Goal: Information Seeking & Learning: Learn about a topic

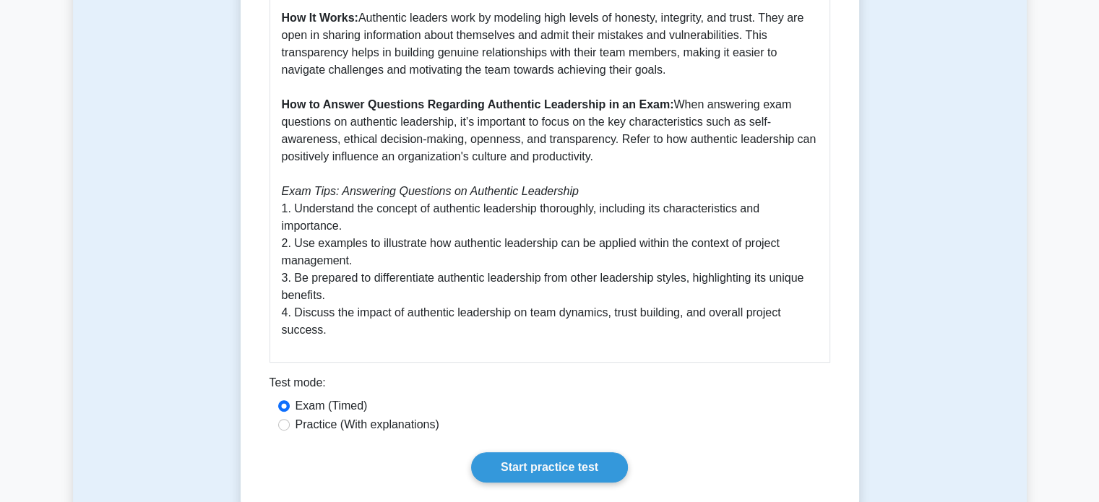
click at [402, 178] on p "Authentic leadership is a principle highlighted in the PMBOK Guide Seventh Edit…" at bounding box center [550, 79] width 536 height 520
click at [553, 464] on link "Start practice test" at bounding box center [549, 467] width 157 height 30
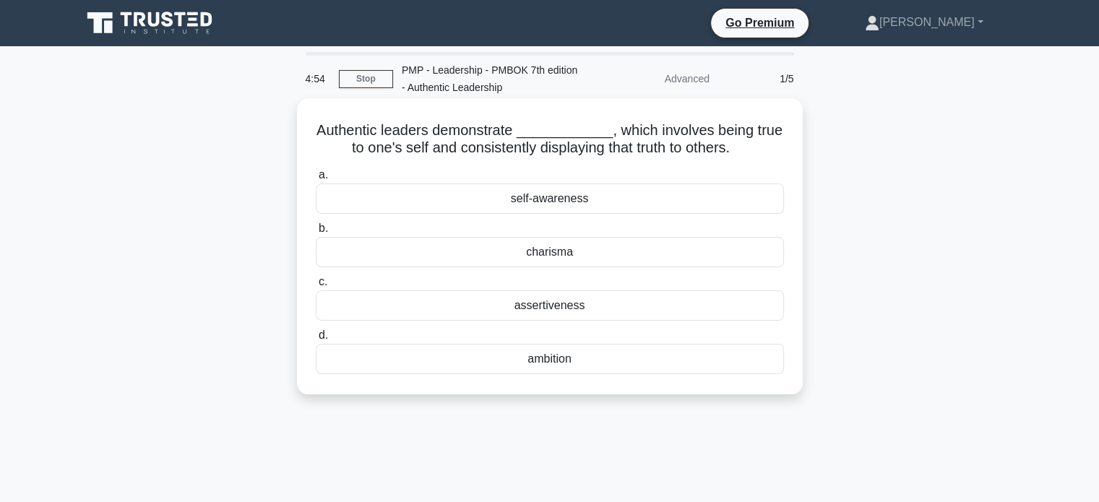
click at [552, 201] on div "self-awareness" at bounding box center [550, 198] width 468 height 30
click at [316, 180] on input "a. self-awareness" at bounding box center [316, 174] width 0 height 9
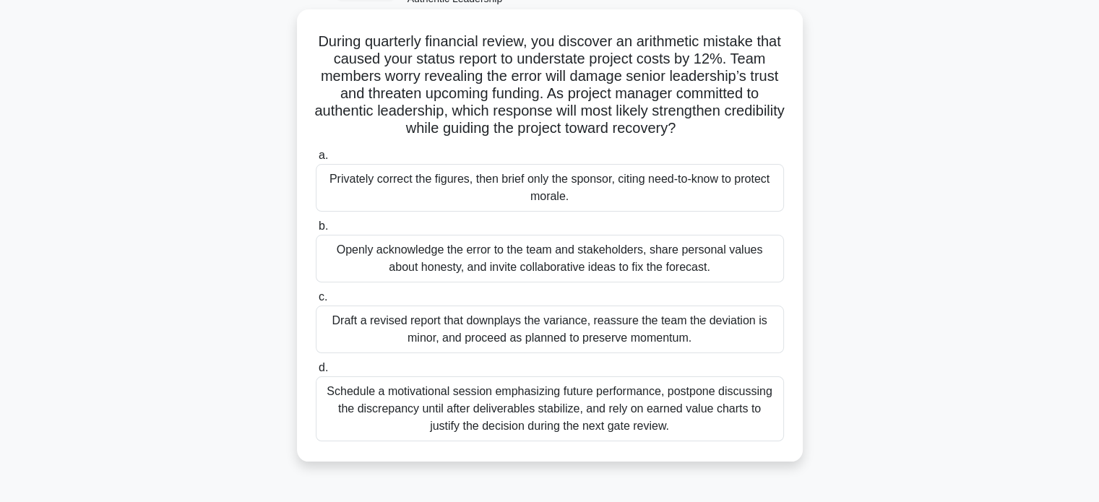
scroll to position [88, 0]
click at [558, 245] on div "Openly acknowledge the error to the team and stakeholders, share personal value…" at bounding box center [550, 259] width 468 height 48
click at [316, 232] on input "b. Openly acknowledge the error to the team and stakeholders, share personal va…" at bounding box center [316, 226] width 0 height 9
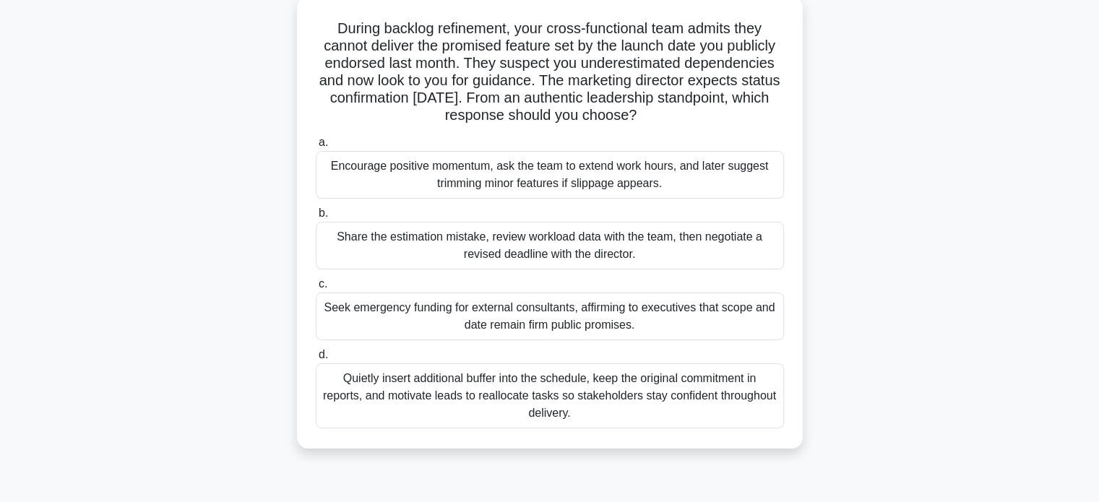
scroll to position [116, 0]
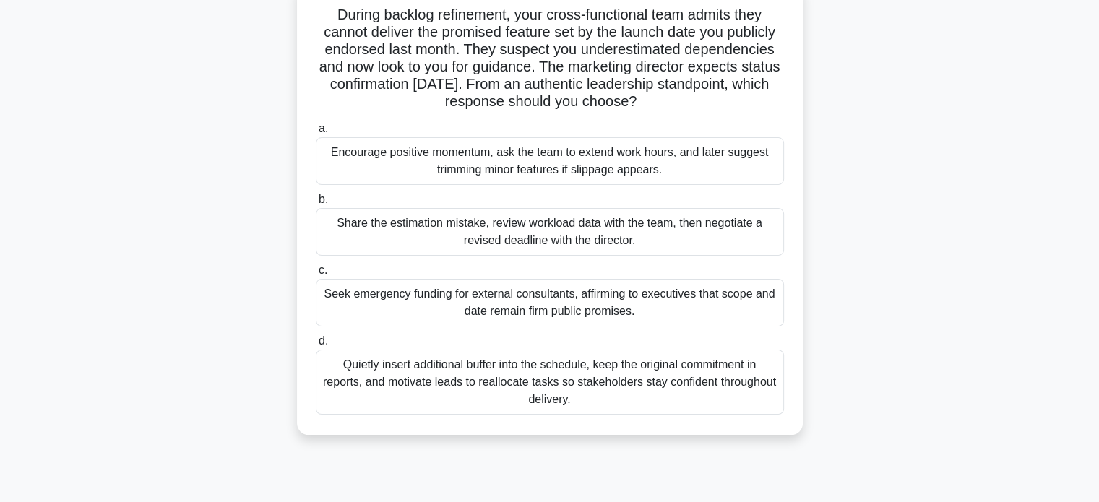
click at [546, 241] on div "Share the estimation mistake, review workload data with the team, then negotiat…" at bounding box center [550, 232] width 468 height 48
click at [316, 204] on input "b. Share the estimation mistake, review workload data with the team, then negot…" at bounding box center [316, 199] width 0 height 9
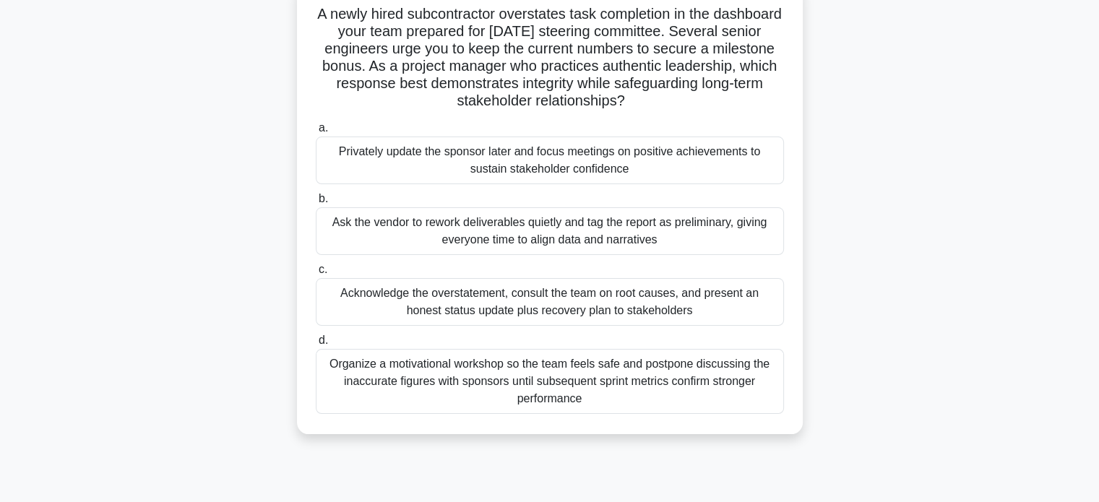
scroll to position [123, 0]
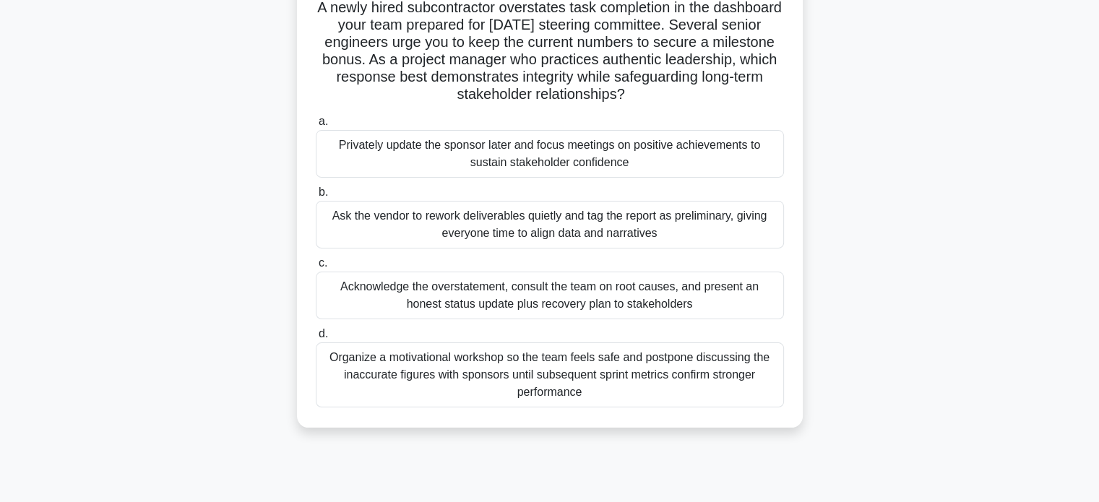
click at [558, 294] on div "Acknowledge the overstatement, consult the team on root causes, and present an …" at bounding box center [550, 296] width 468 height 48
click at [316, 268] on input "c. Acknowledge the overstatement, consult the team on root causes, and present …" at bounding box center [316, 263] width 0 height 9
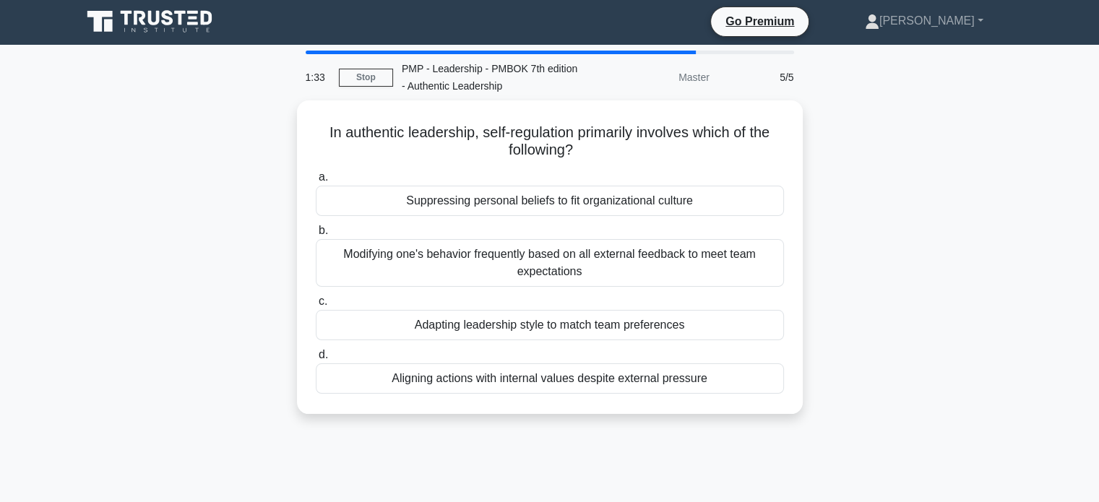
scroll to position [0, 0]
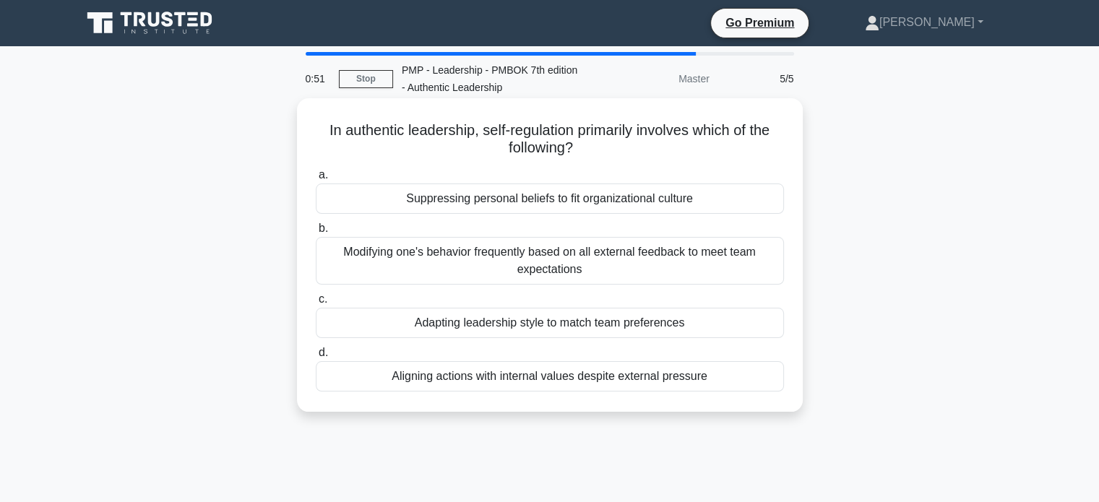
click at [550, 371] on div "Aligning actions with internal values despite external pressure" at bounding box center [550, 376] width 468 height 30
click at [316, 358] on input "d. Aligning actions with internal values despite external pressure" at bounding box center [316, 352] width 0 height 9
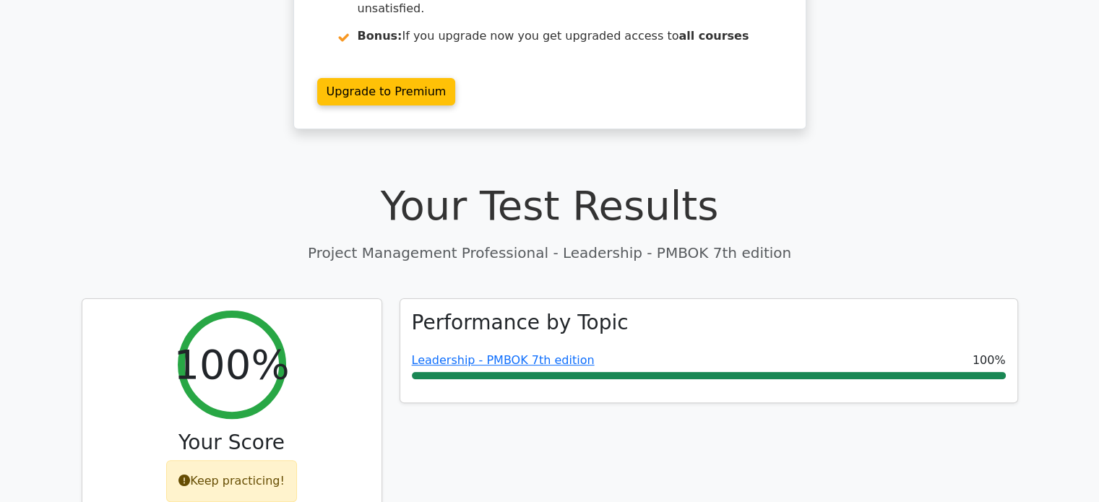
scroll to position [309, 0]
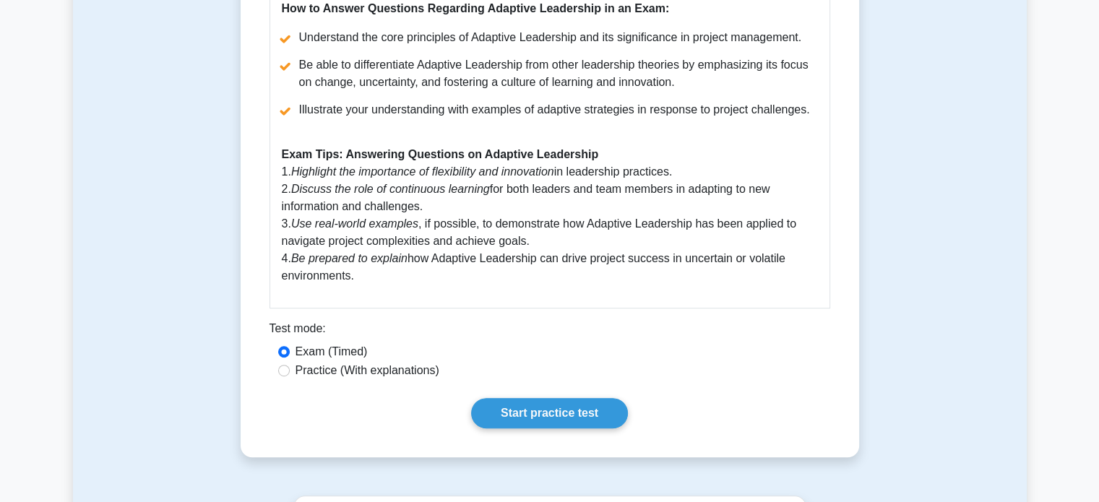
click at [389, 259] on icon "Be prepared to explain" at bounding box center [349, 258] width 116 height 12
click at [538, 409] on link "Start practice test" at bounding box center [549, 413] width 157 height 30
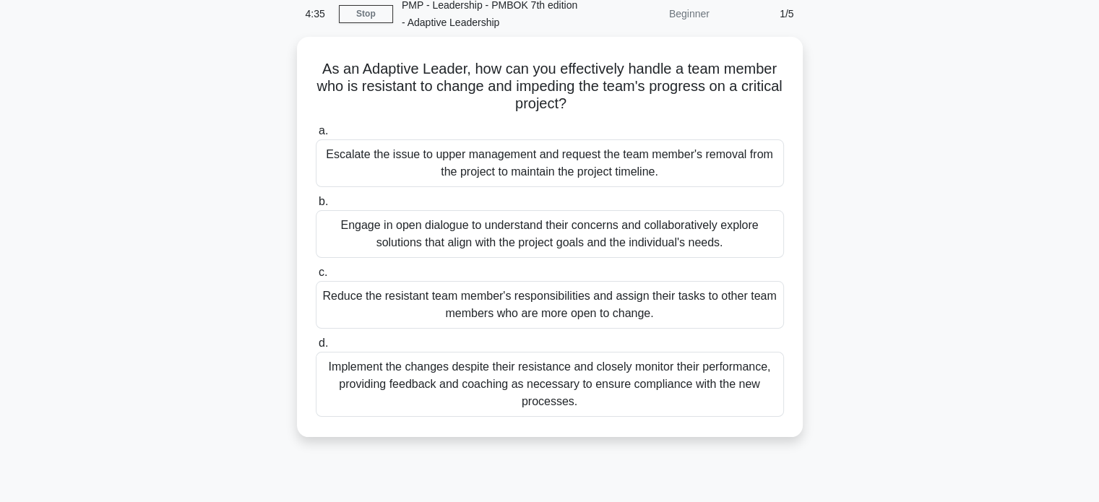
scroll to position [66, 0]
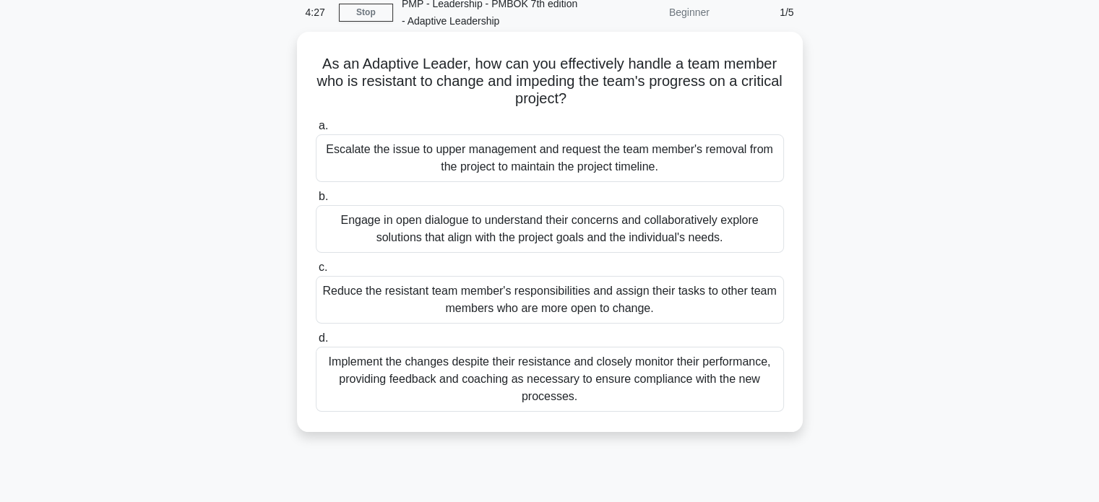
click at [614, 237] on div "Engage in open dialogue to understand their concerns and collaboratively explor…" at bounding box center [550, 229] width 468 height 48
click at [316, 202] on input "b. Engage in open dialogue to understand their concerns and collaboratively exp…" at bounding box center [316, 196] width 0 height 9
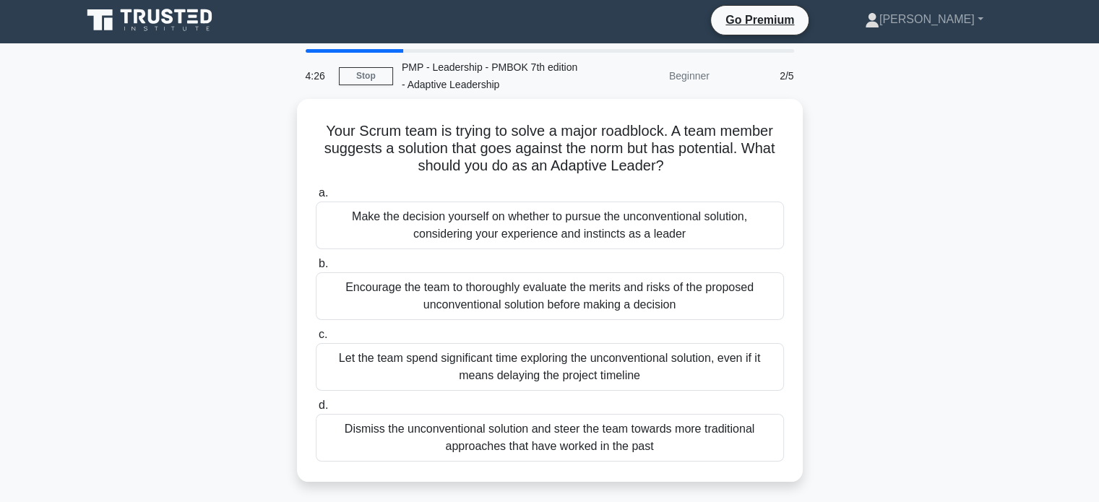
scroll to position [0, 0]
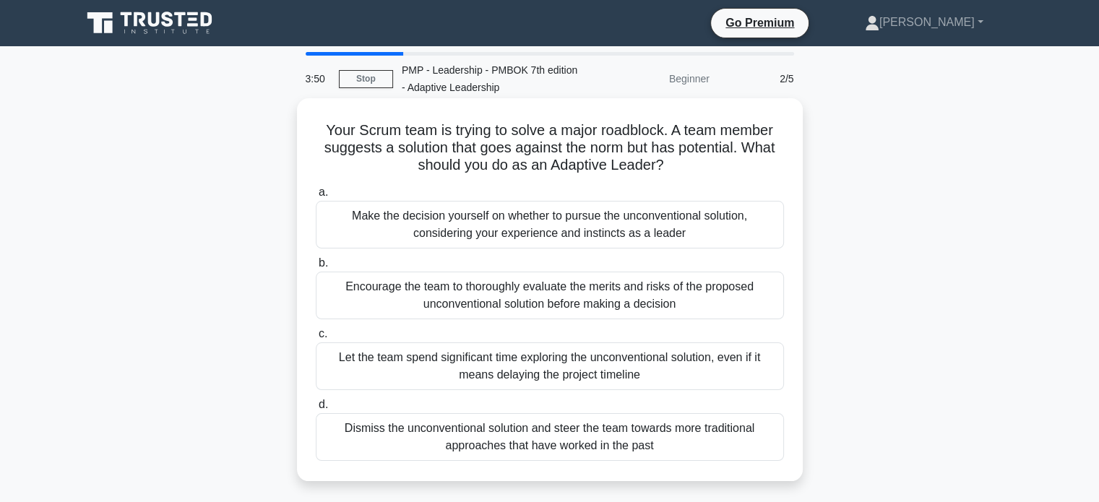
click at [566, 293] on div "Encourage the team to thoroughly evaluate the merits and risks of the proposed …" at bounding box center [550, 296] width 468 height 48
click at [316, 268] on input "b. Encourage the team to thoroughly evaluate the merits and risks of the propos…" at bounding box center [316, 263] width 0 height 9
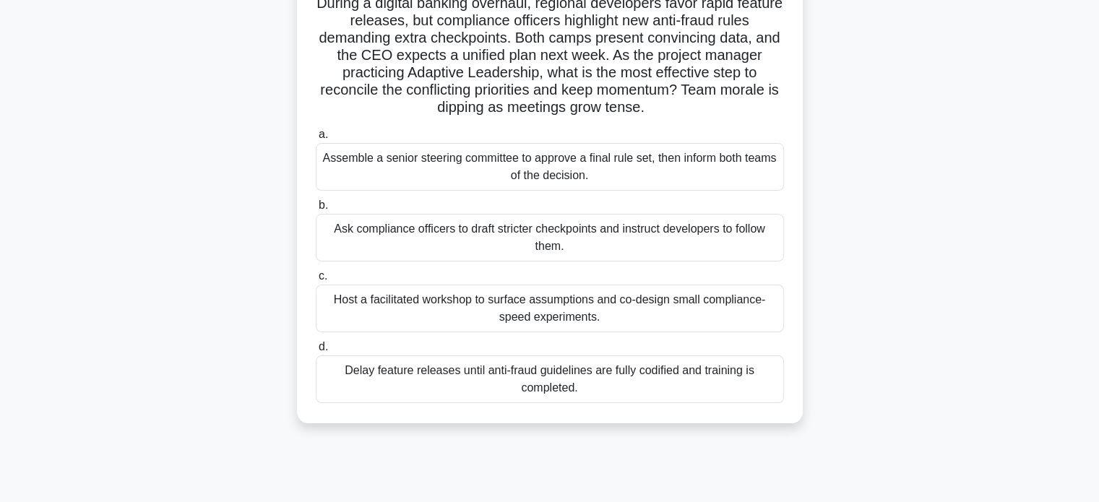
scroll to position [130, 0]
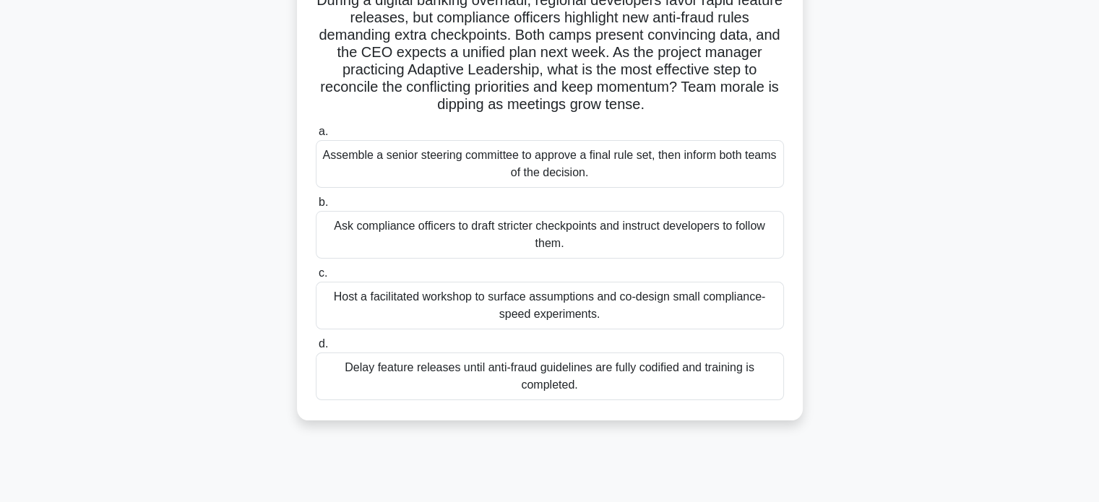
click at [638, 303] on div "Host a facilitated workshop to surface assumptions and co-design small complian…" at bounding box center [550, 306] width 468 height 48
click at [316, 278] on input "c. Host a facilitated workshop to surface assumptions and co-design small compl…" at bounding box center [316, 273] width 0 height 9
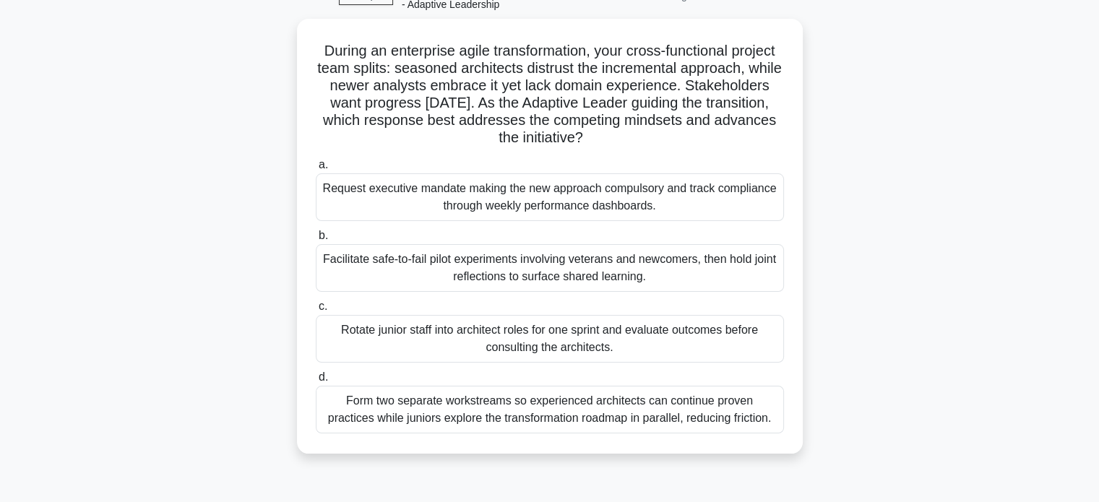
scroll to position [84, 0]
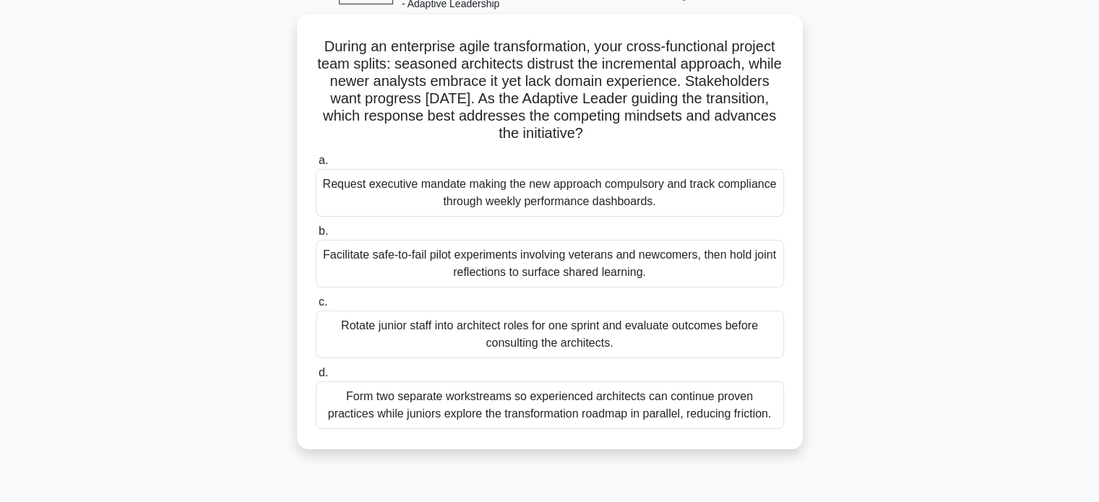
click at [587, 418] on div "Form two separate workstreams so experienced architects can continue proven pra…" at bounding box center [550, 405] width 468 height 48
click at [316, 378] on input "d. Form two separate workstreams so experienced architects can continue proven …" at bounding box center [316, 372] width 0 height 9
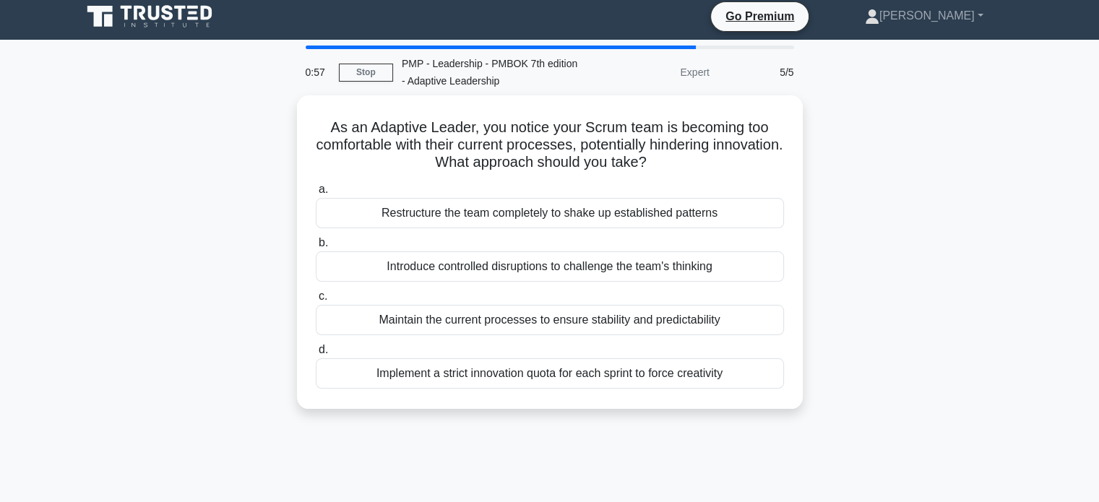
scroll to position [0, 0]
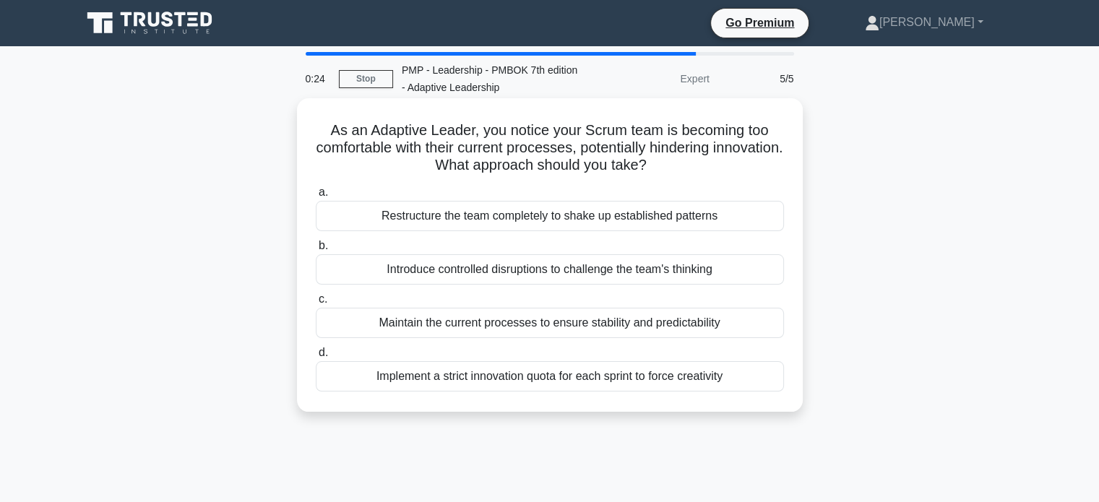
click at [576, 274] on div "Introduce controlled disruptions to challenge the team's thinking" at bounding box center [550, 269] width 468 height 30
click at [316, 251] on input "b. Introduce controlled disruptions to challenge the team's thinking" at bounding box center [316, 245] width 0 height 9
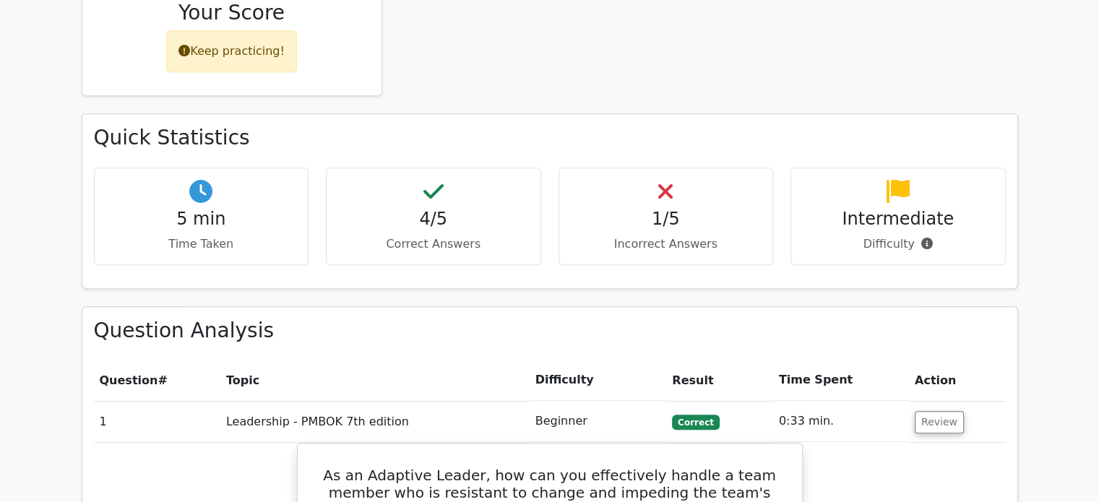
scroll to position [741, 0]
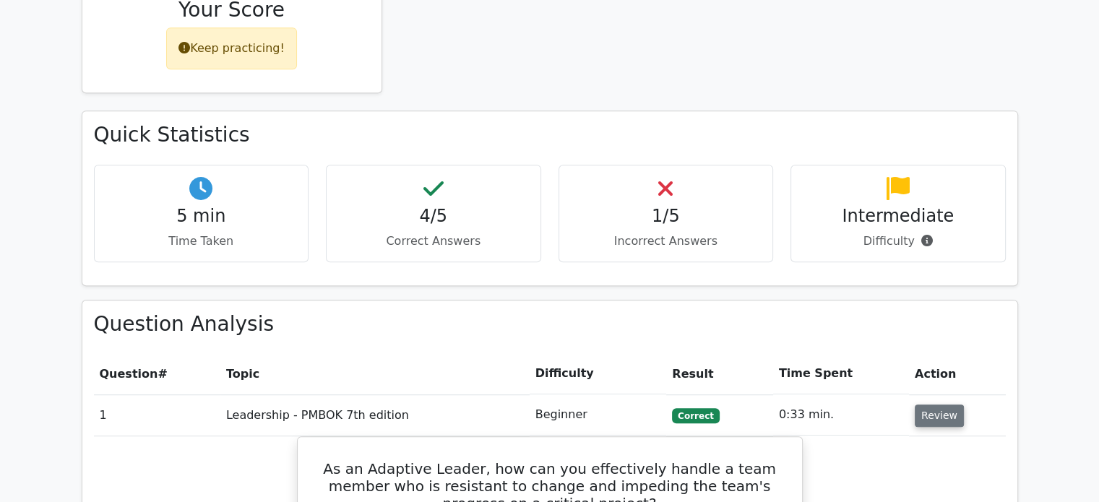
click at [929, 404] on button "Review" at bounding box center [938, 415] width 49 height 22
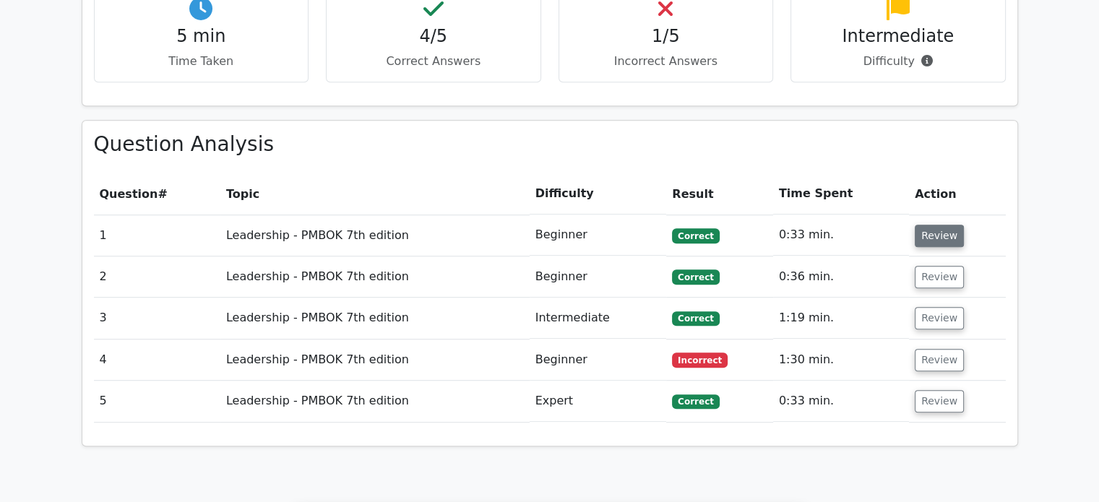
scroll to position [927, 0]
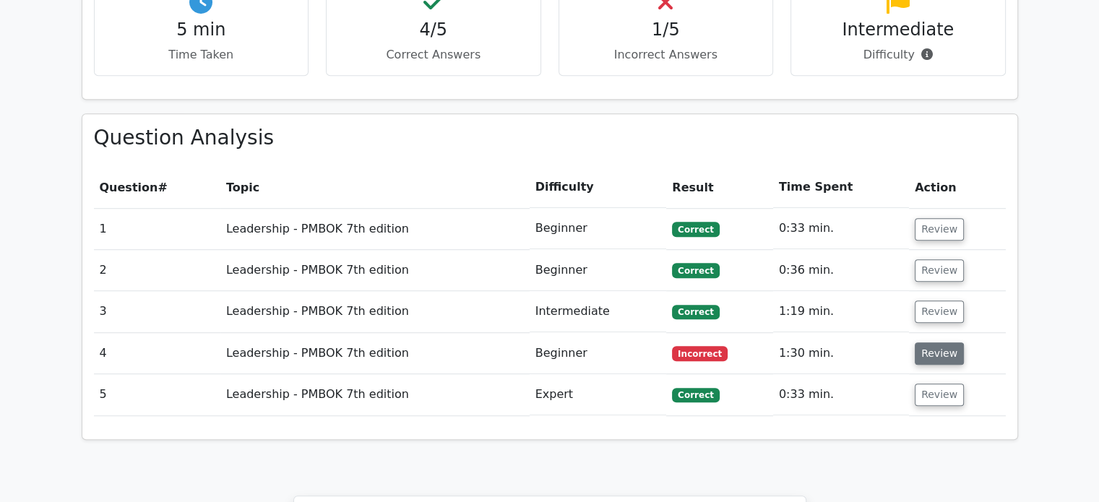
click at [924, 342] on button "Review" at bounding box center [938, 353] width 49 height 22
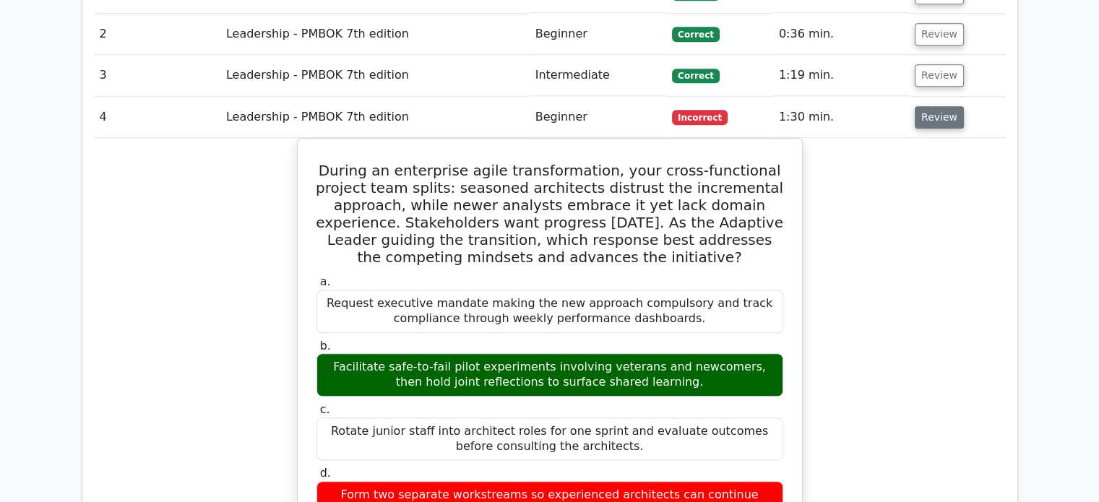
scroll to position [1163, 0]
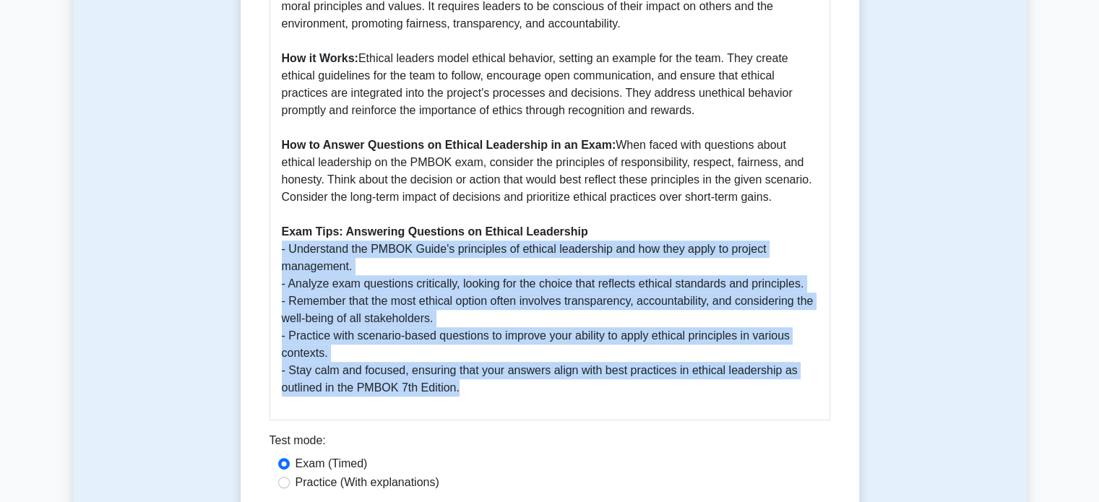
click at [523, 332] on p "Ethical leadership in the PMBOK 7th Edition is a critical aspect of project man…" at bounding box center [550, 119] width 536 height 555
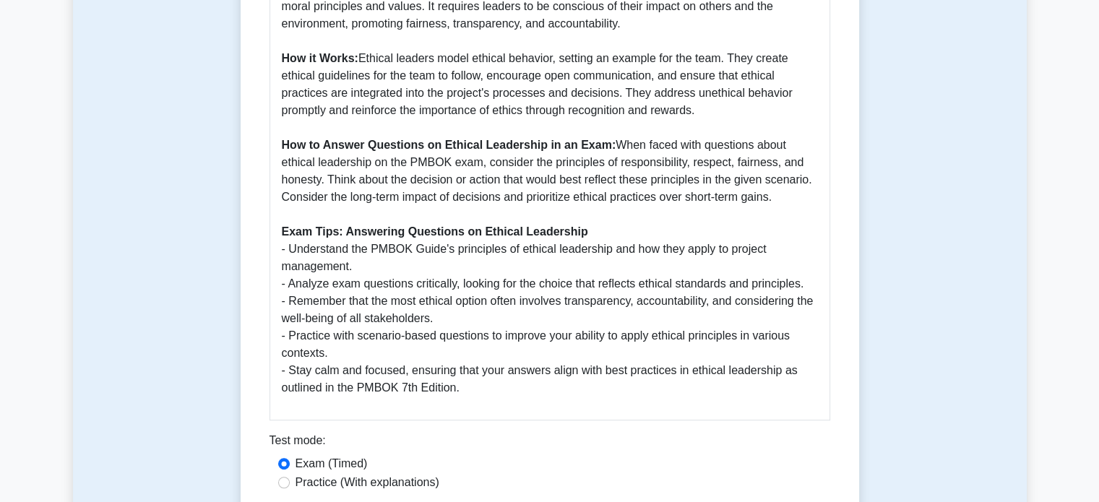
scroll to position [944, 0]
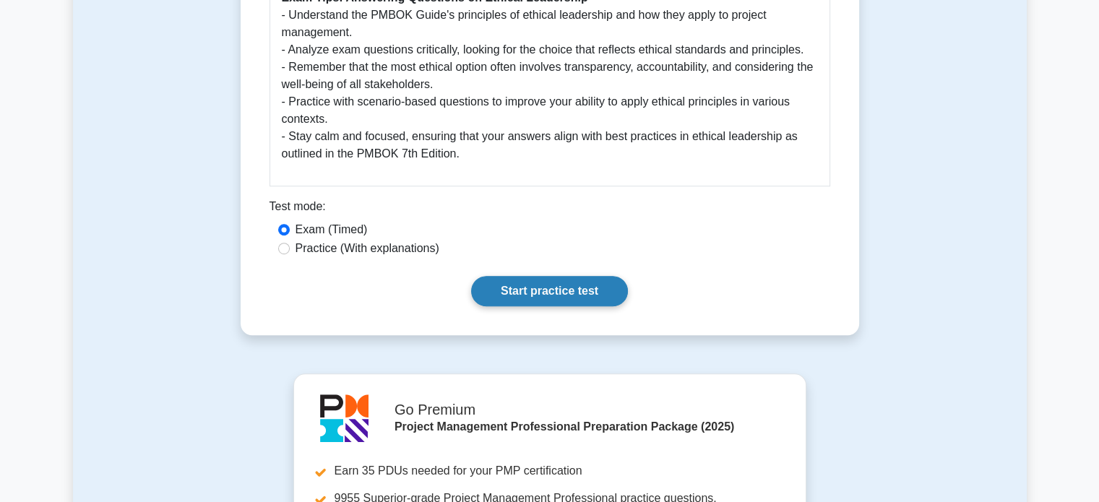
click at [585, 276] on link "Start practice test" at bounding box center [549, 291] width 157 height 30
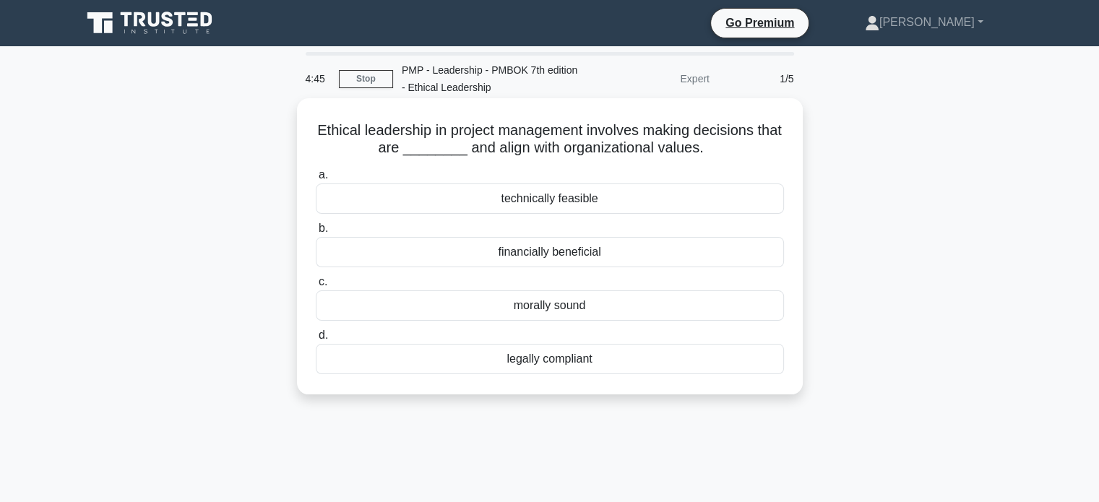
click at [569, 358] on div "legally compliant" at bounding box center [550, 359] width 468 height 30
click at [316, 340] on input "d. legally compliant" at bounding box center [316, 335] width 0 height 9
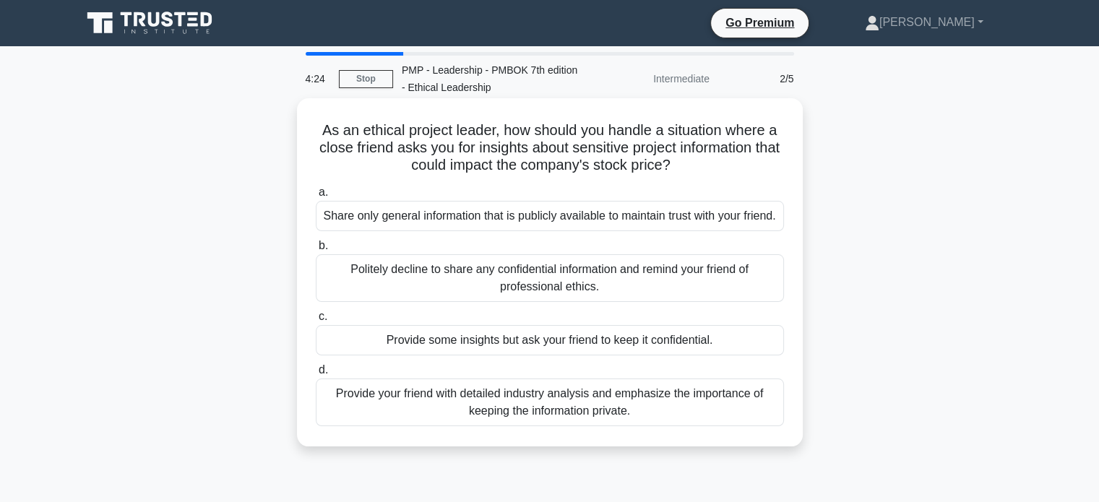
click at [459, 291] on div "Politely decline to share any confidential information and remind your friend o…" at bounding box center [550, 278] width 468 height 48
click at [316, 251] on input "b. Politely decline to share any confidential information and remind your frien…" at bounding box center [316, 245] width 0 height 9
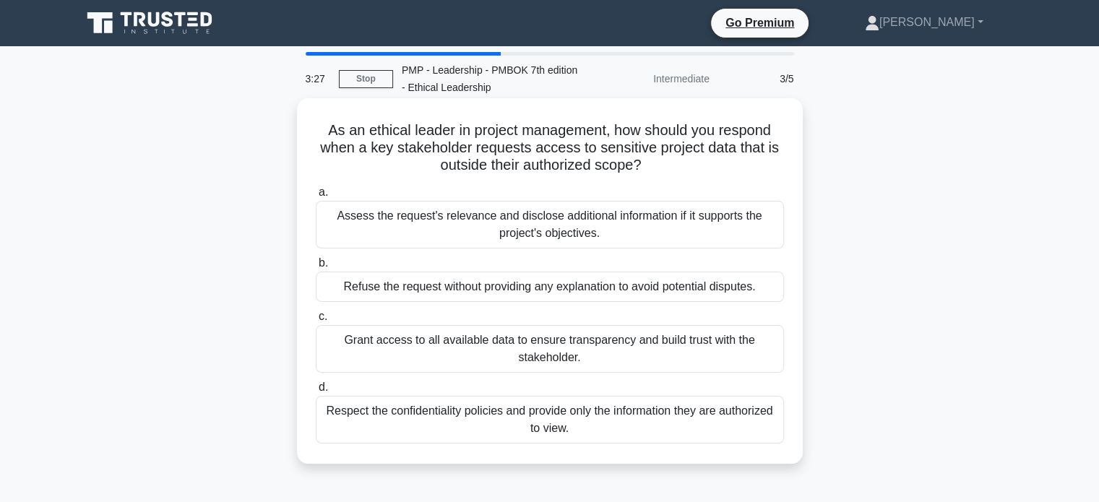
click at [612, 414] on div "Respect the confidentiality policies and provide only the information they are …" at bounding box center [550, 420] width 468 height 48
click at [316, 392] on input "d. Respect the confidentiality policies and provide only the information they a…" at bounding box center [316, 387] width 0 height 9
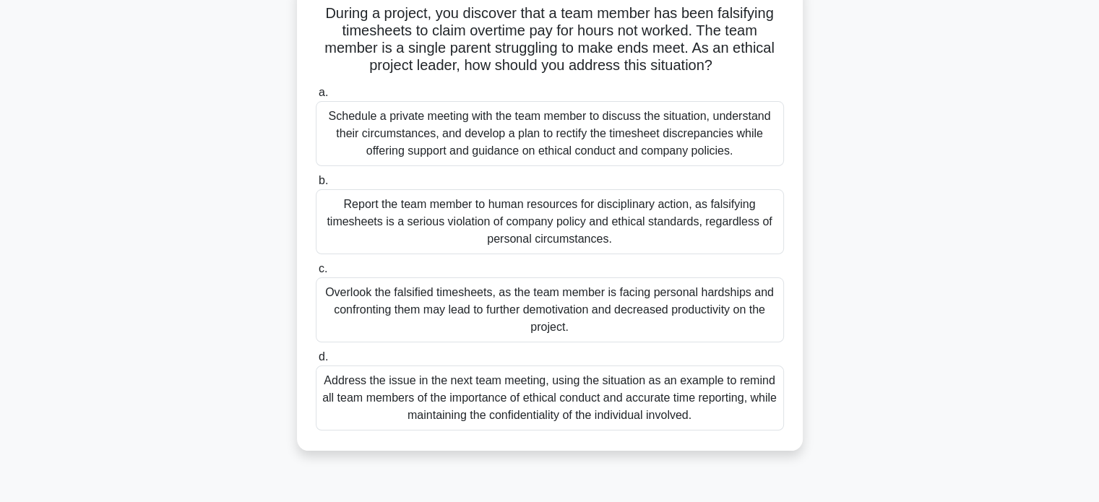
scroll to position [124, 0]
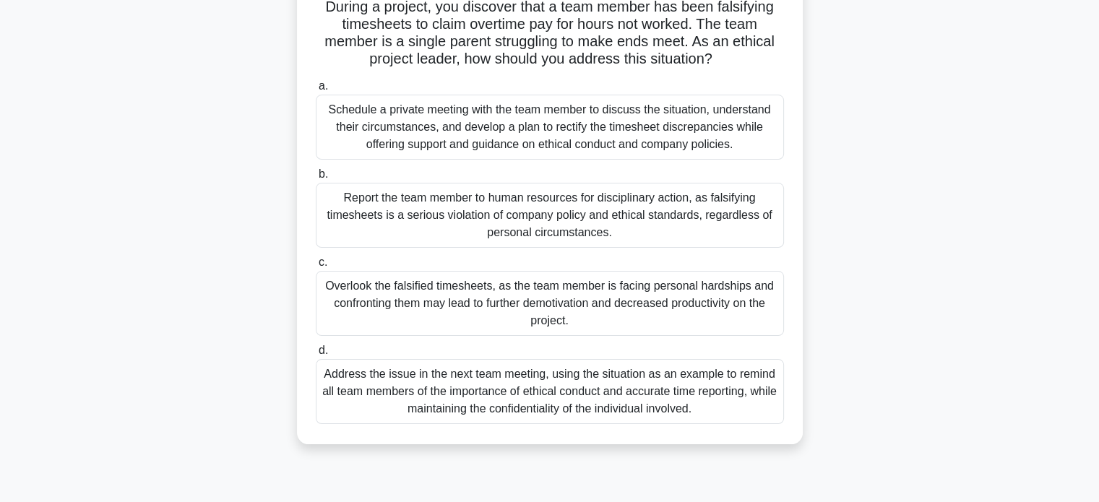
click at [613, 211] on div "Report the team member to human resources for disciplinary action, as falsifyin…" at bounding box center [550, 215] width 468 height 65
click at [316, 179] on input "b. Report the team member to human resources for disciplinary action, as falsif…" at bounding box center [316, 174] width 0 height 9
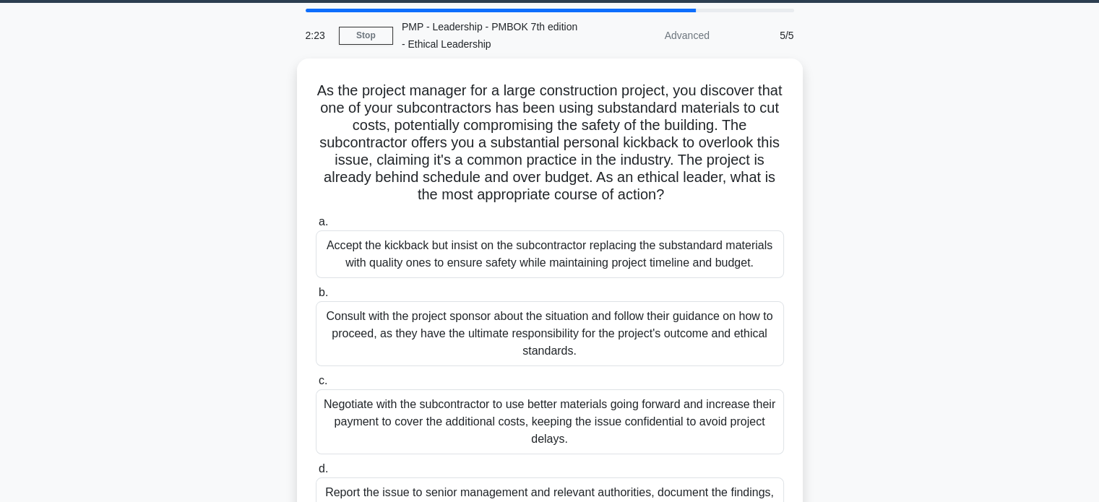
scroll to position [43, 0]
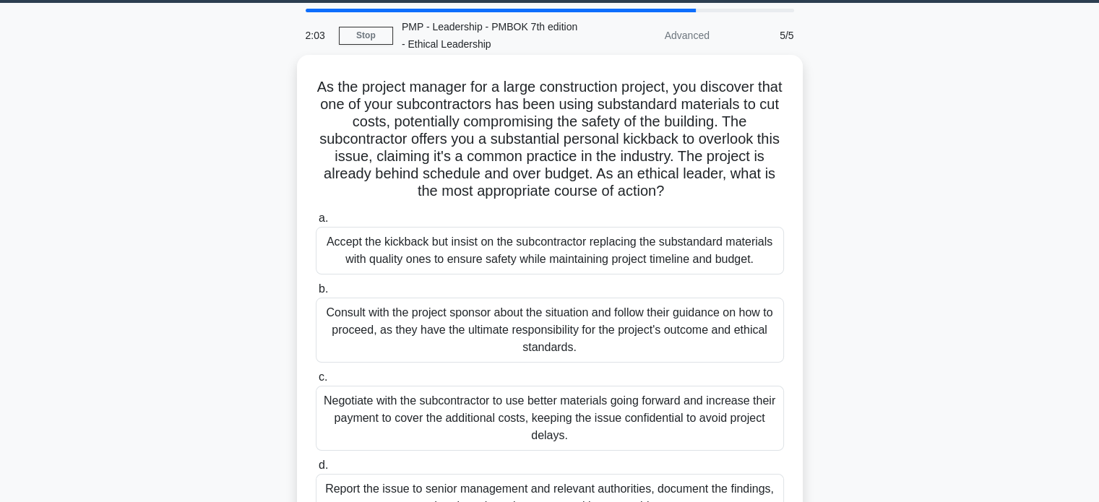
click at [621, 345] on div "Consult with the project sponsor about the situation and follow their guidance …" at bounding box center [550, 330] width 468 height 65
click at [316, 294] on input "b. Consult with the project sponsor about the situation and follow their guidan…" at bounding box center [316, 289] width 0 height 9
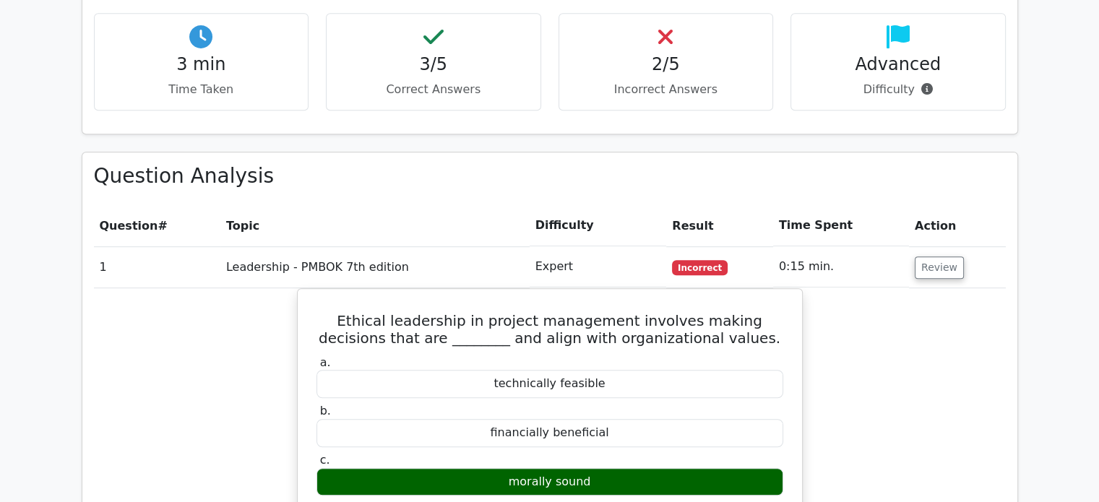
scroll to position [895, 0]
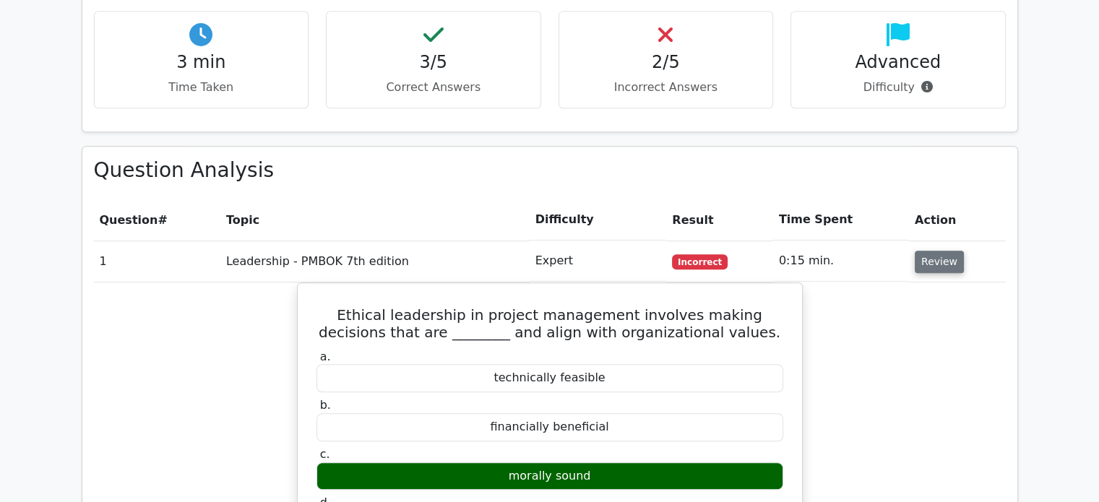
click at [932, 251] on button "Review" at bounding box center [938, 262] width 49 height 22
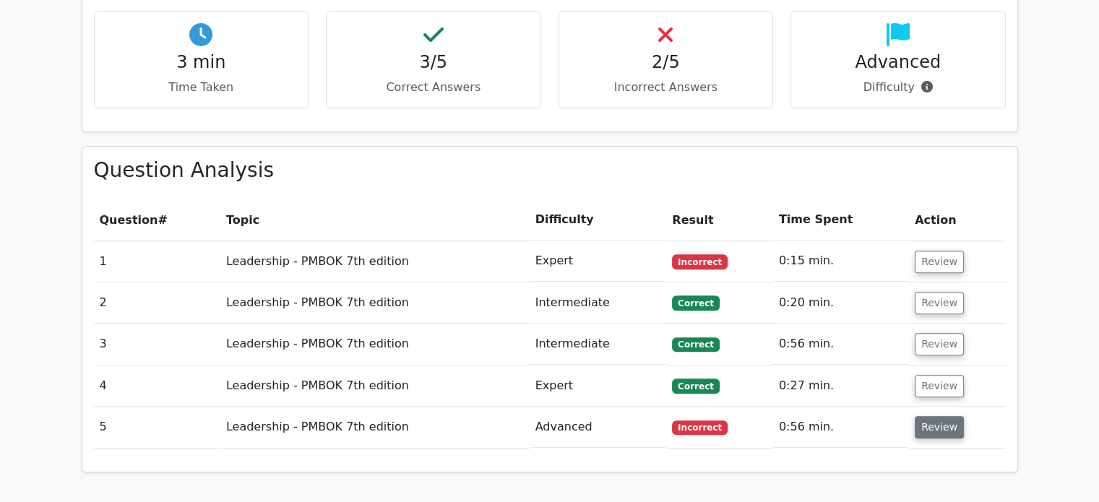
click at [945, 416] on button "Review" at bounding box center [938, 427] width 49 height 22
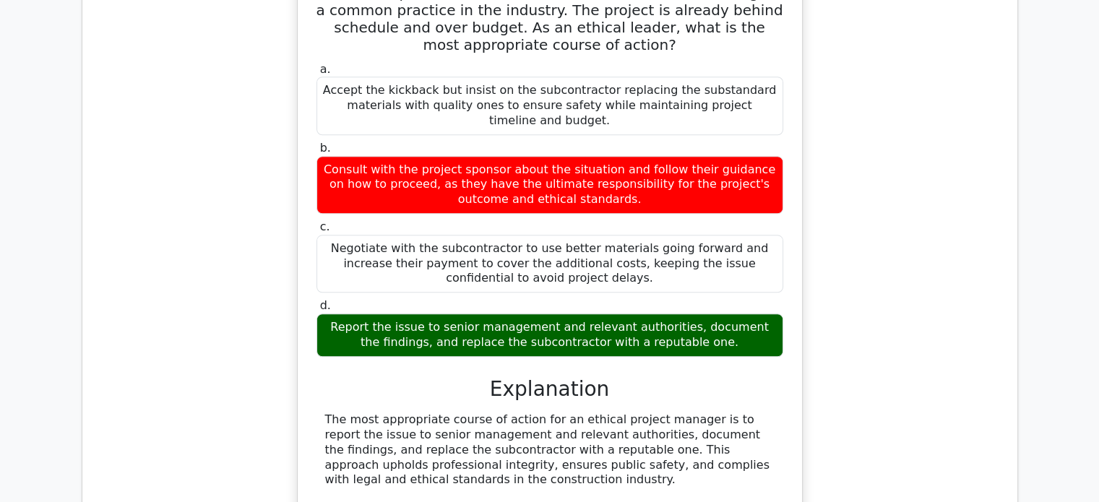
scroll to position [1453, 0]
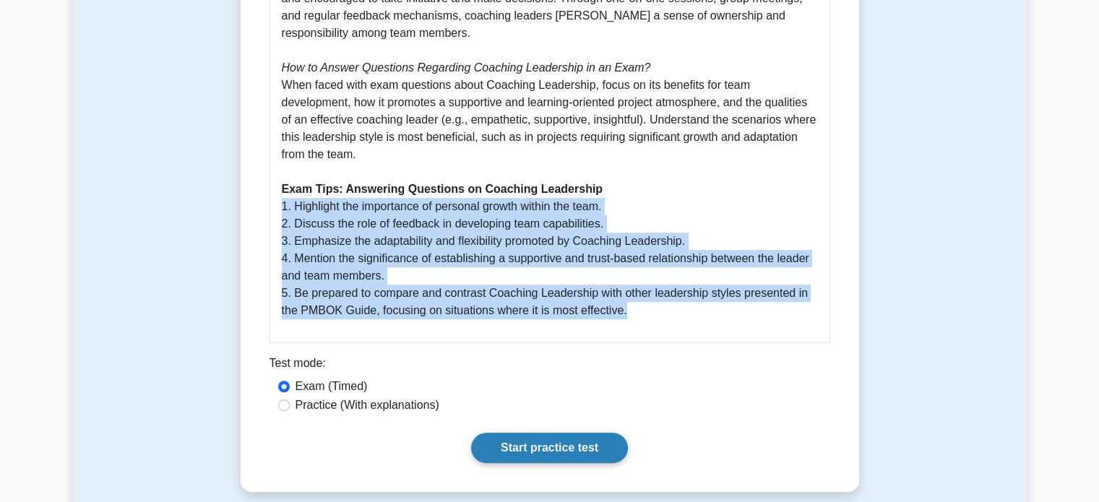
click at [555, 447] on link "Start practice test" at bounding box center [549, 448] width 157 height 30
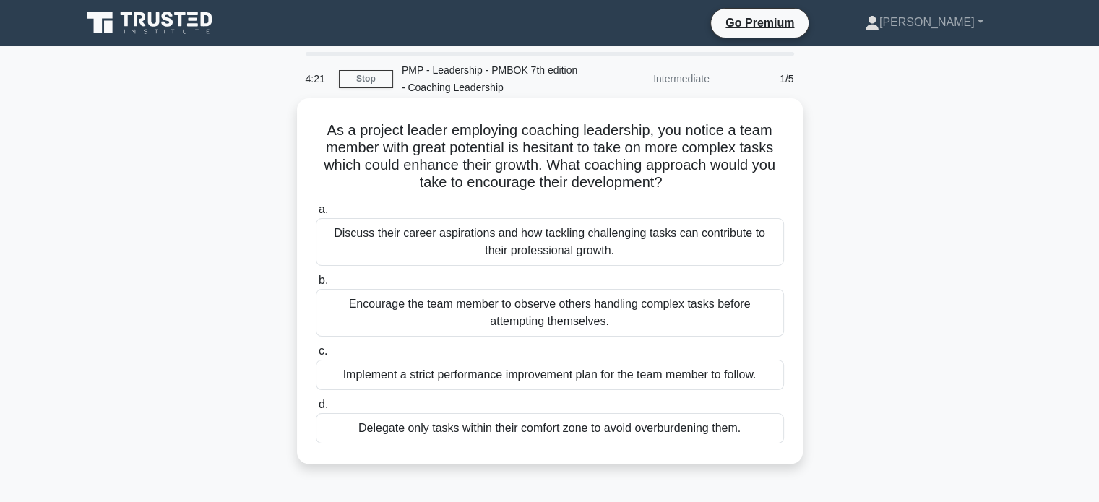
scroll to position [2, 0]
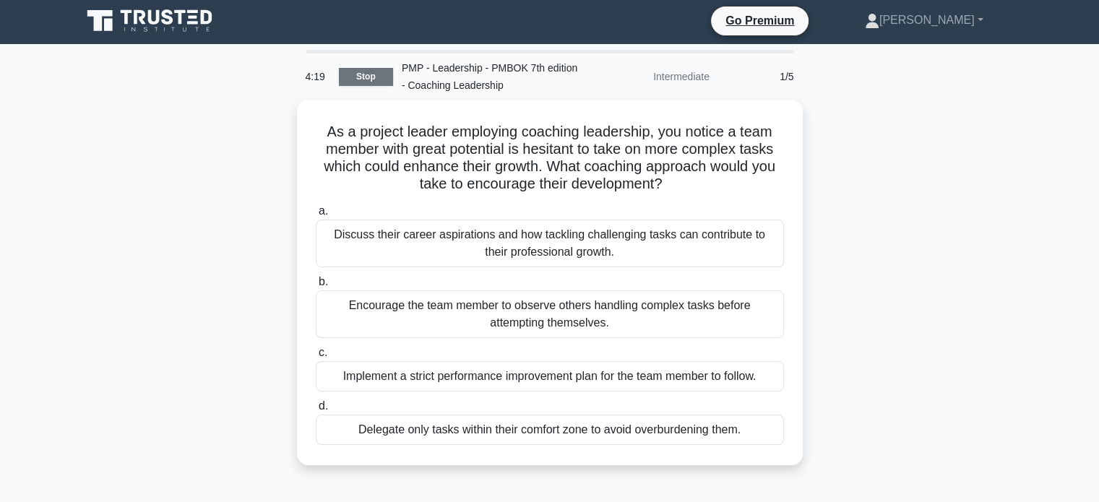
click at [366, 70] on link "Stop" at bounding box center [366, 77] width 54 height 18
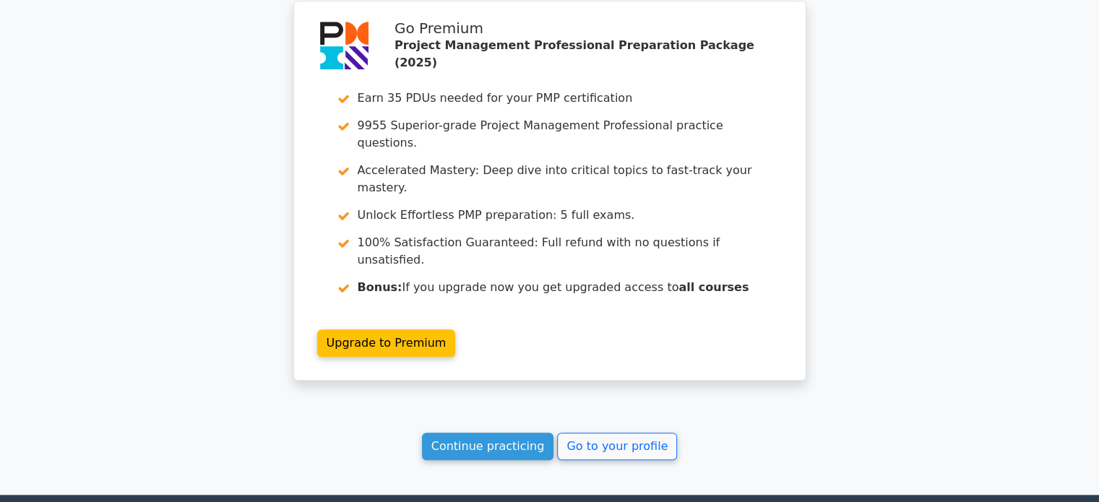
scroll to position [1216, 0]
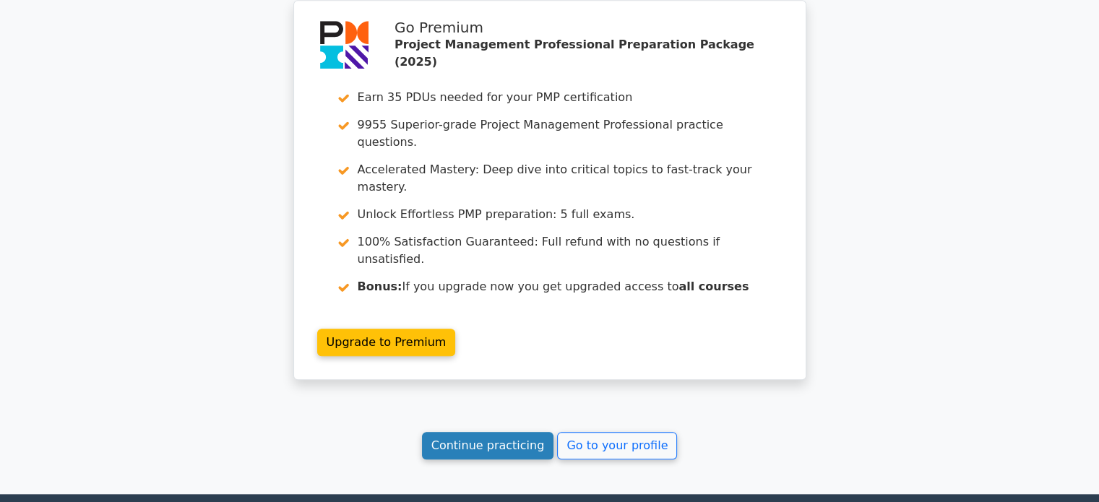
click at [508, 432] on link "Continue practicing" at bounding box center [488, 445] width 132 height 27
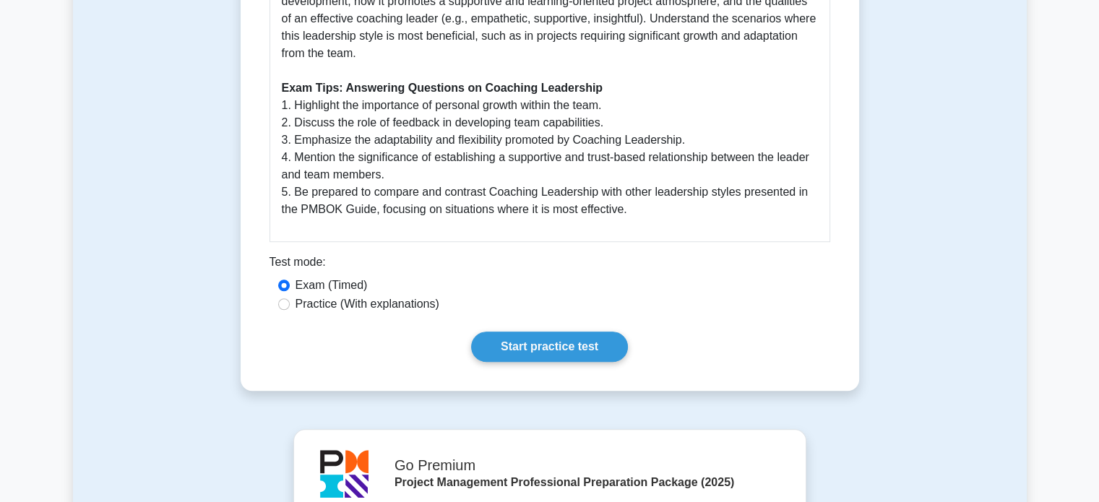
scroll to position [959, 0]
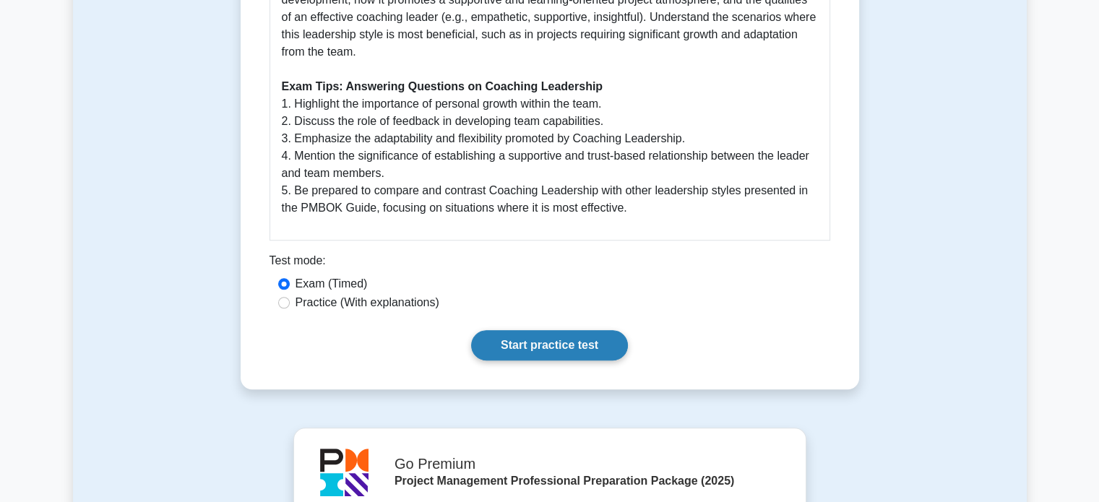
click at [527, 350] on link "Start practice test" at bounding box center [549, 345] width 157 height 30
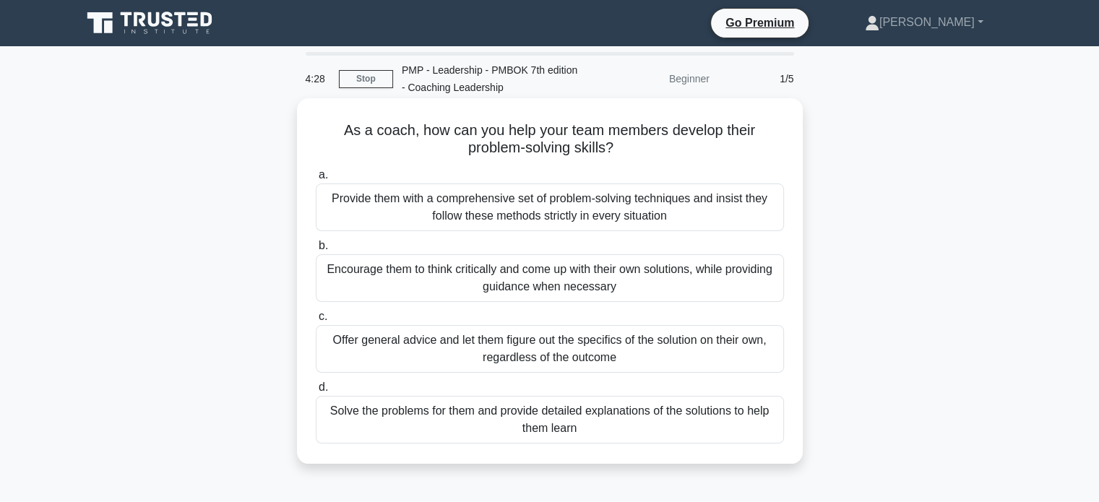
click at [485, 272] on div "Encourage them to think critically and come up with their own solutions, while …" at bounding box center [550, 278] width 468 height 48
click at [316, 251] on input "b. Encourage them to think critically and come up with their own solutions, whi…" at bounding box center [316, 245] width 0 height 9
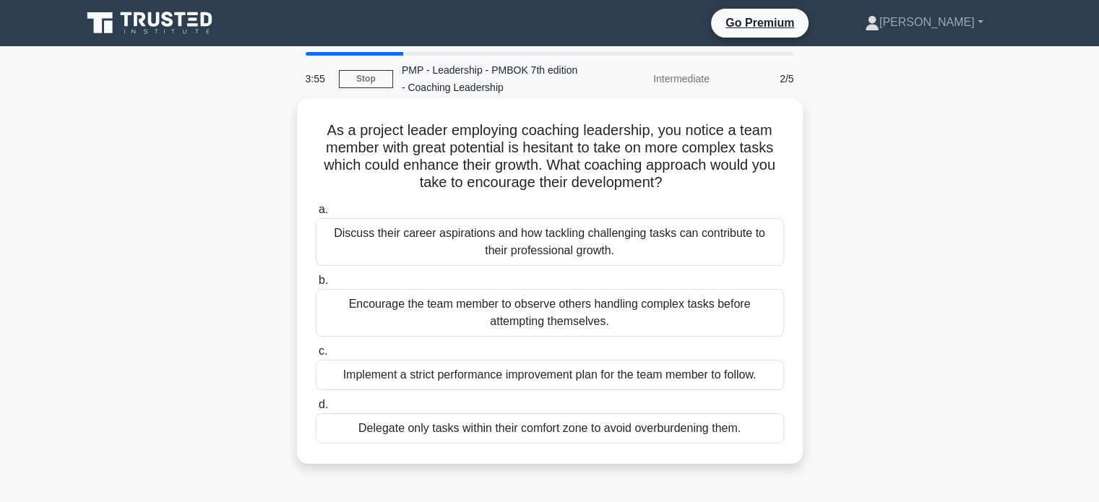
click at [557, 242] on div "Discuss their career aspirations and how tackling challenging tasks can contrib…" at bounding box center [550, 242] width 468 height 48
click at [316, 215] on input "a. Discuss their career aspirations and how tackling challenging tasks can cont…" at bounding box center [316, 209] width 0 height 9
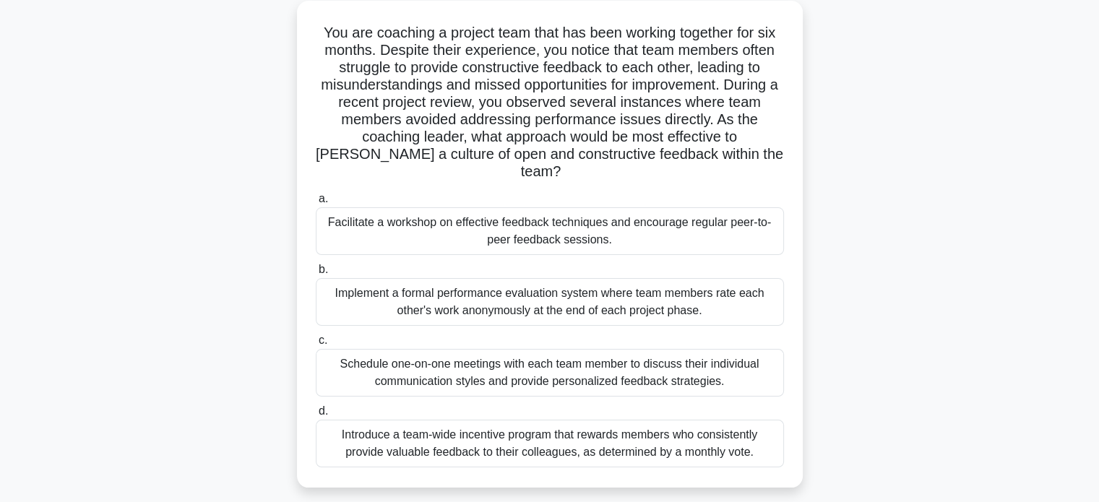
scroll to position [101, 0]
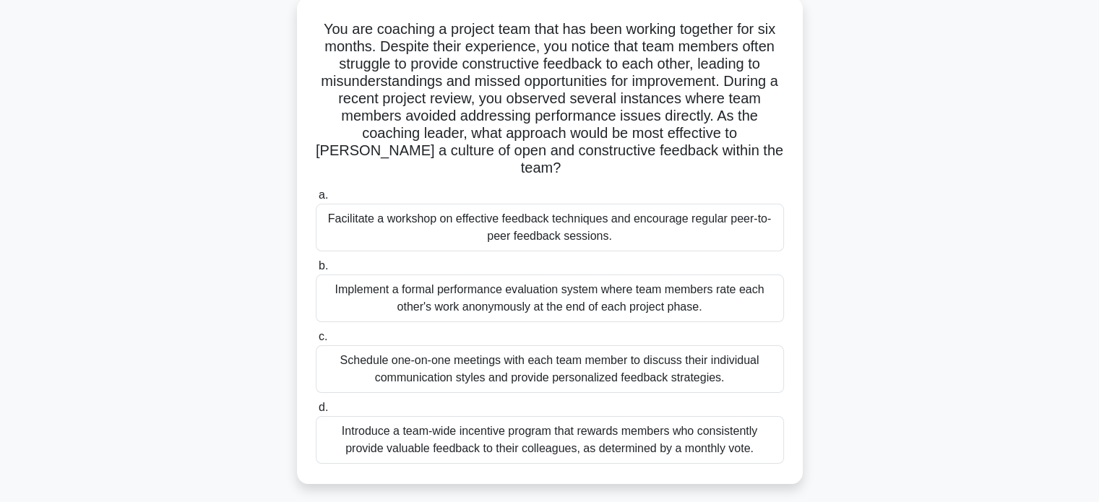
click at [584, 215] on div "Facilitate a workshop on effective feedback techniques and encourage regular pe…" at bounding box center [550, 228] width 468 height 48
click at [316, 200] on input "a. Facilitate a workshop on effective feedback techniques and encourage regular…" at bounding box center [316, 195] width 0 height 9
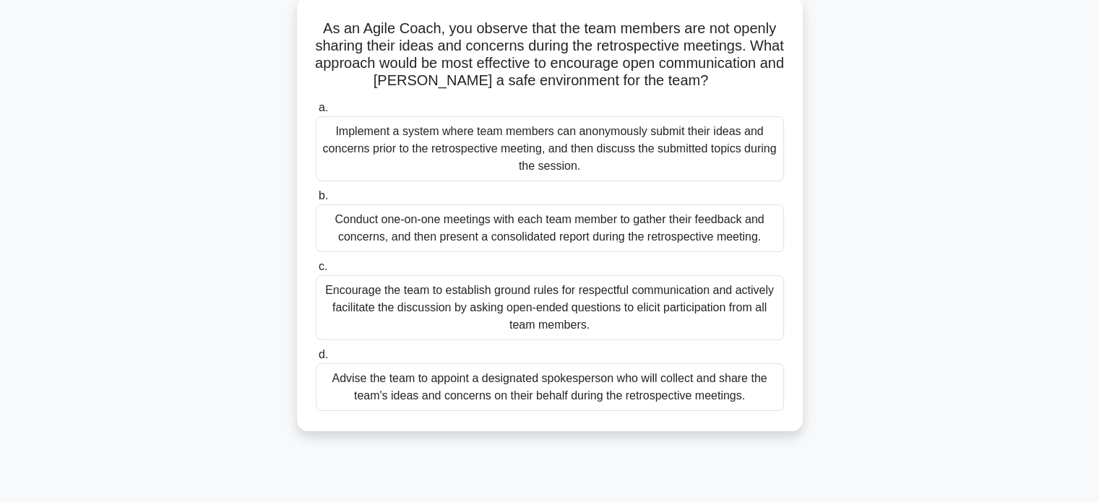
scroll to position [107, 0]
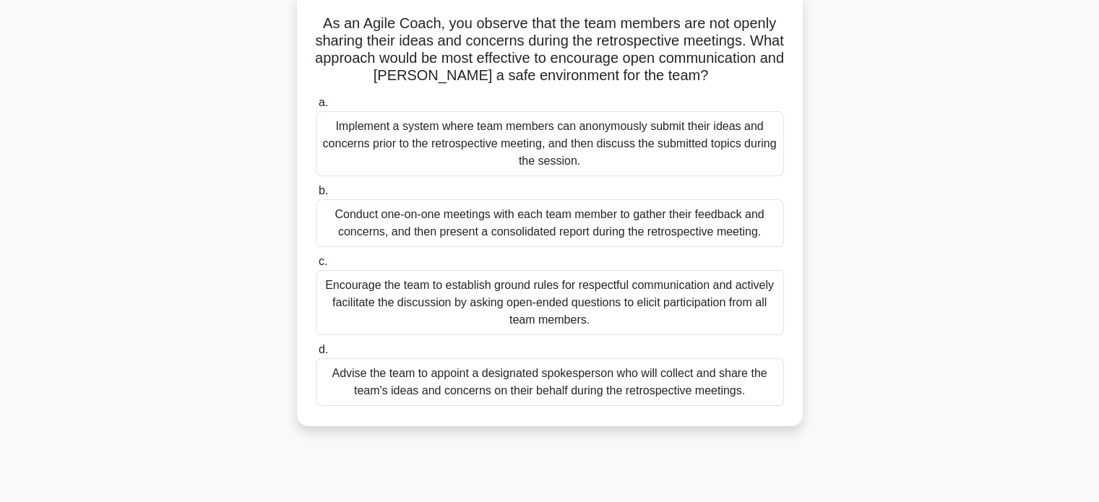
click at [584, 288] on div "Encourage the team to establish ground rules for respectful communication and a…" at bounding box center [550, 302] width 468 height 65
click at [316, 267] on input "c. Encourage the team to establish ground rules for respectful communication an…" at bounding box center [316, 261] width 0 height 9
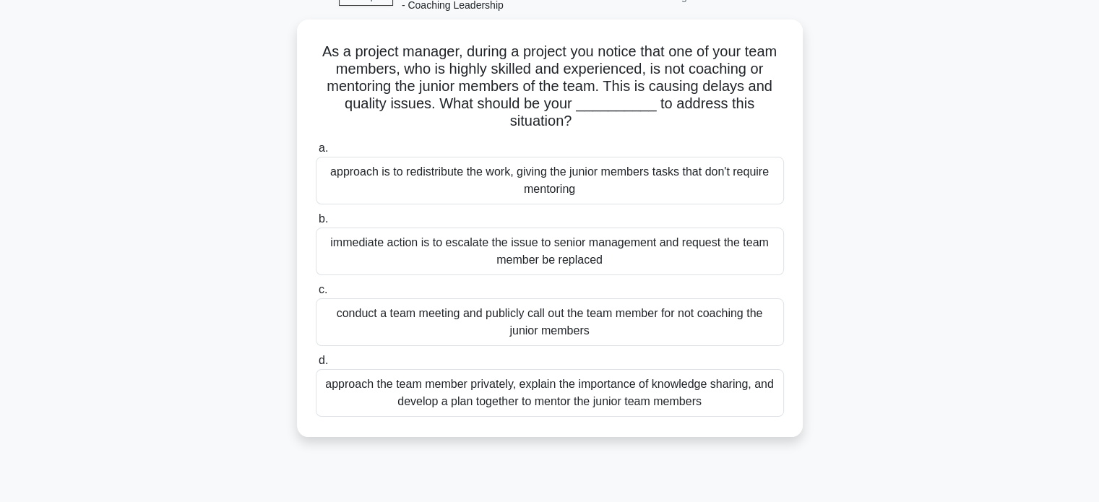
scroll to position [83, 0]
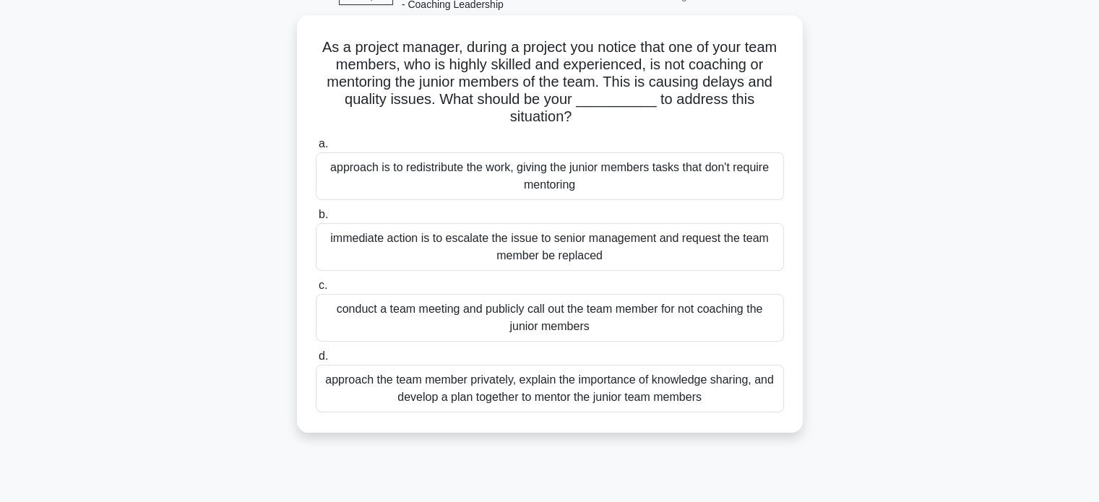
click at [533, 402] on div "approach the team member privately, explain the importance of knowledge sharing…" at bounding box center [550, 389] width 468 height 48
click at [316, 361] on input "d. approach the team member privately, explain the importance of knowledge shar…" at bounding box center [316, 356] width 0 height 9
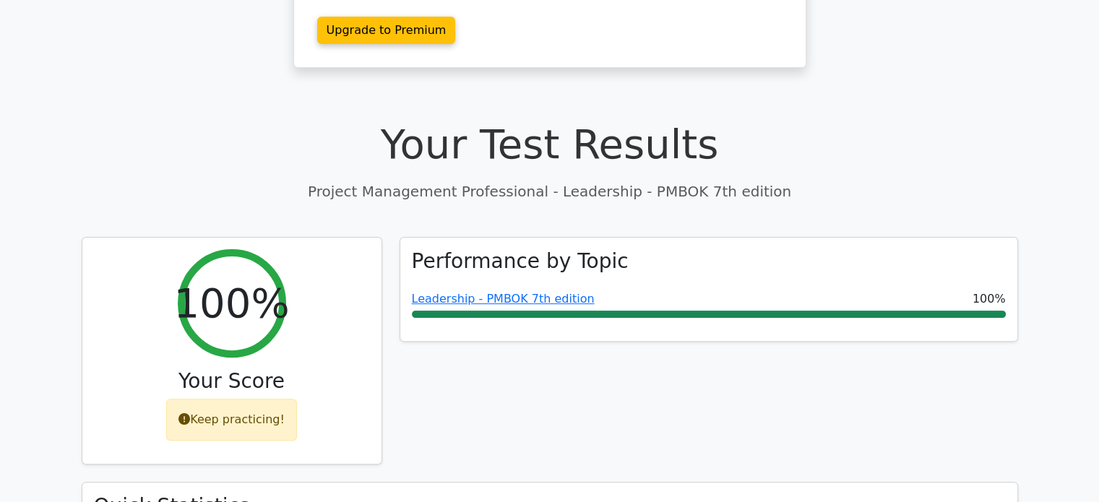
scroll to position [369, 0]
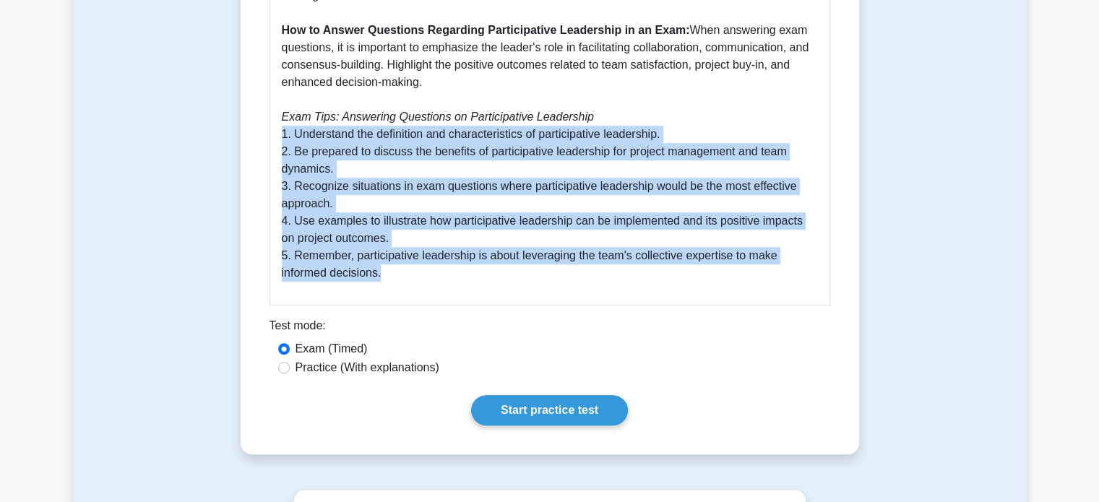
scroll to position [817, 0]
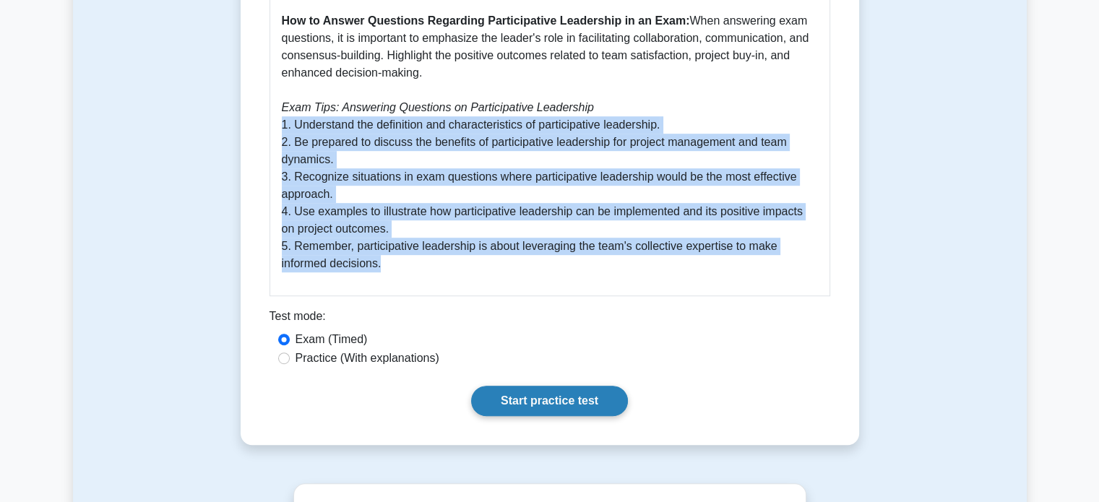
click at [554, 386] on link "Start practice test" at bounding box center [549, 401] width 157 height 30
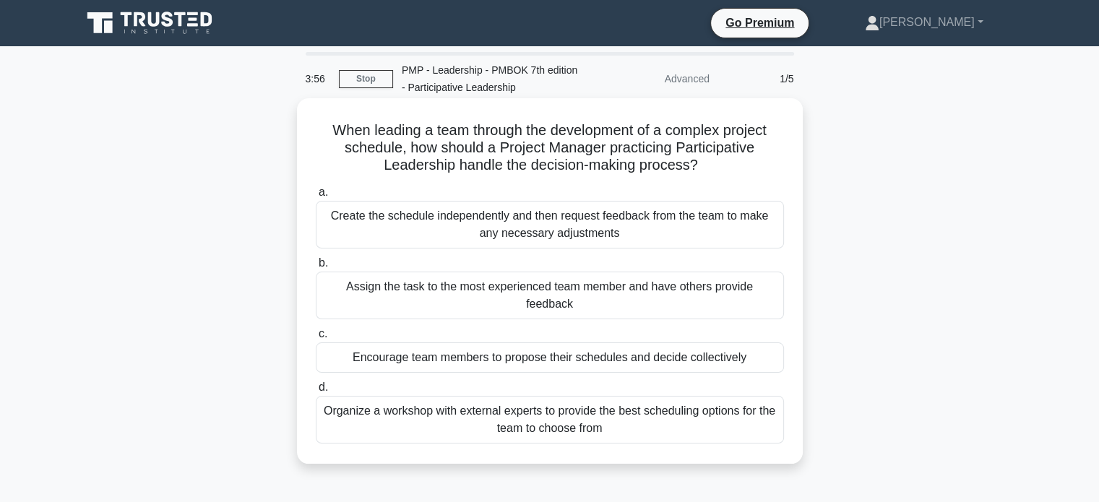
click at [376, 349] on div "Encourage team members to propose their schedules and decide collectively" at bounding box center [550, 357] width 468 height 30
click at [316, 339] on input "c. Encourage team members to propose their schedules and decide collectively" at bounding box center [316, 333] width 0 height 9
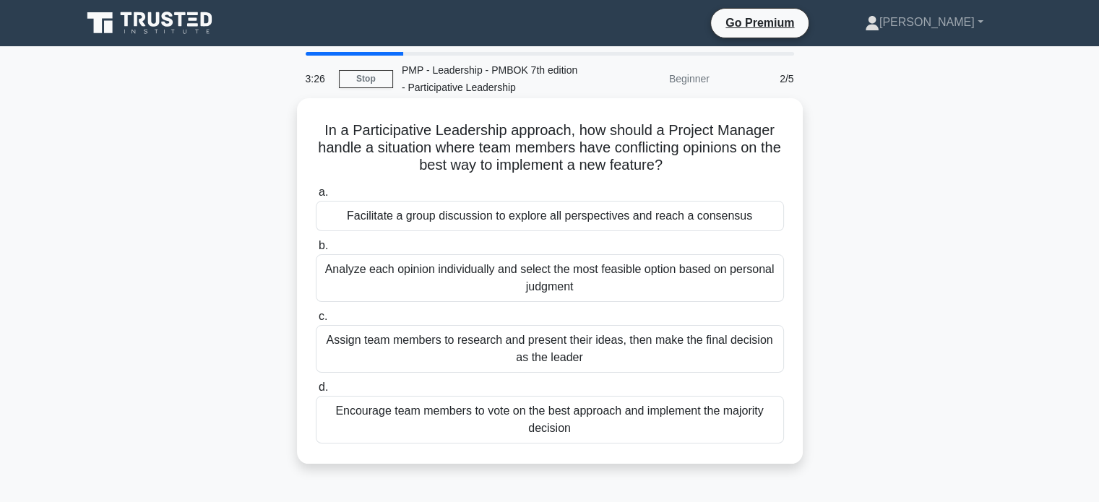
click at [458, 219] on div "Facilitate a group discussion to explore all perspectives and reach a consensus" at bounding box center [550, 216] width 468 height 30
click at [316, 197] on input "a. Facilitate a group discussion to explore all perspectives and reach a consen…" at bounding box center [316, 192] width 0 height 9
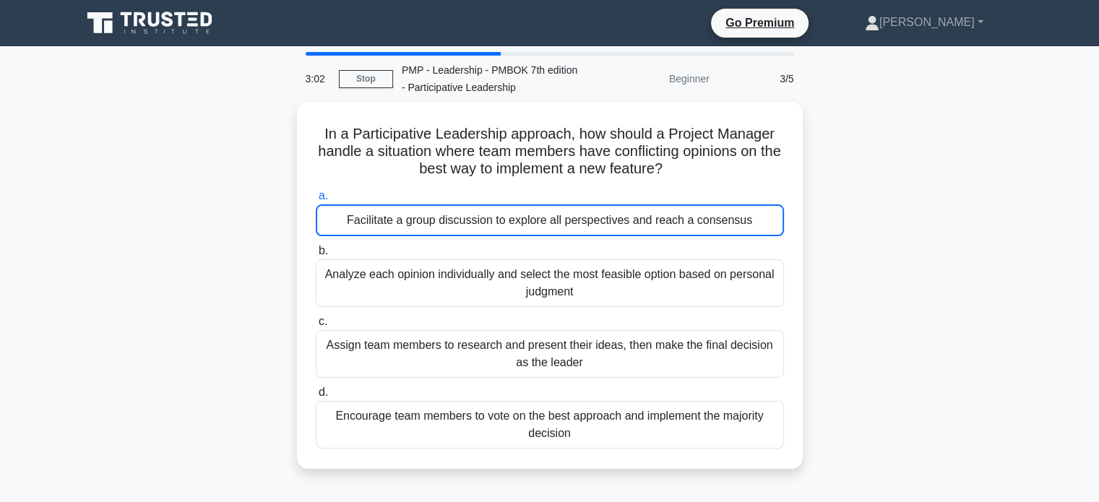
click at [920, 157] on div "In a Participative Leadership approach, how should a Project Manager handle a s…" at bounding box center [549, 294] width 953 height 384
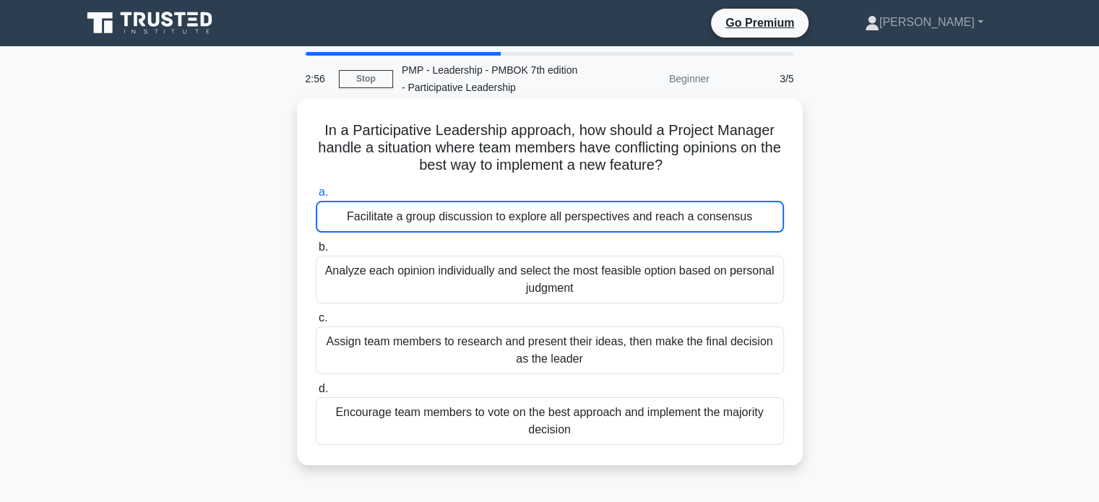
click at [558, 222] on div "Facilitate a group discussion to explore all perspectives and reach a consensus" at bounding box center [550, 217] width 468 height 32
click at [316, 197] on input "a. Facilitate a group discussion to explore all perspectives and reach a consen…" at bounding box center [316, 192] width 0 height 9
click at [522, 225] on div "Facilitate a group discussion to explore all perspectives and reach a consensus" at bounding box center [550, 217] width 468 height 32
click at [316, 197] on input "a. Facilitate a group discussion to explore all perspectives and reach a consen…" at bounding box center [316, 192] width 0 height 9
click at [404, 139] on h5 "In a Participative Leadership approach, how should a Project Manager handle a s…" at bounding box center [549, 147] width 471 height 53
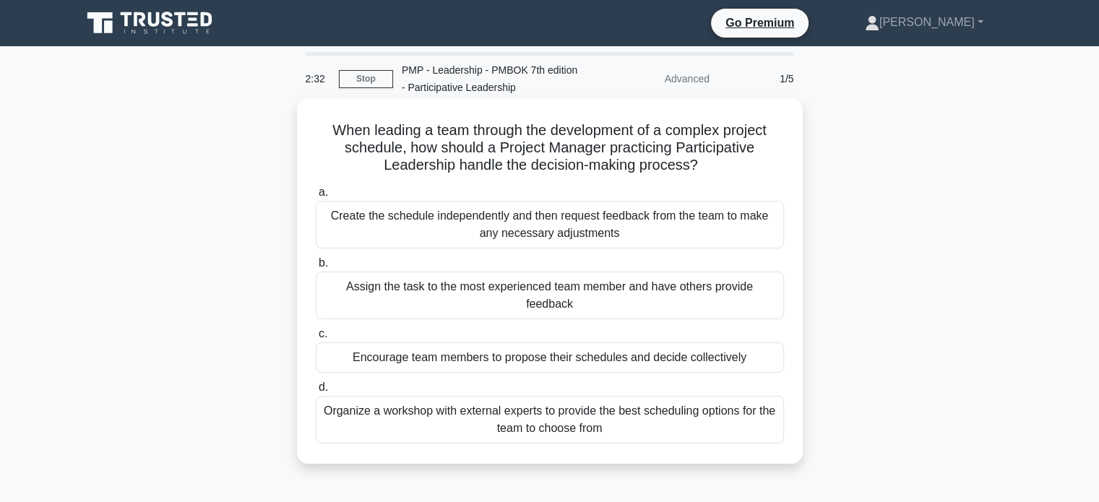
click at [434, 343] on div "Encourage team members to propose their schedules and decide collectively" at bounding box center [550, 357] width 468 height 30
click at [316, 339] on input "c. Encourage team members to propose their schedules and decide collectively" at bounding box center [316, 333] width 0 height 9
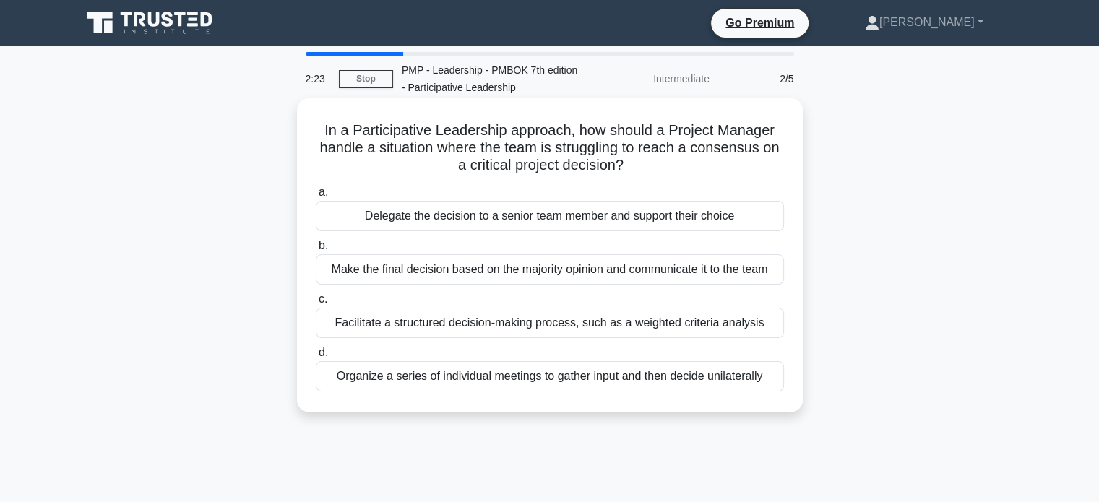
click at [407, 323] on div "Facilitate a structured decision-making process, such as a weighted criteria an…" at bounding box center [550, 323] width 468 height 30
click at [316, 304] on input "c. Facilitate a structured decision-making process, such as a weighted criteria…" at bounding box center [316, 299] width 0 height 9
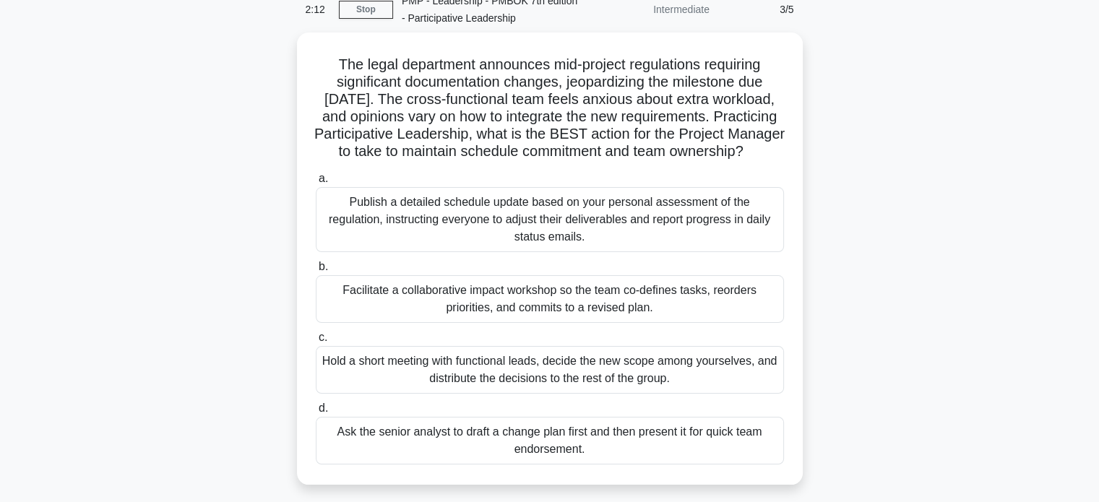
scroll to position [77, 0]
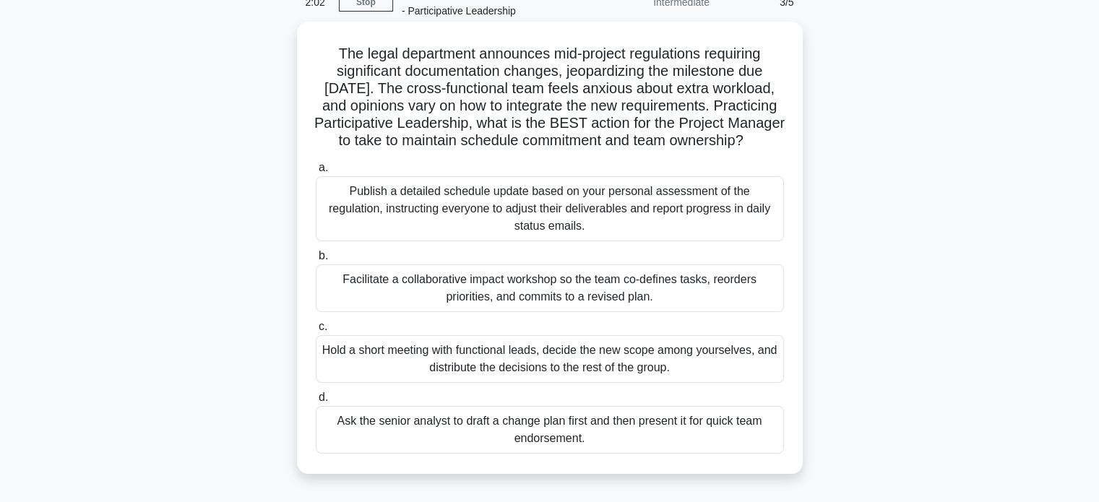
click at [449, 305] on div "Facilitate a collaborative impact workshop so the team co-defines tasks, reorde…" at bounding box center [550, 288] width 468 height 48
click at [316, 261] on input "b. Facilitate a collaborative impact workshop so the team co-defines tasks, reo…" at bounding box center [316, 255] width 0 height 9
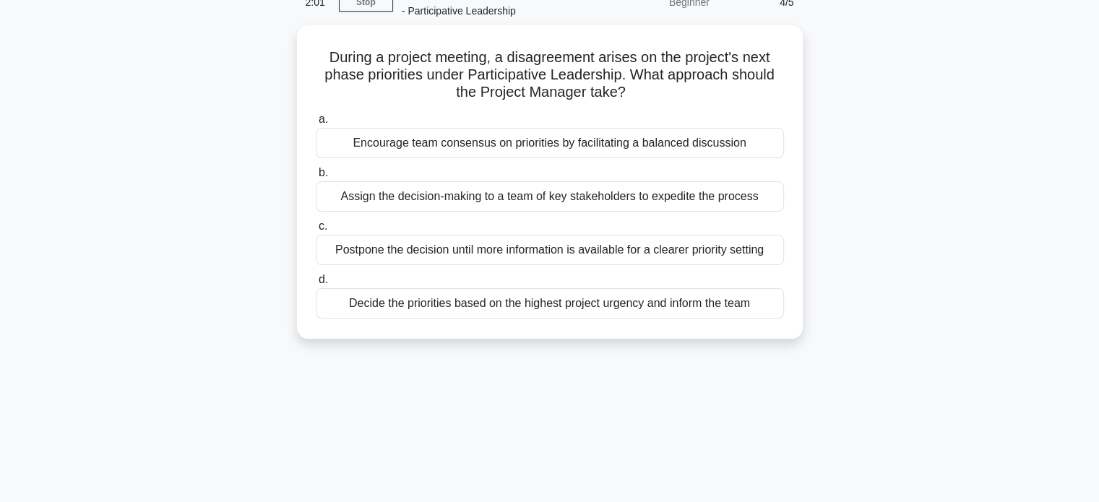
scroll to position [0, 0]
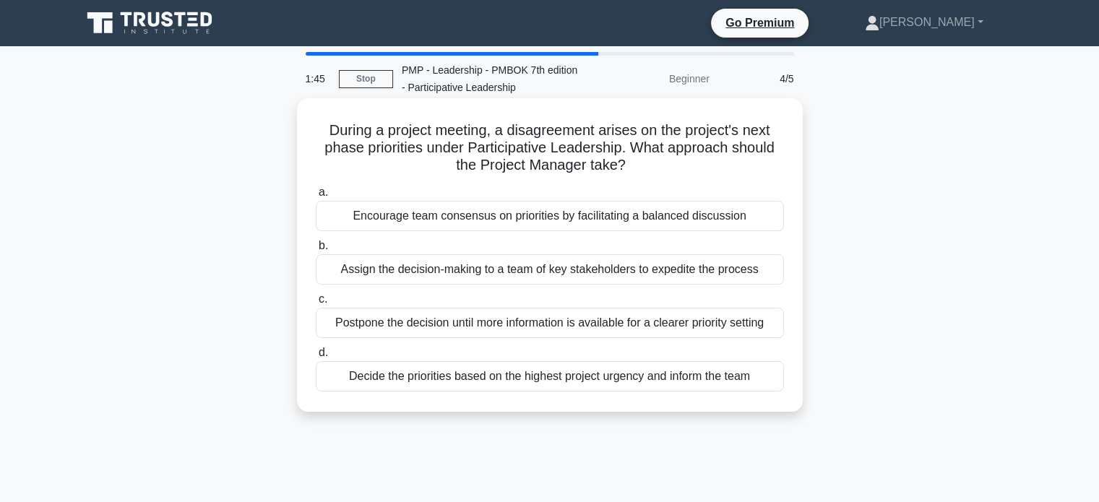
click at [411, 213] on div "Encourage team consensus on priorities by facilitating a balanced discussion" at bounding box center [550, 216] width 468 height 30
click at [316, 197] on input "a. Encourage team consensus on priorities by facilitating a balanced discussion" at bounding box center [316, 192] width 0 height 9
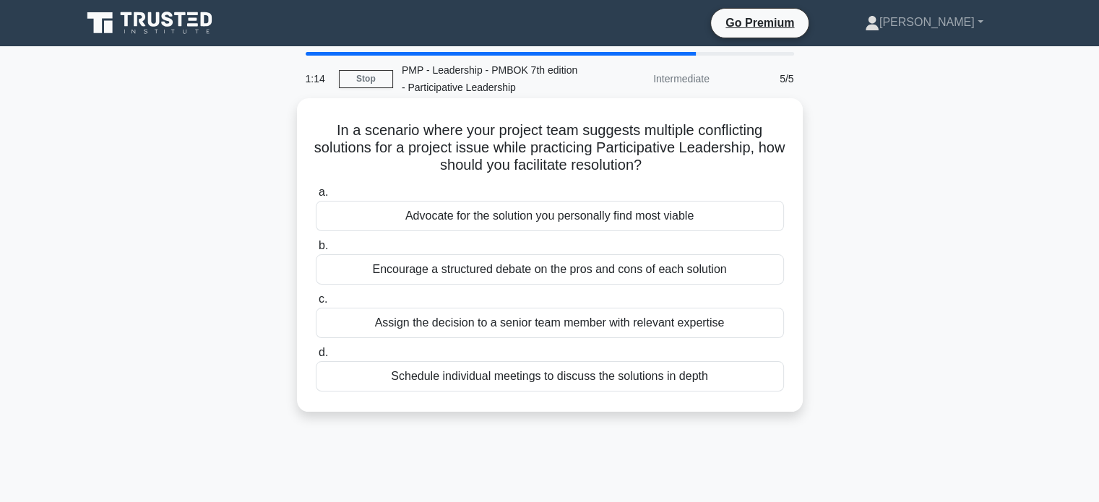
click at [442, 271] on div "Encourage a structured debate on the pros and cons of each solution" at bounding box center [550, 269] width 468 height 30
click at [316, 251] on input "b. Encourage a structured debate on the pros and cons of each solution" at bounding box center [316, 245] width 0 height 9
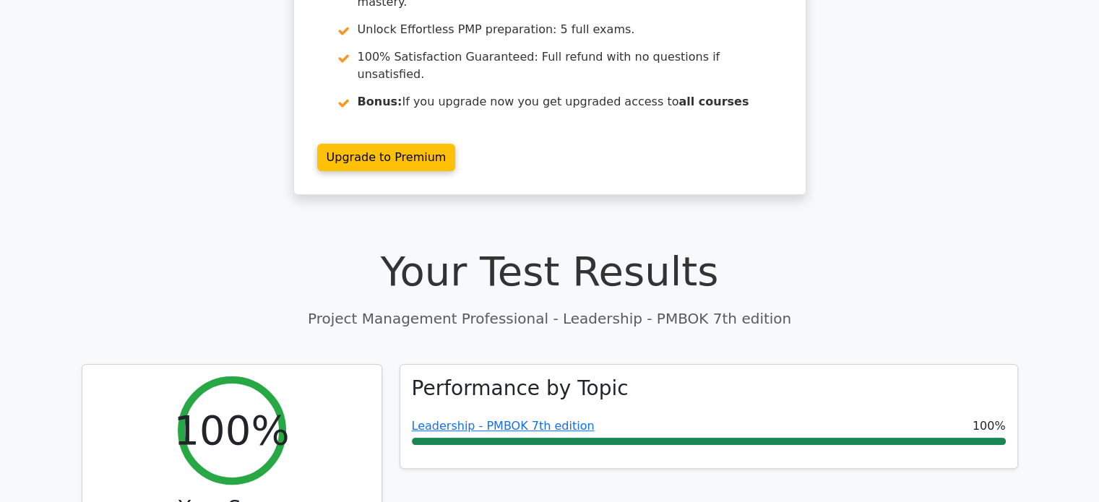
scroll to position [243, 0]
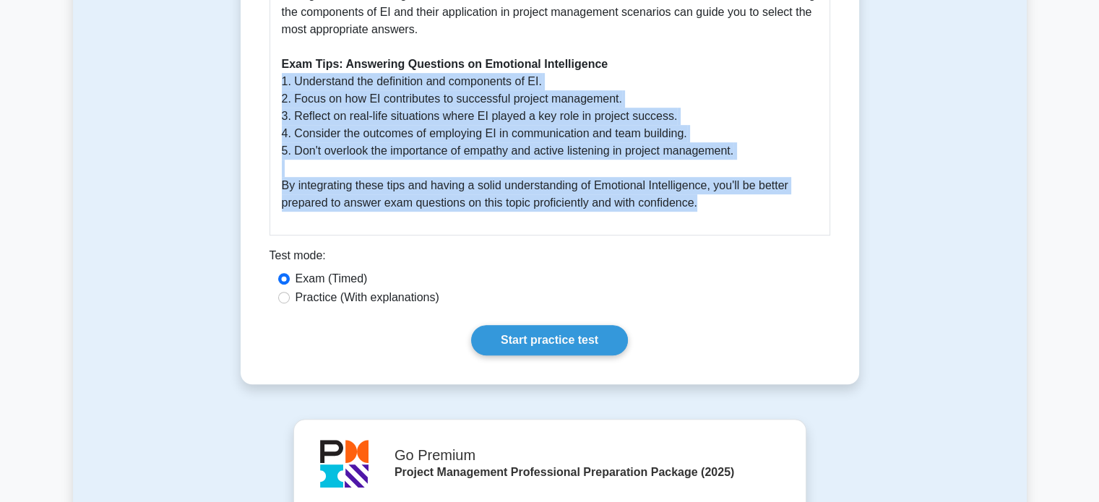
scroll to position [865, 0]
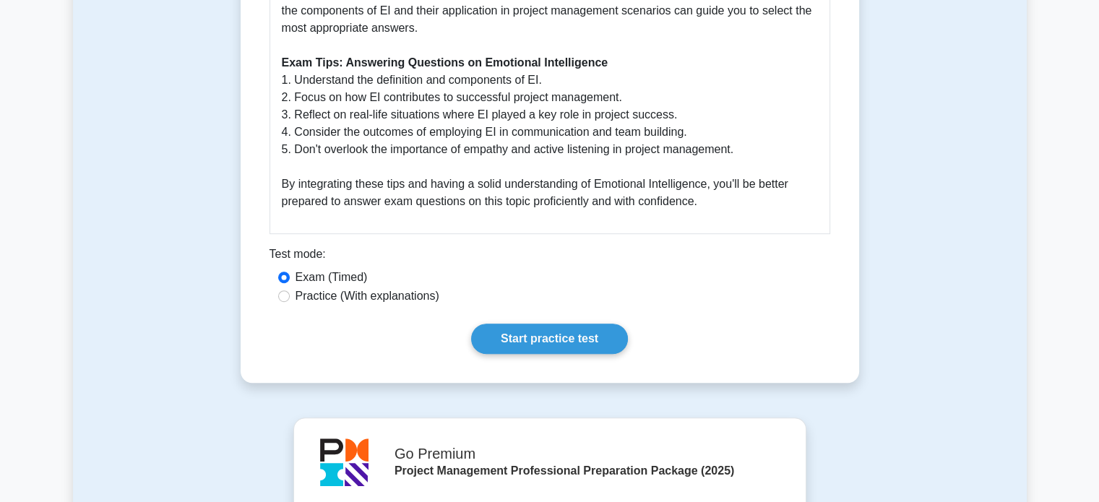
click at [469, 267] on div "Test mode:" at bounding box center [549, 257] width 560 height 23
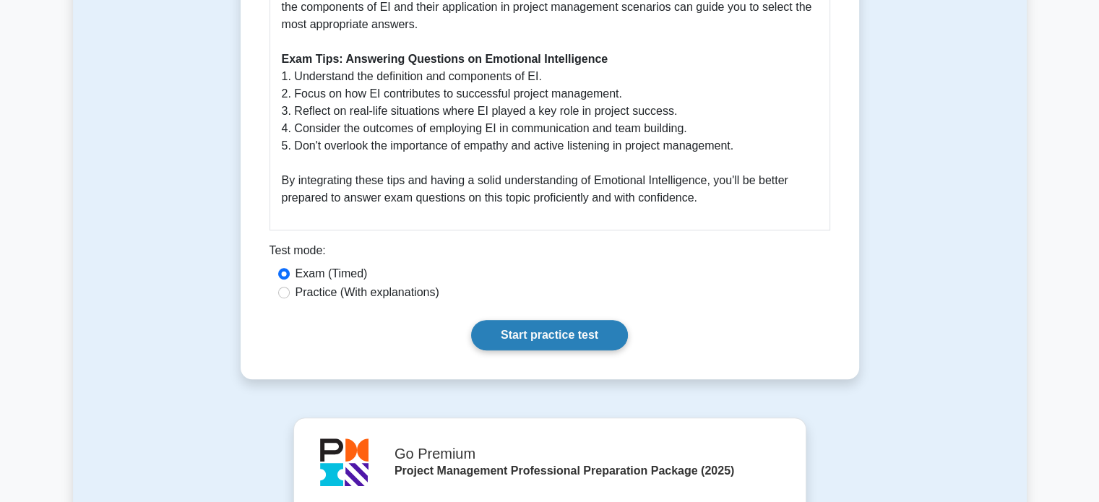
click at [561, 350] on link "Start practice test" at bounding box center [549, 335] width 157 height 30
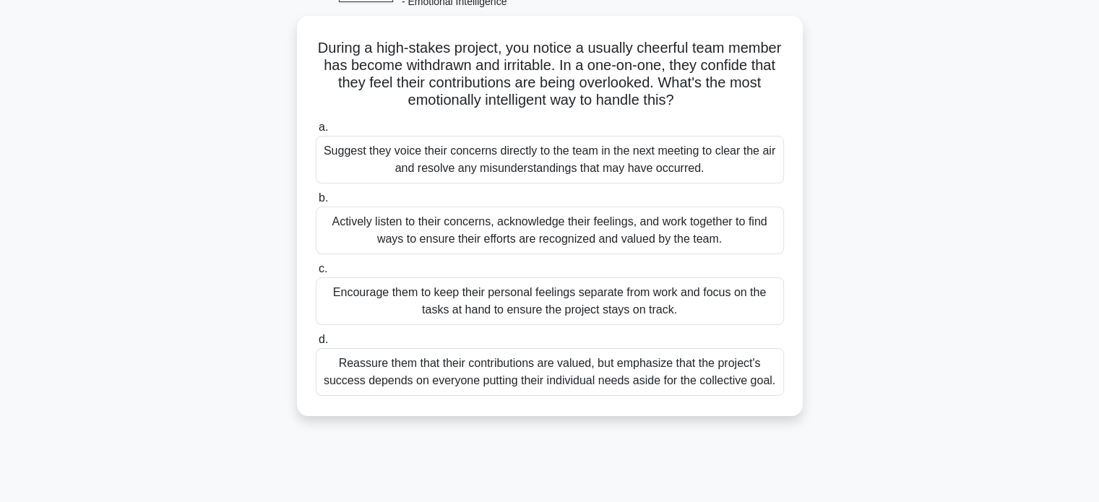
scroll to position [85, 0]
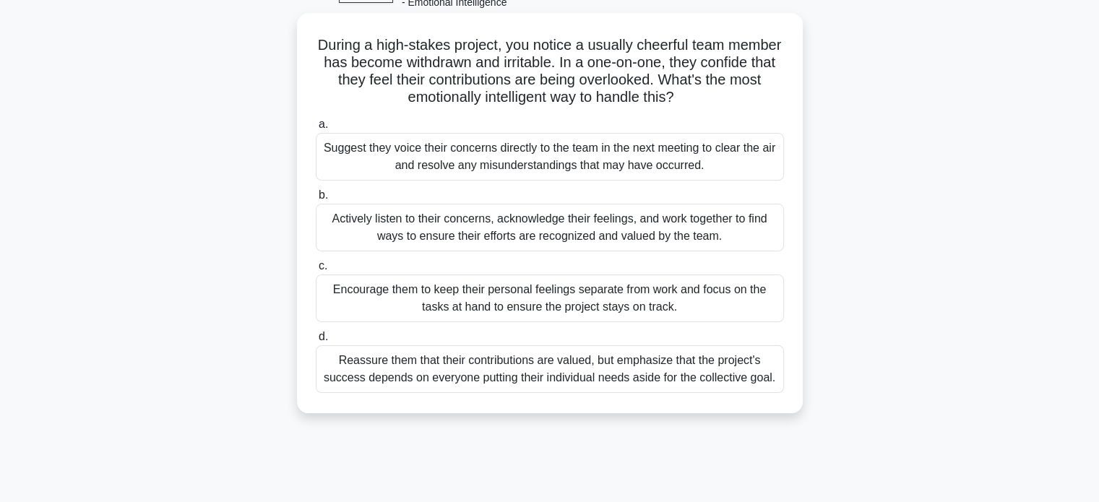
click at [544, 229] on div "Actively listen to their concerns, acknowledge their feelings, and work togethe…" at bounding box center [550, 228] width 468 height 48
click at [316, 200] on input "b. Actively listen to their concerns, acknowledge their feelings, and work toge…" at bounding box center [316, 195] width 0 height 9
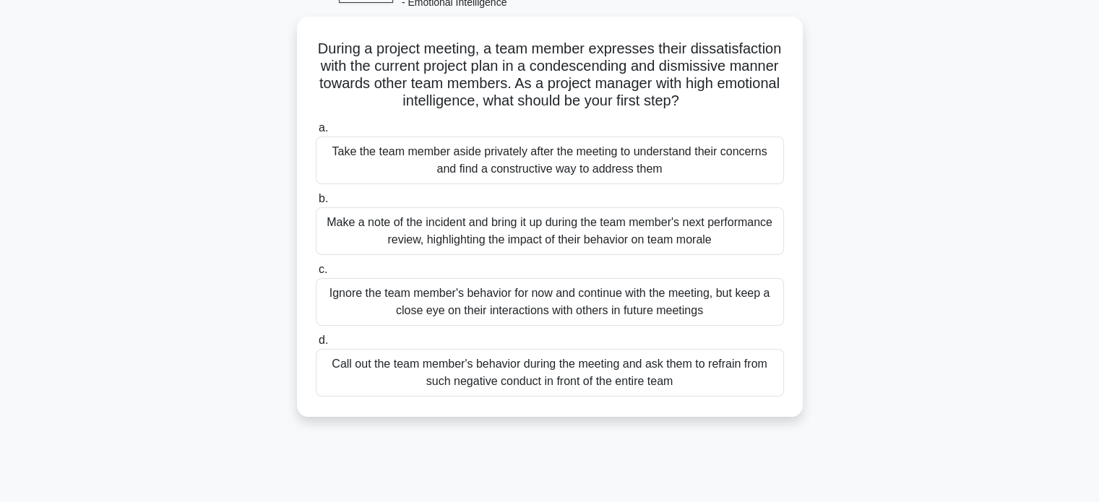
scroll to position [0, 0]
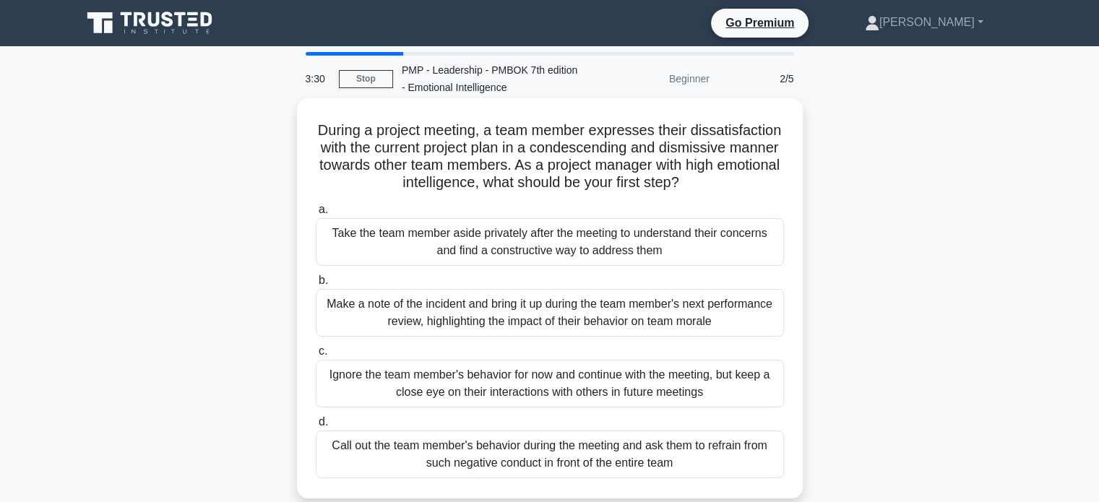
click at [493, 244] on div "Take the team member aside privately after the meeting to understand their conc…" at bounding box center [550, 242] width 468 height 48
click at [316, 215] on input "a. Take the team member aside privately after the meeting to understand their c…" at bounding box center [316, 209] width 0 height 9
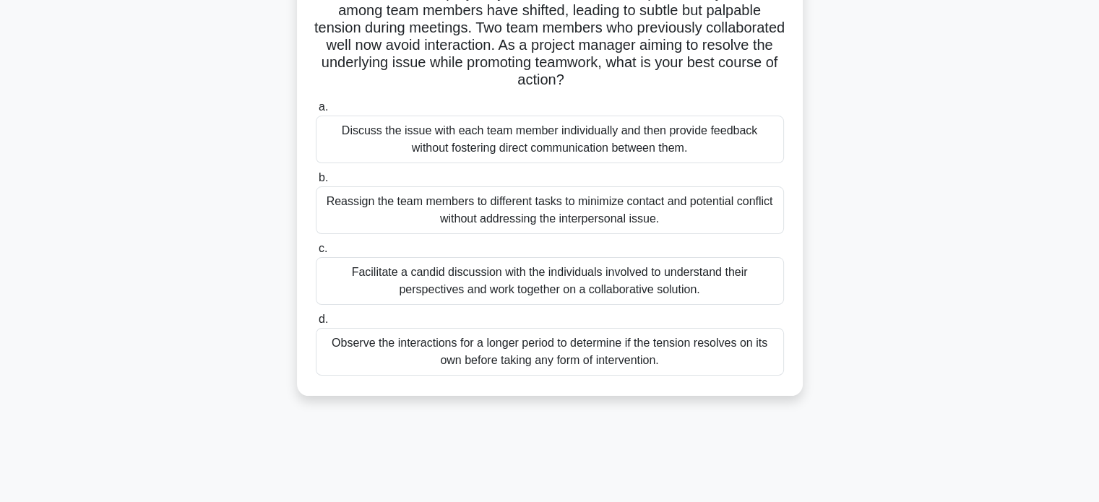
scroll to position [140, 0]
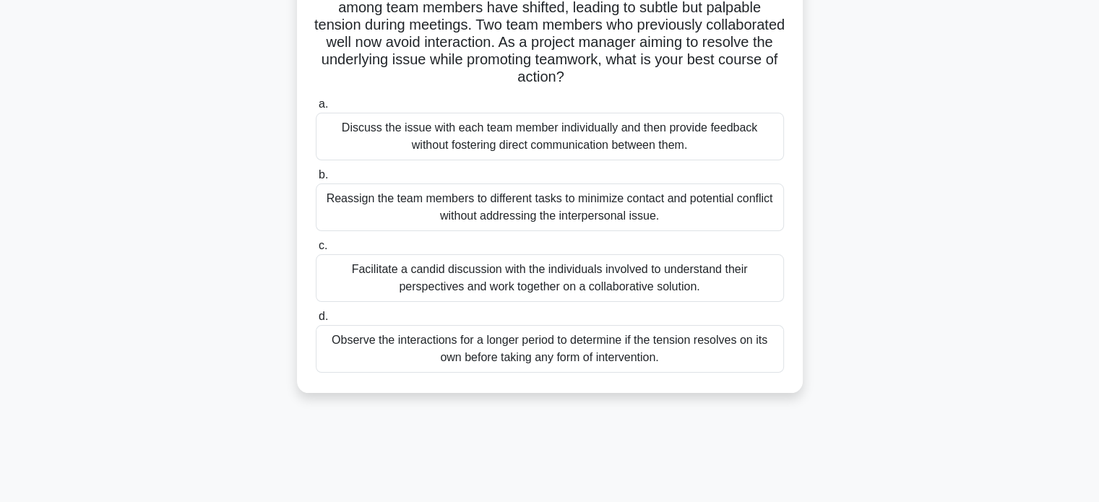
click at [501, 287] on div "Facilitate a candid discussion with the individuals involved to understand thei…" at bounding box center [550, 278] width 468 height 48
click at [316, 251] on input "c. Facilitate a candid discussion with the individuals involved to understand t…" at bounding box center [316, 245] width 0 height 9
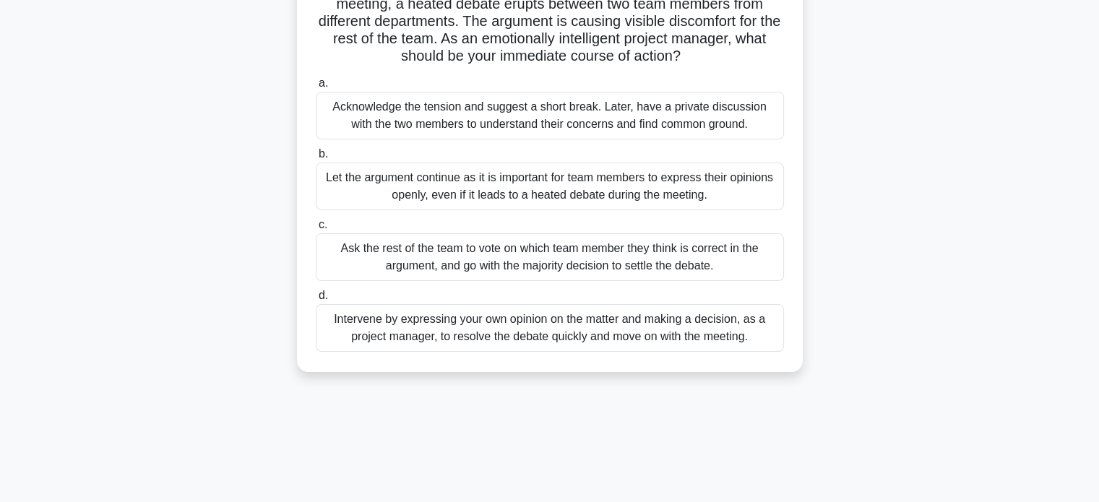
scroll to position [144, 0]
click at [494, 120] on div "Acknowledge the tension and suggest a short break. Later, have a private discus…" at bounding box center [550, 115] width 468 height 48
click at [316, 87] on input "a. Acknowledge the tension and suggest a short break. Later, have a private dis…" at bounding box center [316, 82] width 0 height 9
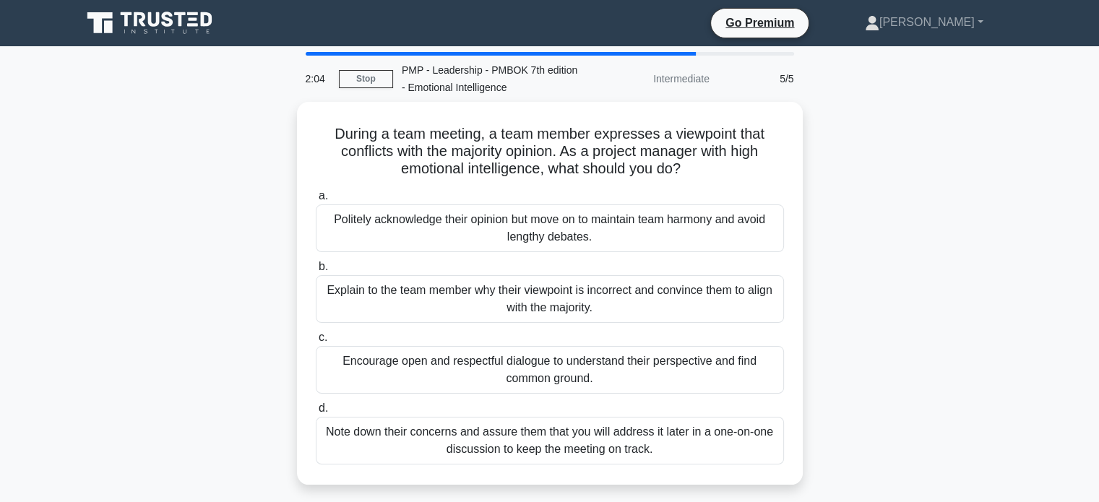
scroll to position [0, 0]
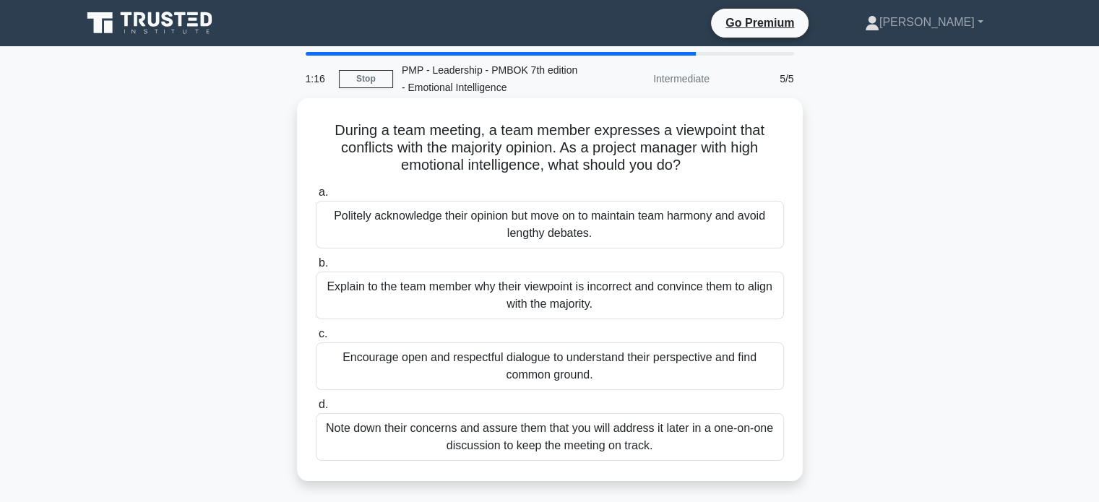
click at [534, 369] on div "Encourage open and respectful dialogue to understand their perspective and find…" at bounding box center [550, 366] width 468 height 48
click at [316, 339] on input "c. Encourage open and respectful dialogue to understand their perspective and f…" at bounding box center [316, 333] width 0 height 9
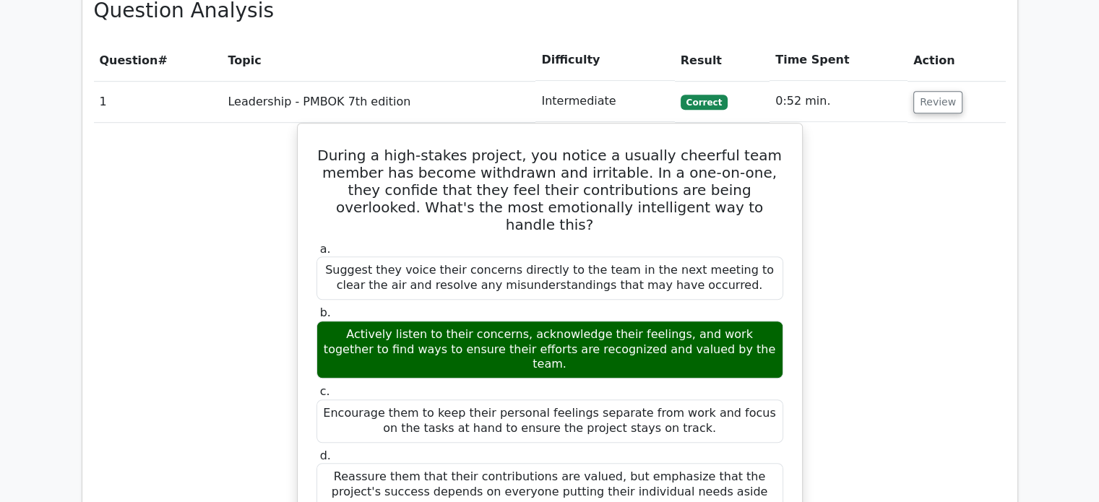
scroll to position [1054, 0]
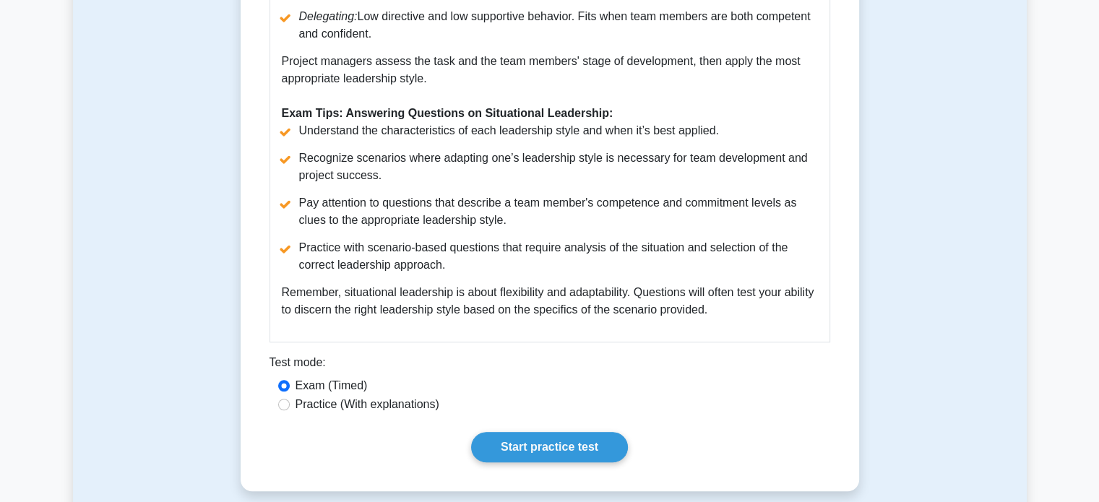
scroll to position [916, 0]
click at [532, 431] on link "Start practice test" at bounding box center [549, 446] width 157 height 30
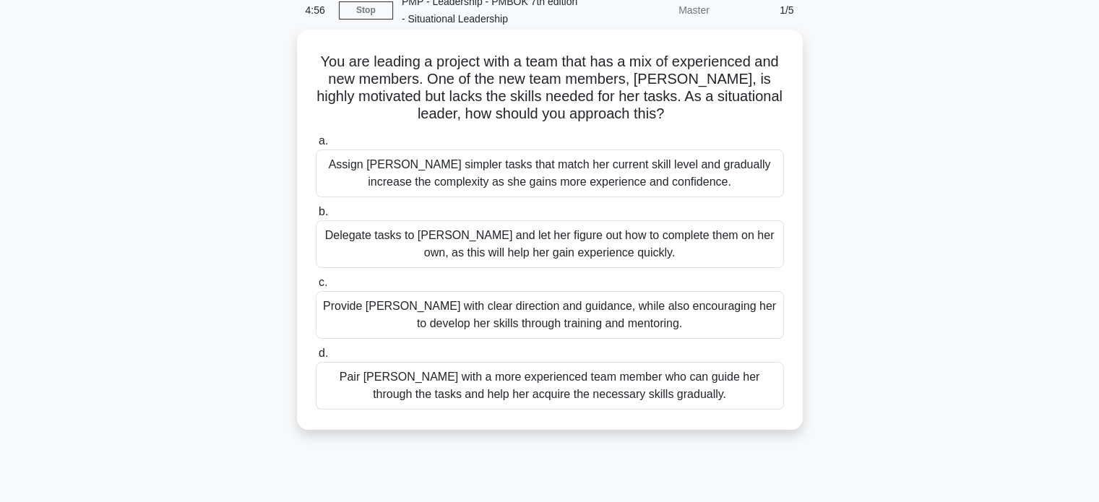
scroll to position [69, 0]
click at [430, 384] on div "Pair [PERSON_NAME] with a more experienced team member who can guide her throug…" at bounding box center [550, 385] width 468 height 48
click at [316, 358] on input "d. Pair [PERSON_NAME] with a more experienced team member who can guide her thr…" at bounding box center [316, 352] width 0 height 9
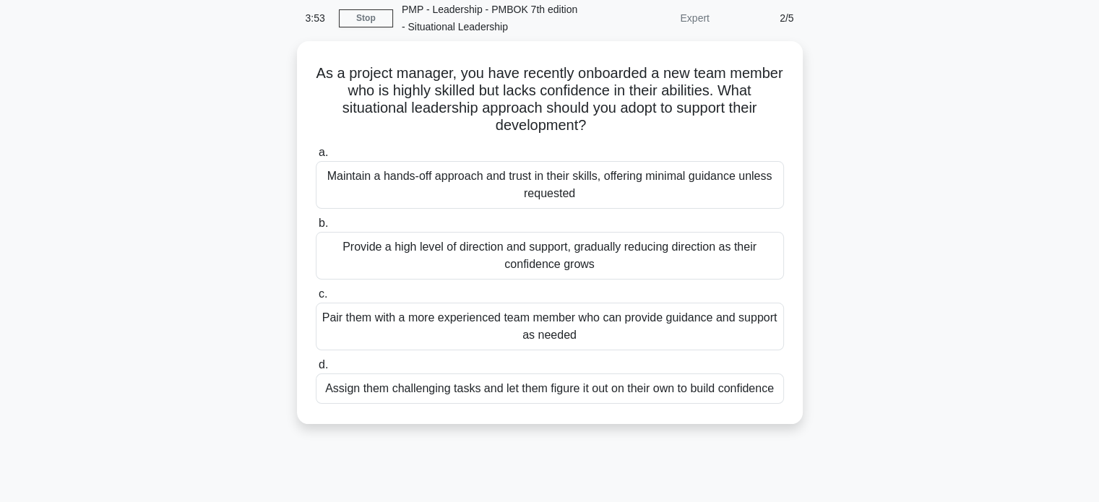
scroll to position [85, 0]
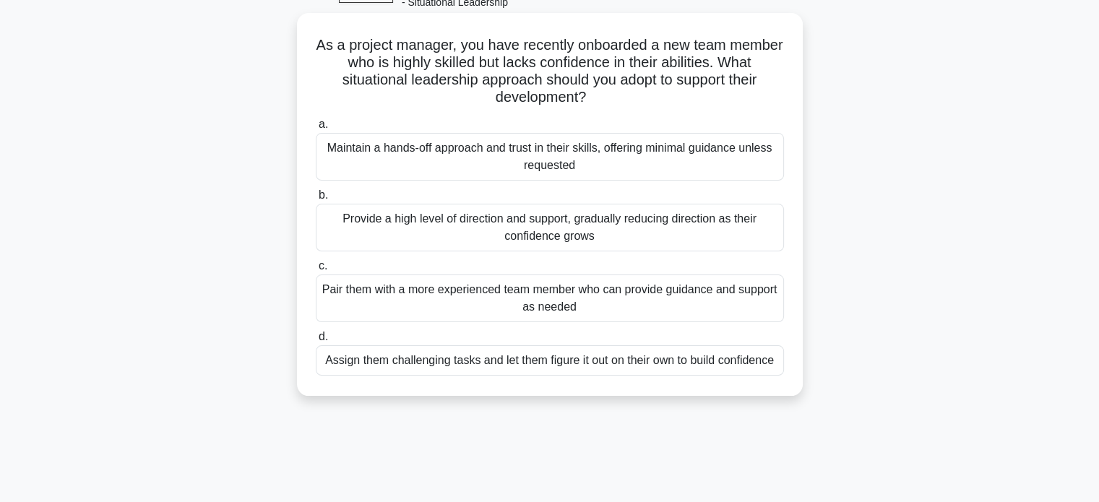
click at [433, 216] on div "Provide a high level of direction and support, gradually reducing direction as …" at bounding box center [550, 228] width 468 height 48
click at [316, 200] on input "b. Provide a high level of direction and support, gradually reducing direction …" at bounding box center [316, 195] width 0 height 9
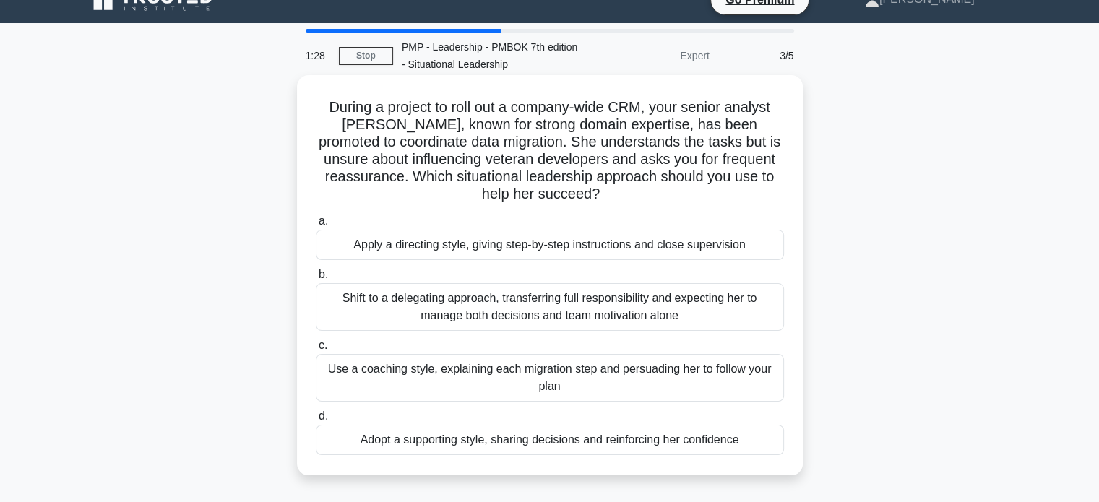
scroll to position [25, 0]
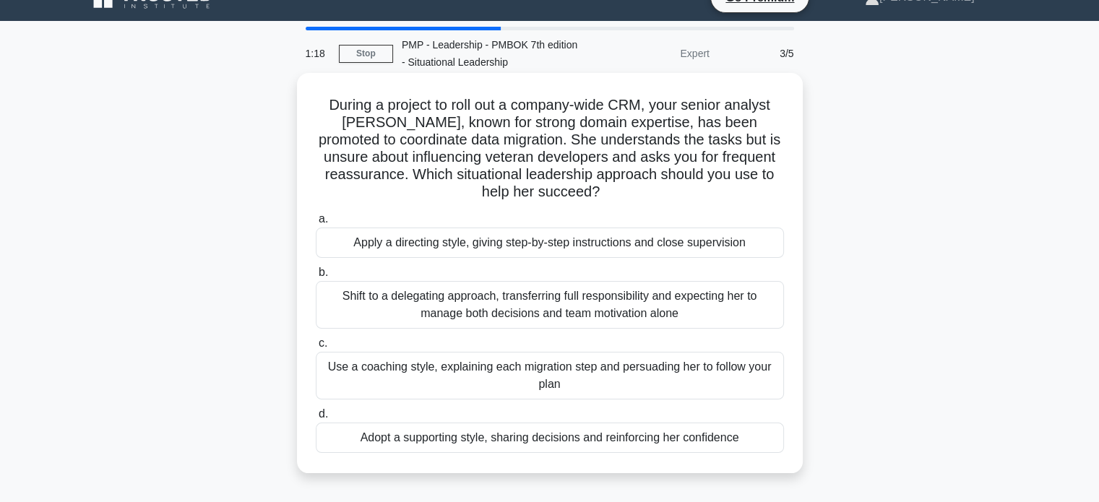
click at [644, 379] on div "Use a coaching style, explaining each migration step and persuading her to foll…" at bounding box center [550, 376] width 468 height 48
click at [316, 348] on input "c. Use a coaching style, explaining each migration step and persuading her to f…" at bounding box center [316, 343] width 0 height 9
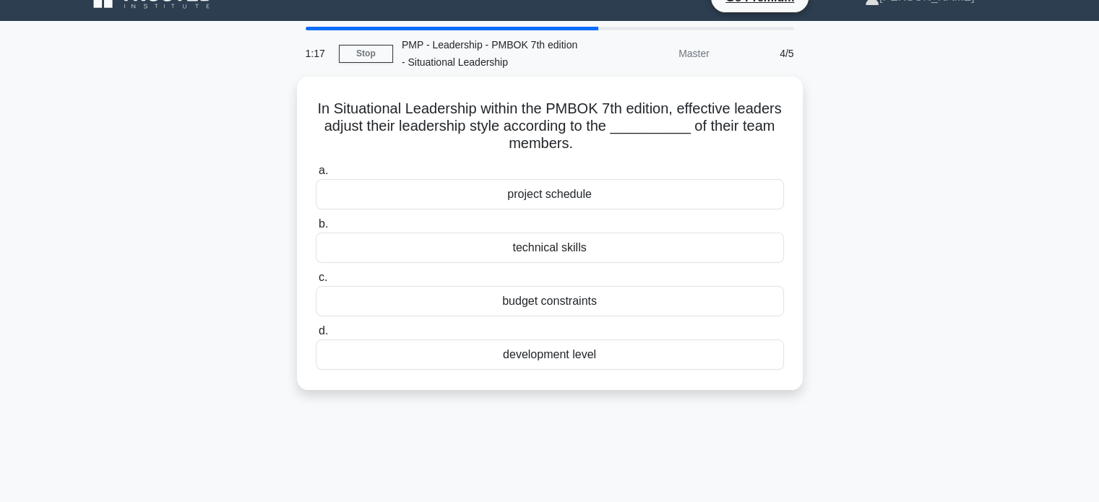
scroll to position [0, 0]
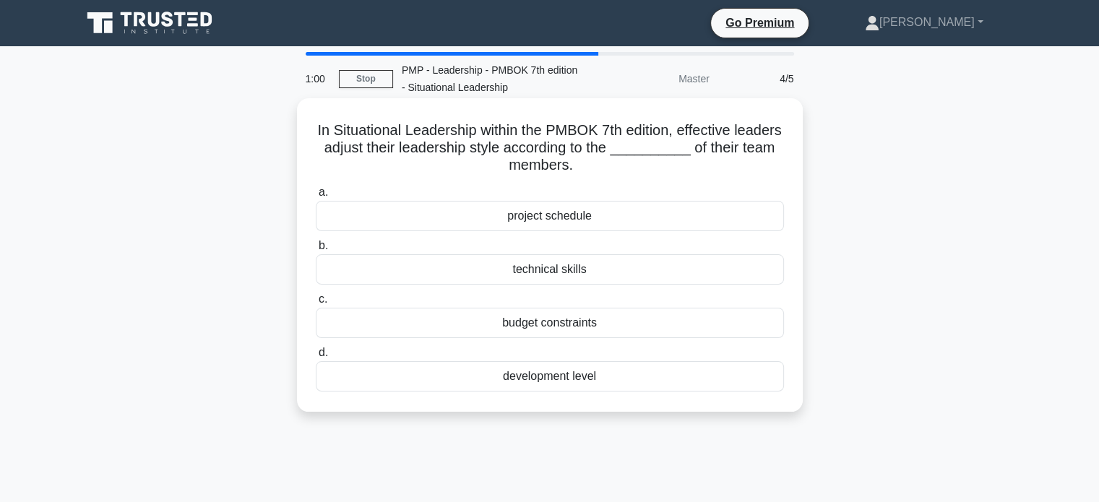
click at [601, 268] on div "technical skills" at bounding box center [550, 269] width 468 height 30
click at [316, 251] on input "b. technical skills" at bounding box center [316, 245] width 0 height 9
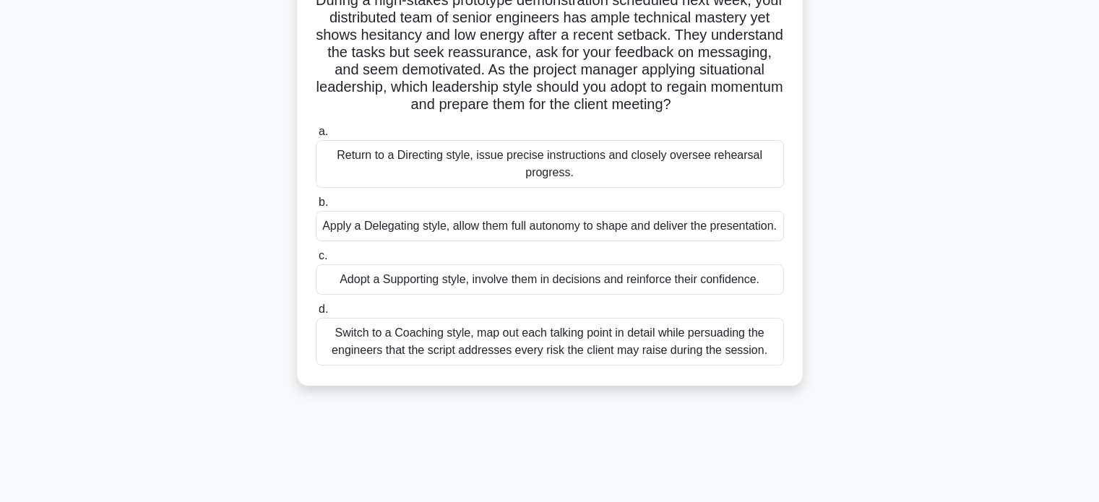
scroll to position [141, 0]
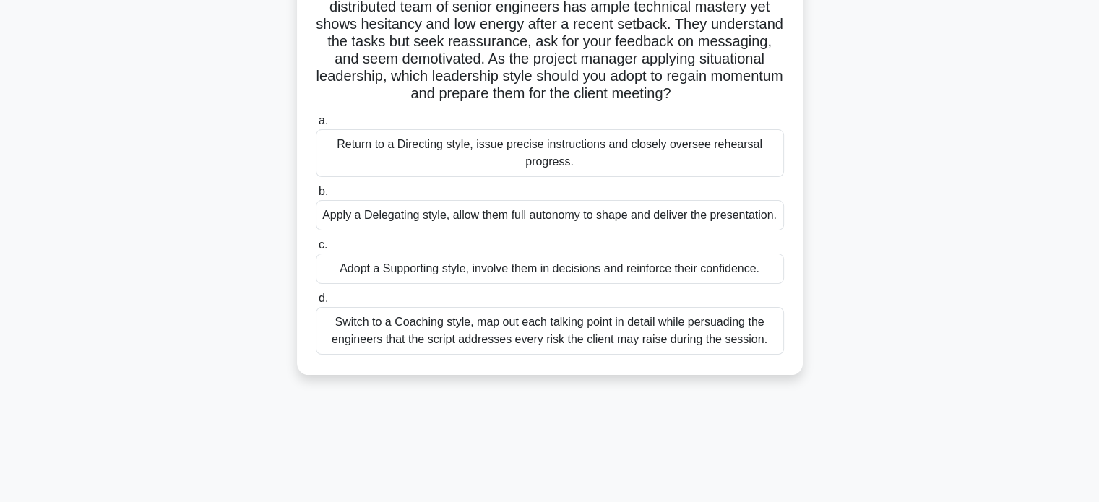
click at [617, 347] on div "Switch to a Coaching style, map out each talking point in detail while persuadi…" at bounding box center [550, 331] width 468 height 48
click at [316, 303] on input "d. Switch to a Coaching style, map out each talking point in detail while persu…" at bounding box center [316, 298] width 0 height 9
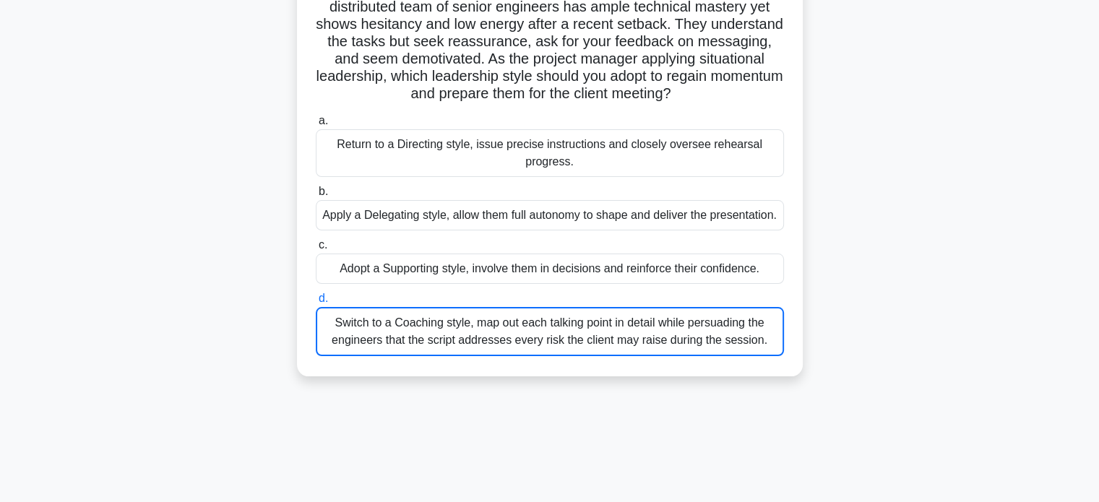
scroll to position [0, 0]
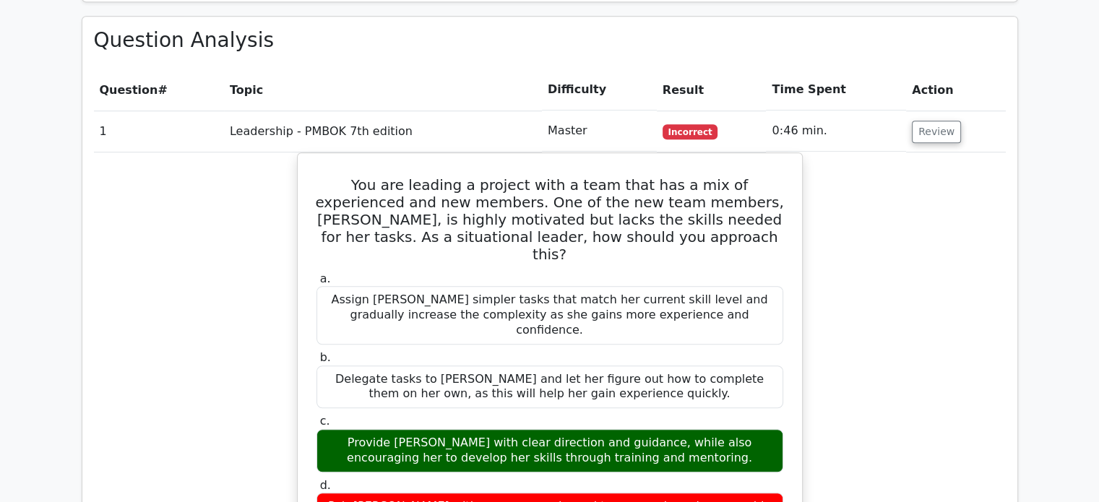
scroll to position [1024, 0]
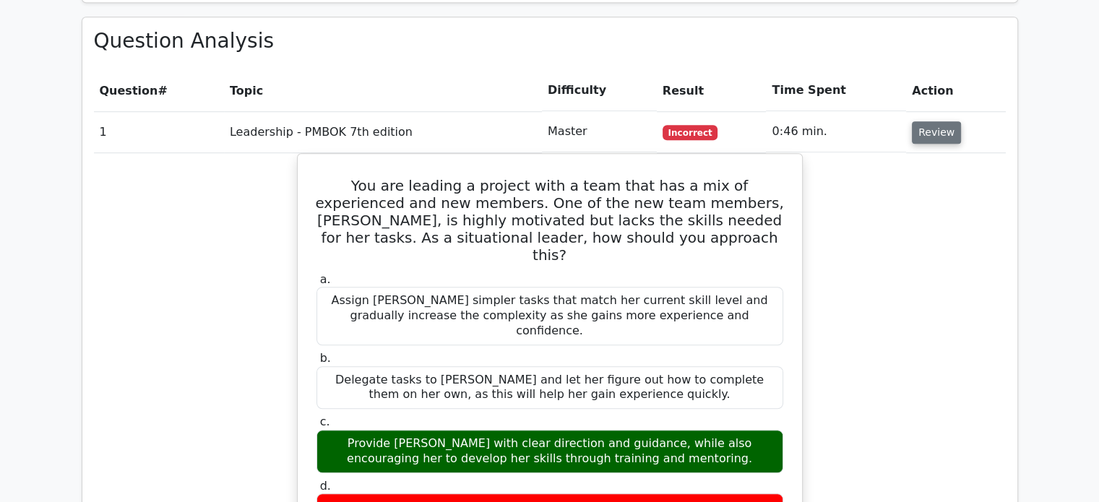
click at [930, 121] on button "Review" at bounding box center [935, 132] width 49 height 22
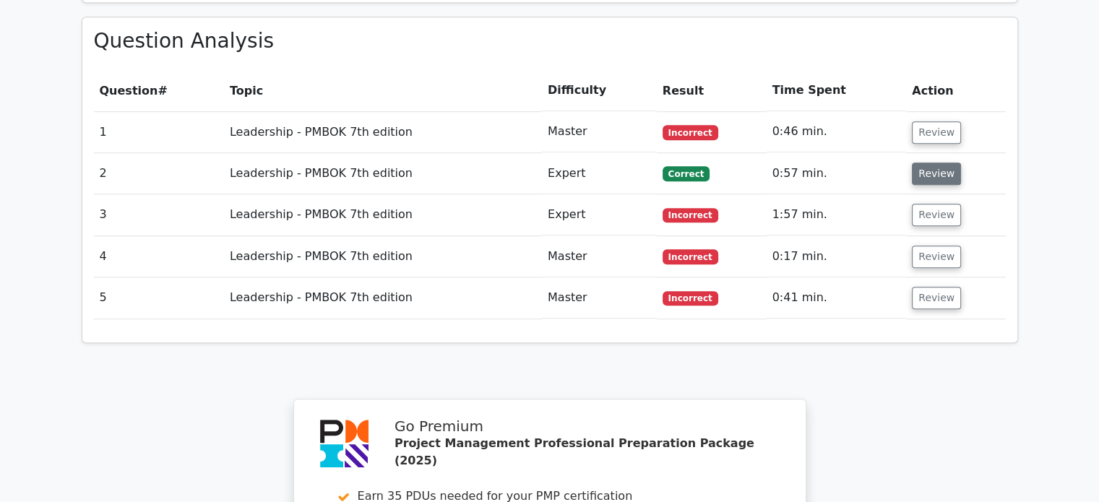
click at [929, 163] on button "Review" at bounding box center [935, 174] width 49 height 22
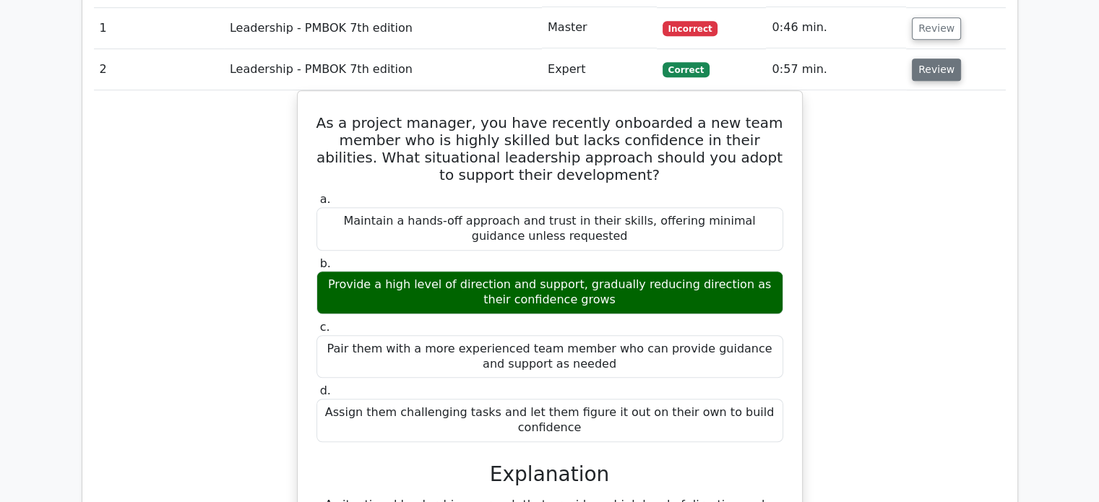
scroll to position [1004, 0]
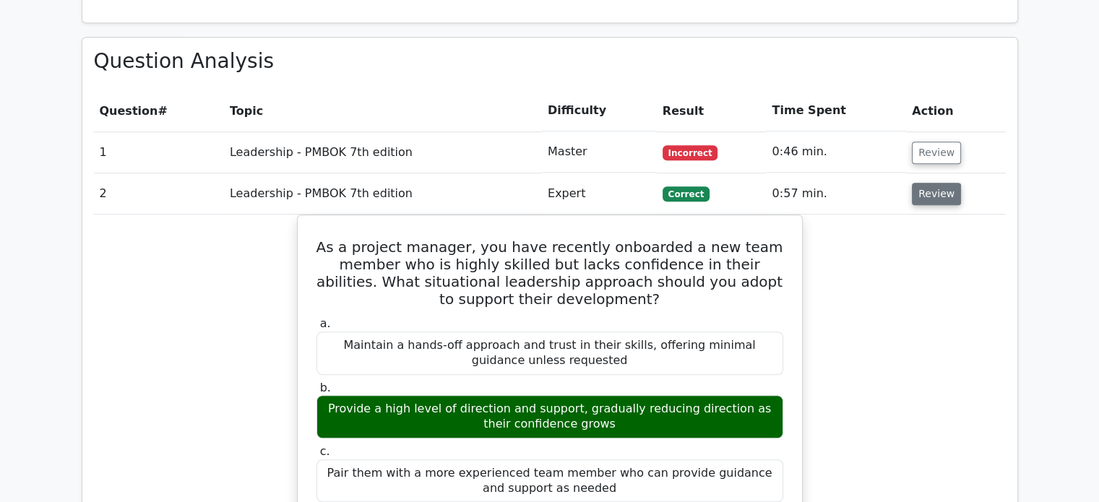
click at [937, 183] on button "Review" at bounding box center [935, 194] width 49 height 22
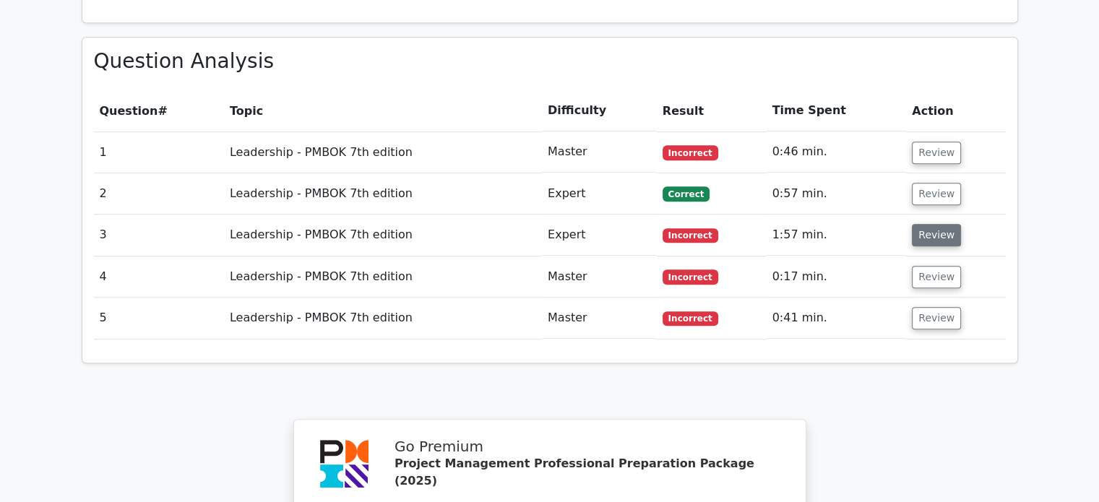
click at [930, 224] on button "Review" at bounding box center [935, 235] width 49 height 22
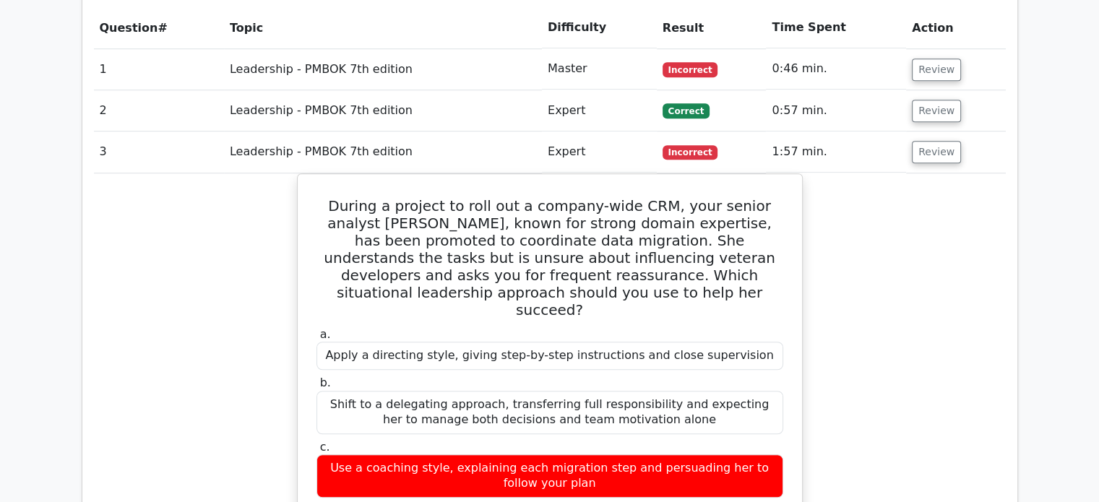
scroll to position [1086, 0]
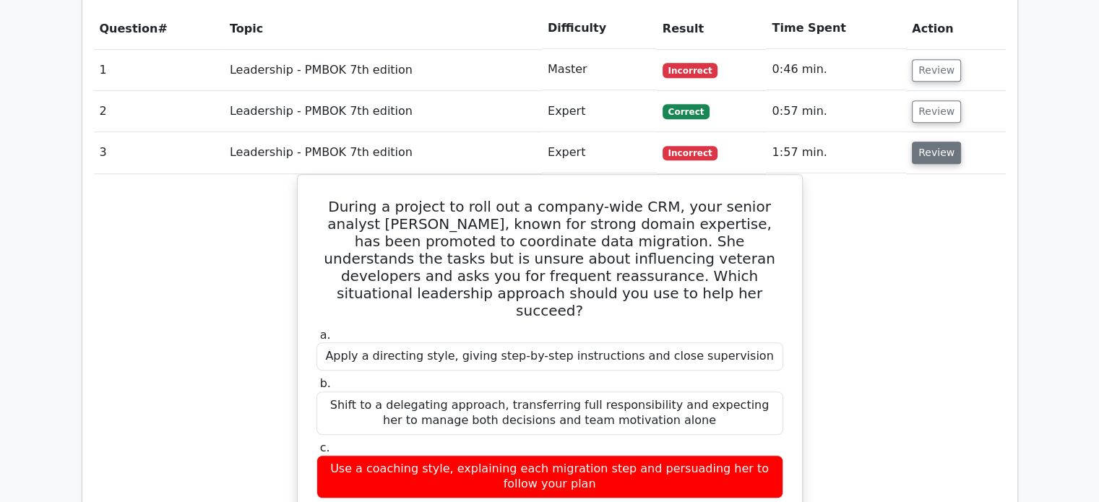
click at [940, 142] on button "Review" at bounding box center [935, 153] width 49 height 22
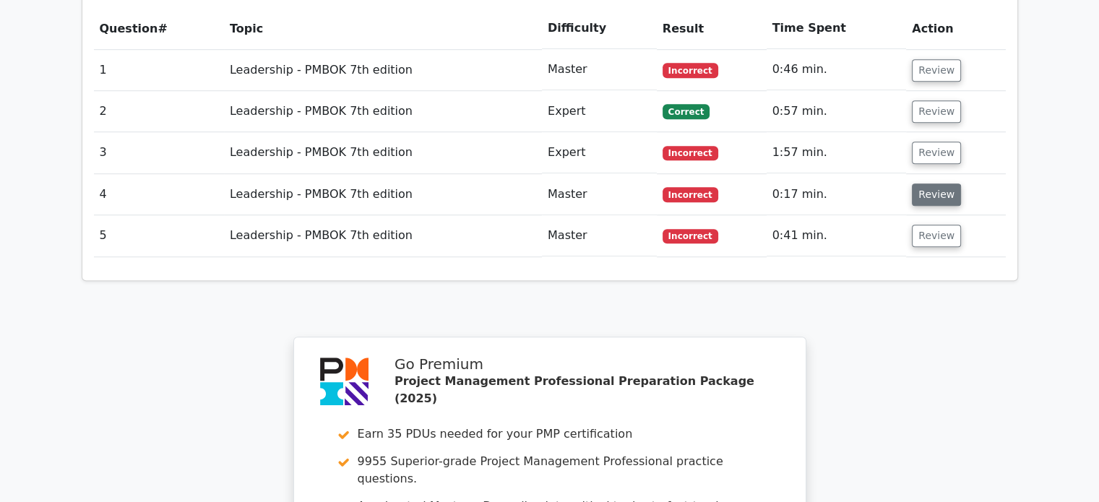
click at [924, 183] on button "Review" at bounding box center [935, 194] width 49 height 22
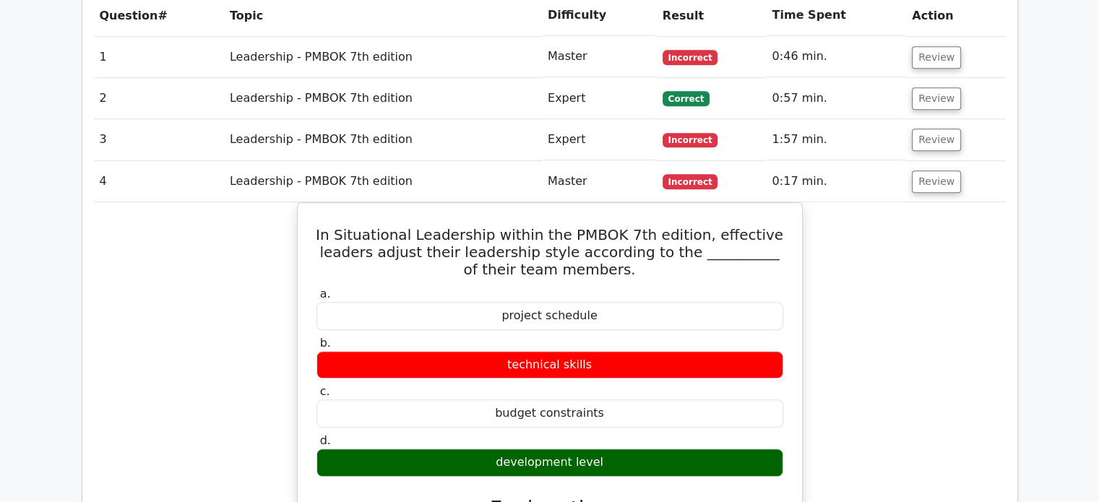
scroll to position [1104, 0]
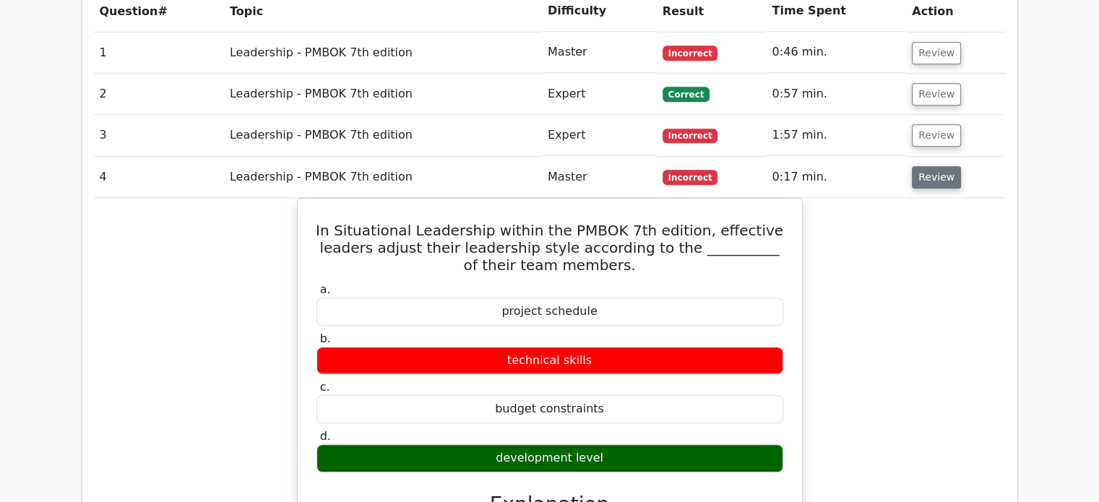
click at [948, 166] on button "Review" at bounding box center [935, 177] width 49 height 22
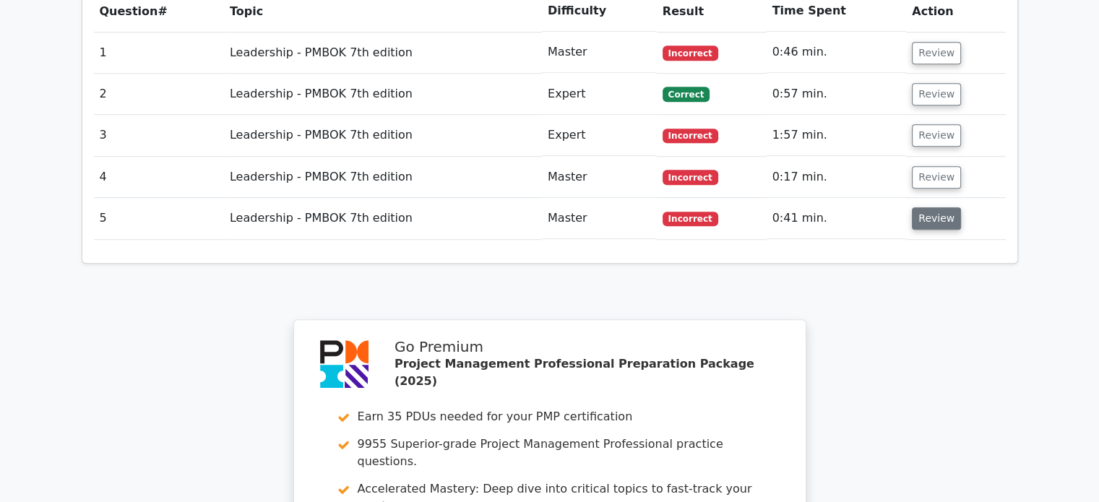
click at [923, 207] on button "Review" at bounding box center [935, 218] width 49 height 22
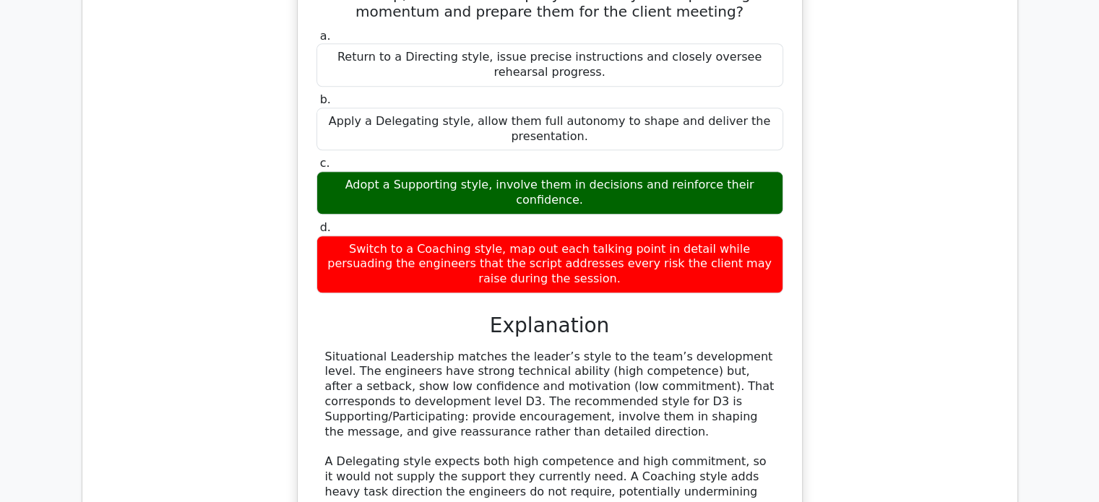
scroll to position [1548, 0]
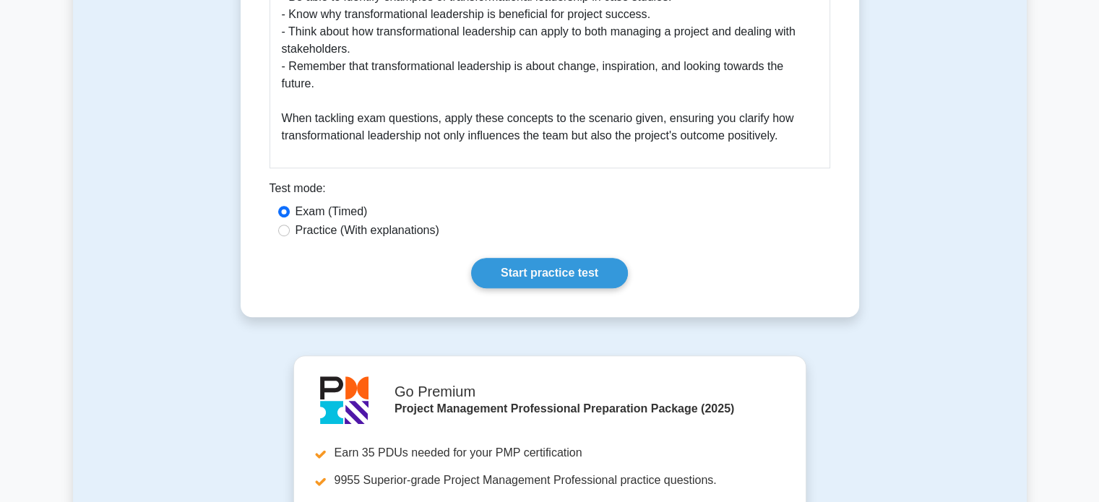
scroll to position [880, 0]
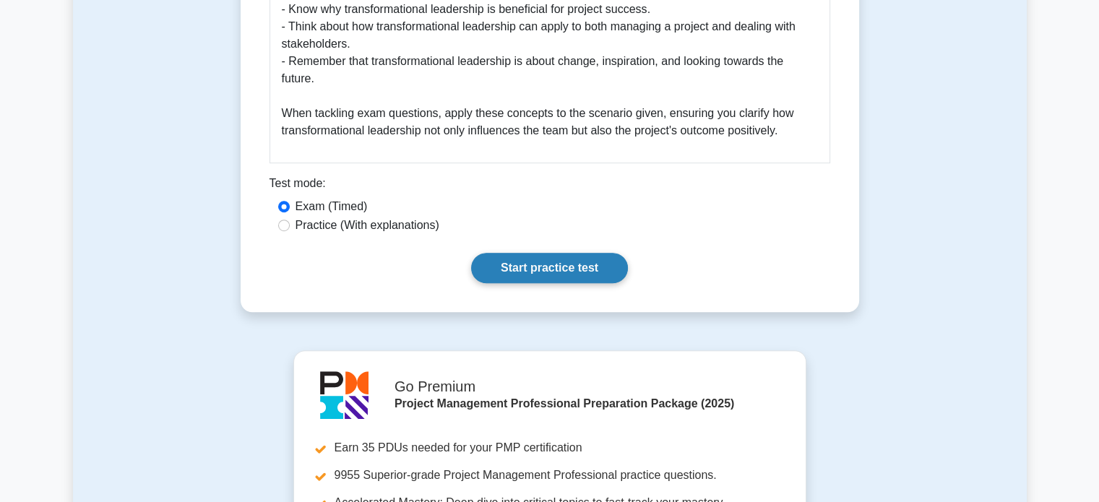
click at [527, 283] on link "Start practice test" at bounding box center [549, 268] width 157 height 30
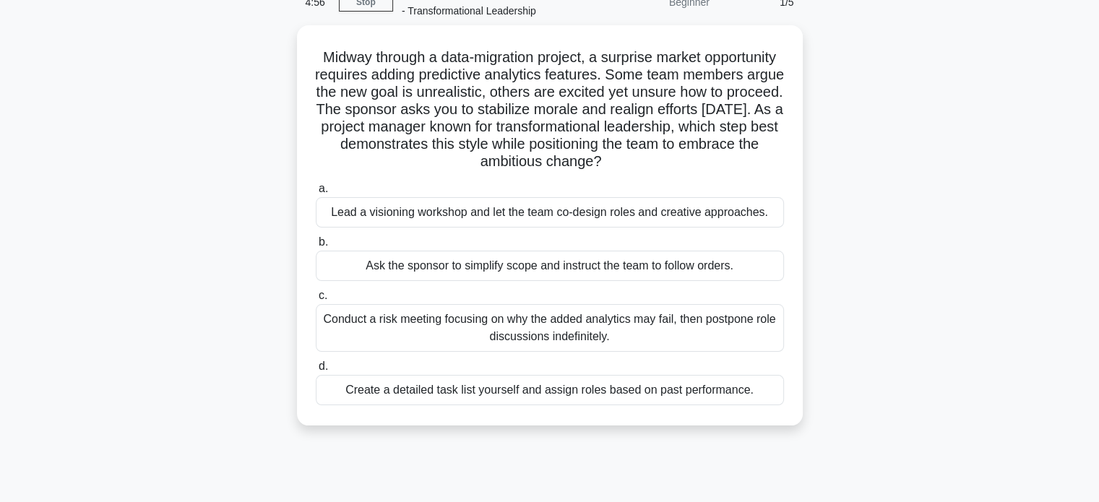
scroll to position [79, 0]
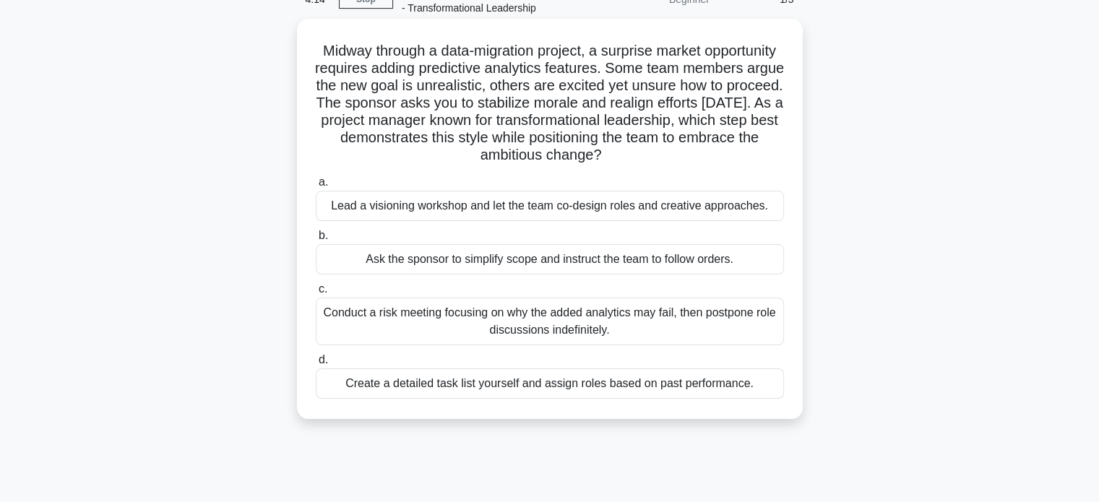
click at [607, 213] on div "Lead a visioning workshop and let the team co-design roles and creative approac…" at bounding box center [550, 206] width 468 height 30
click at [316, 187] on input "a. Lead a visioning workshop and let the team co-design roles and creative appr…" at bounding box center [316, 182] width 0 height 9
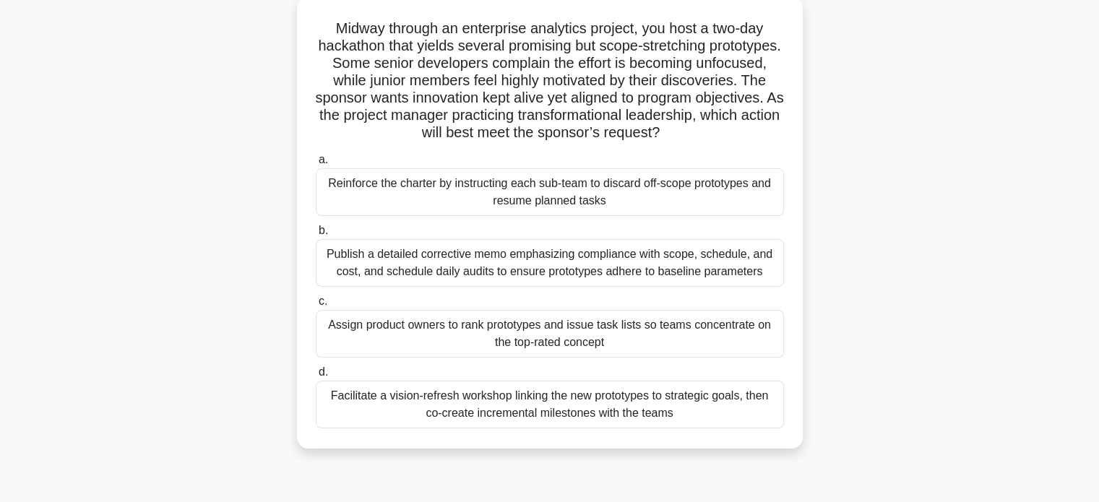
scroll to position [108, 0]
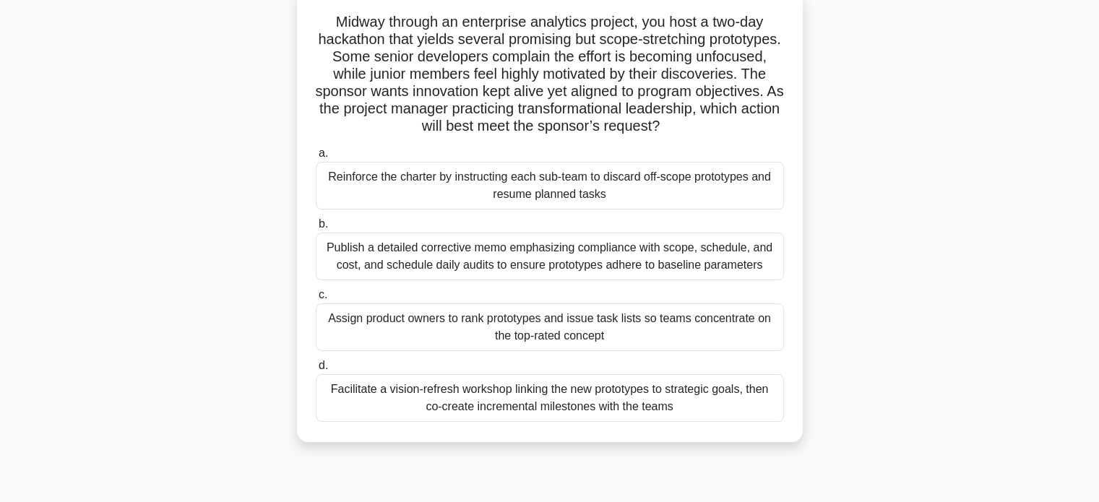
click at [690, 395] on div "Facilitate a vision-refresh workshop linking the new prototypes to strategic go…" at bounding box center [550, 398] width 468 height 48
click at [316, 371] on input "d. Facilitate a vision-refresh workshop linking the new prototypes to strategic…" at bounding box center [316, 365] width 0 height 9
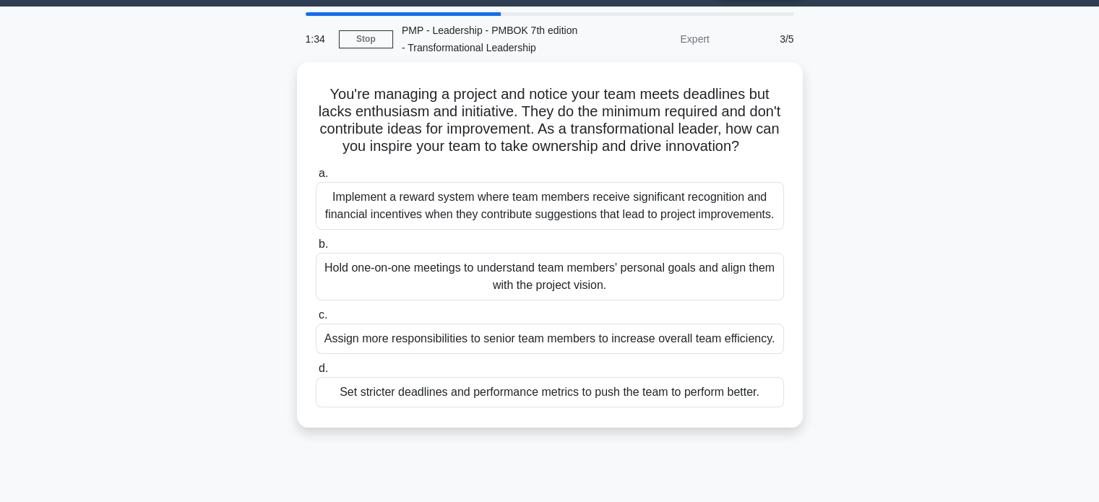
scroll to position [40, 0]
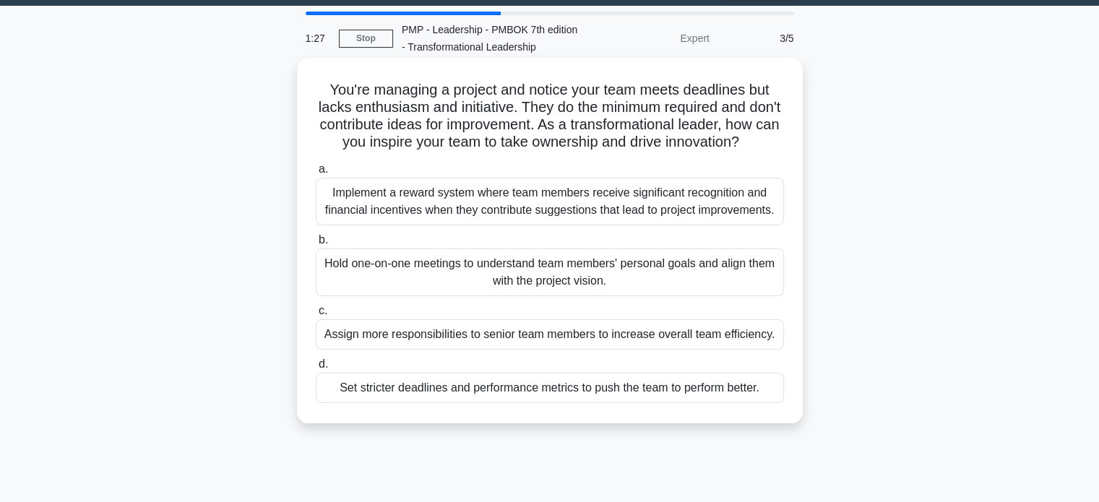
click at [711, 225] on div "Implement a reward system where team members receive significant recognition an…" at bounding box center [550, 202] width 468 height 48
click at [316, 174] on input "a. Implement a reward system where team members receive significant recognition…" at bounding box center [316, 169] width 0 height 9
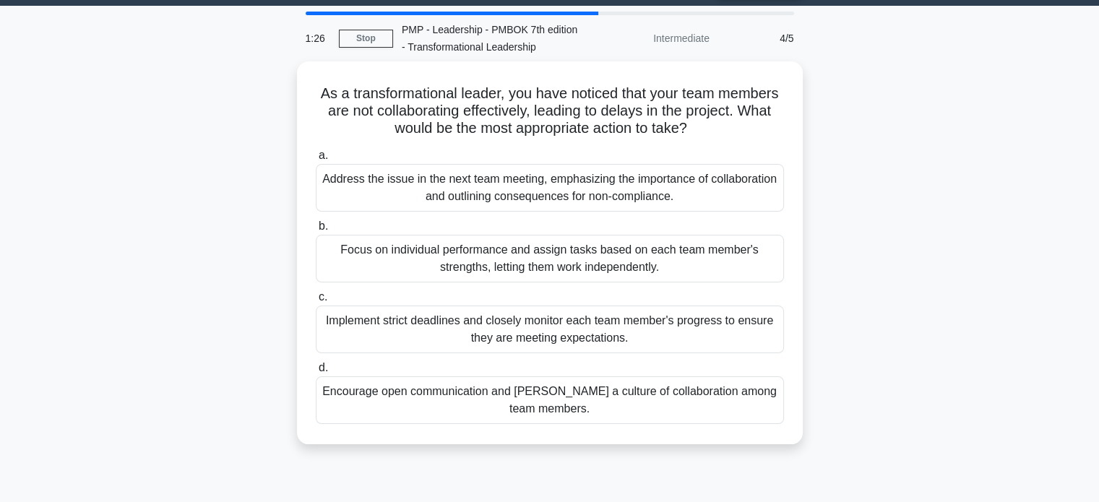
scroll to position [0, 0]
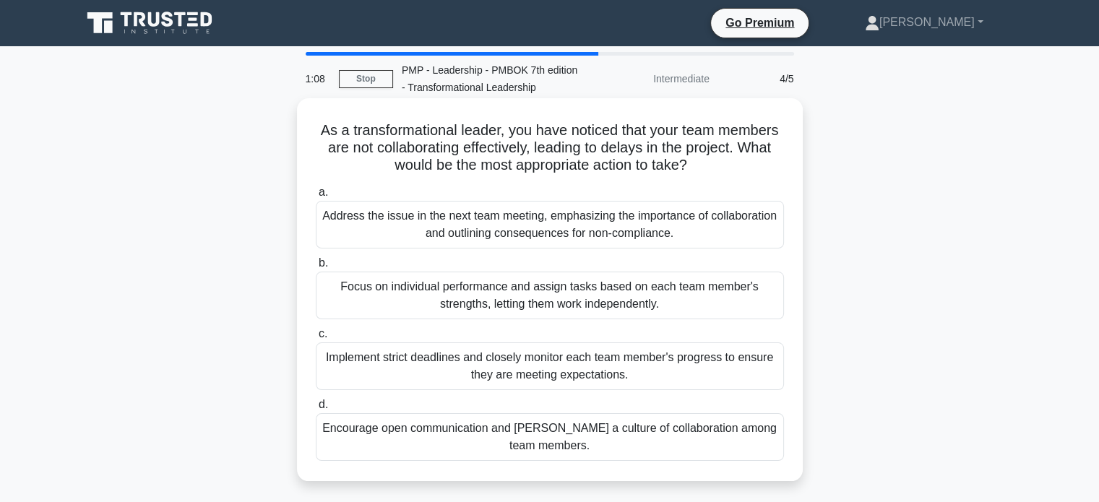
click at [657, 435] on div "Encourage open communication and [PERSON_NAME] a culture of collaboration among…" at bounding box center [550, 437] width 468 height 48
click at [316, 410] on input "d. Encourage open communication and [PERSON_NAME] a culture of collaboration am…" at bounding box center [316, 404] width 0 height 9
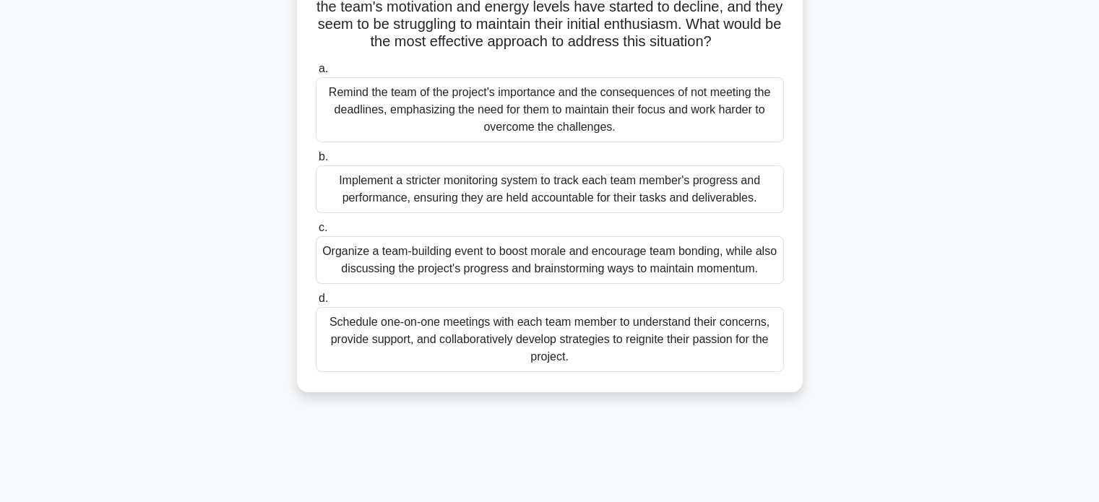
scroll to position [179, 0]
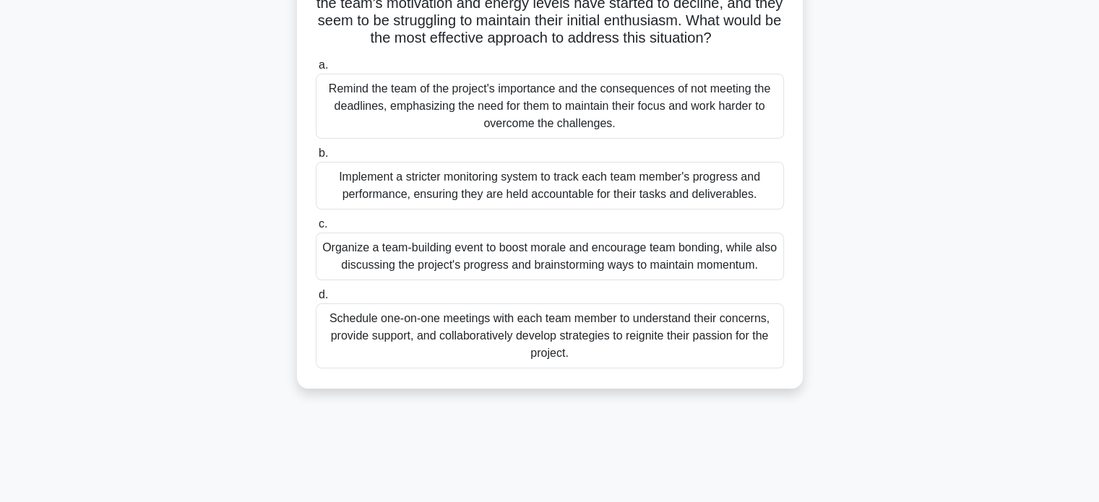
click at [642, 355] on div "Schedule one-on-one meetings with each team member to understand their concerns…" at bounding box center [550, 335] width 468 height 65
click at [316, 300] on input "d. Schedule one-on-one meetings with each team member to understand their conce…" at bounding box center [316, 294] width 0 height 9
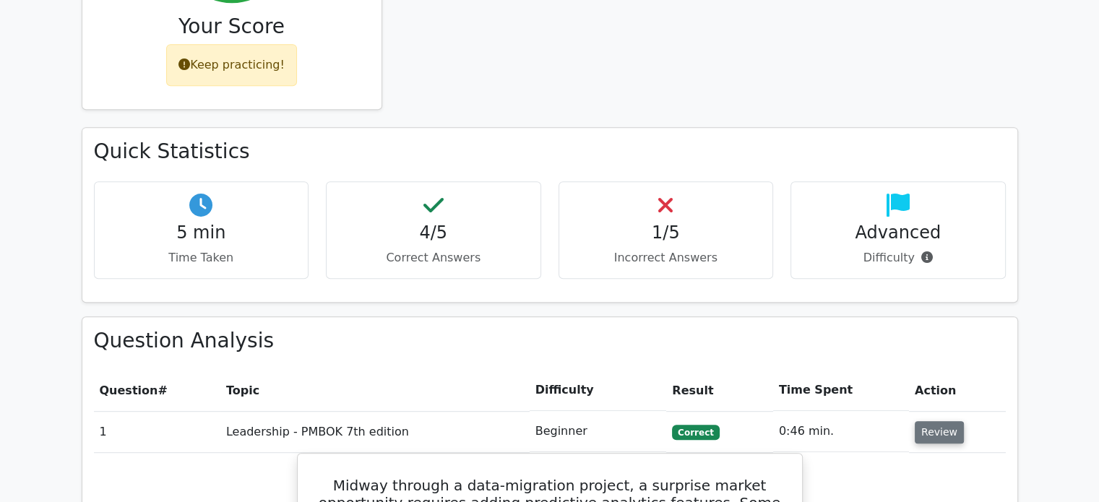
click at [923, 421] on button "Review" at bounding box center [938, 432] width 49 height 22
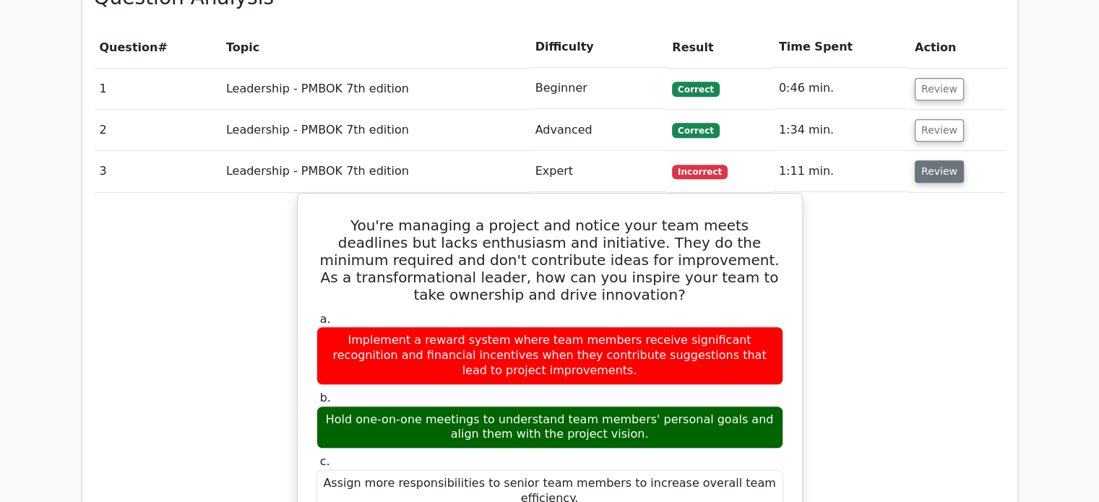
scroll to position [1101, 0]
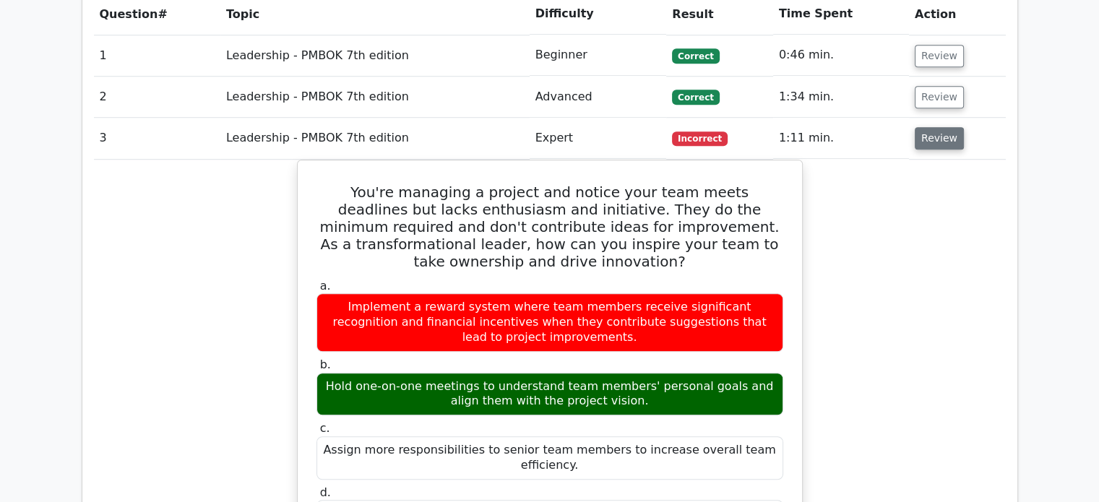
click at [930, 127] on button "Review" at bounding box center [938, 138] width 49 height 22
